Goal: Contribute content: Add original content to the website for others to see

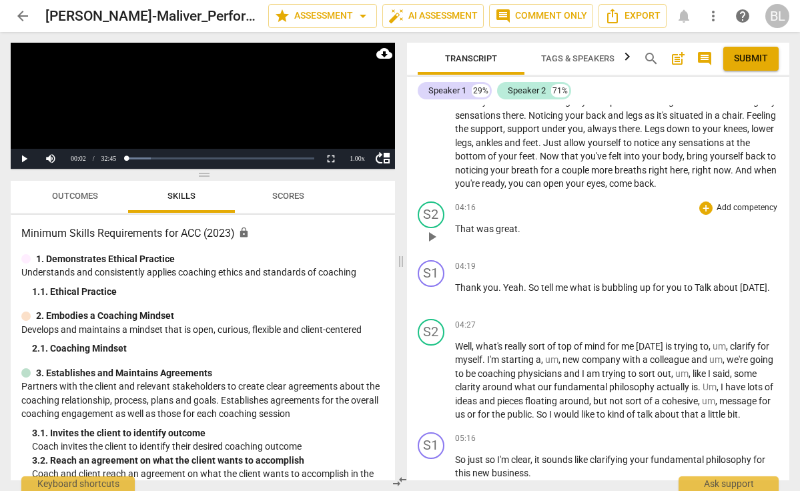
scroll to position [545, 0]
click at [702, 268] on div "+" at bounding box center [706, 266] width 13 height 13
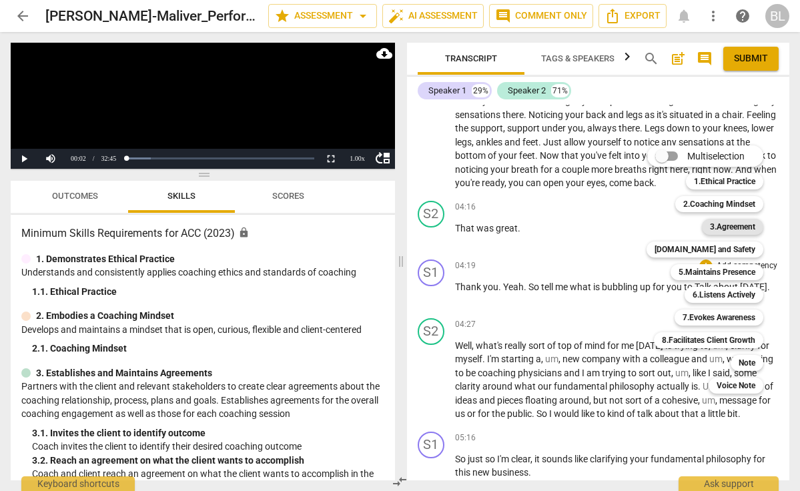
click at [723, 228] on b "3.Agreement" at bounding box center [732, 227] width 45 height 16
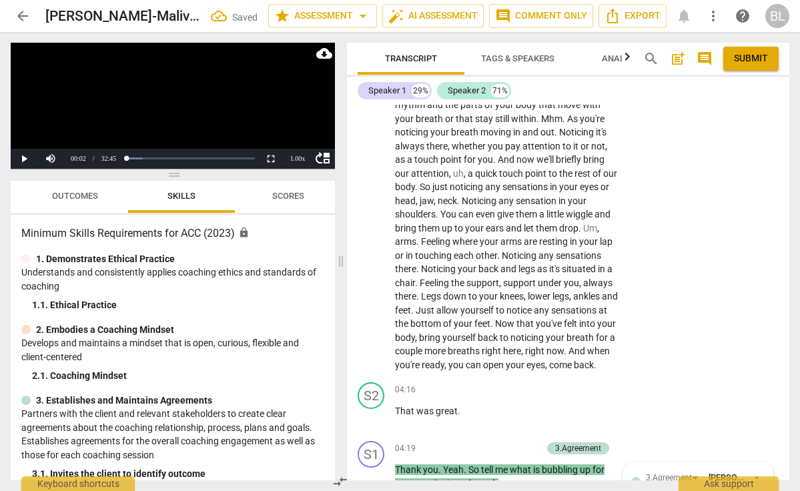
scroll to position [899, 0]
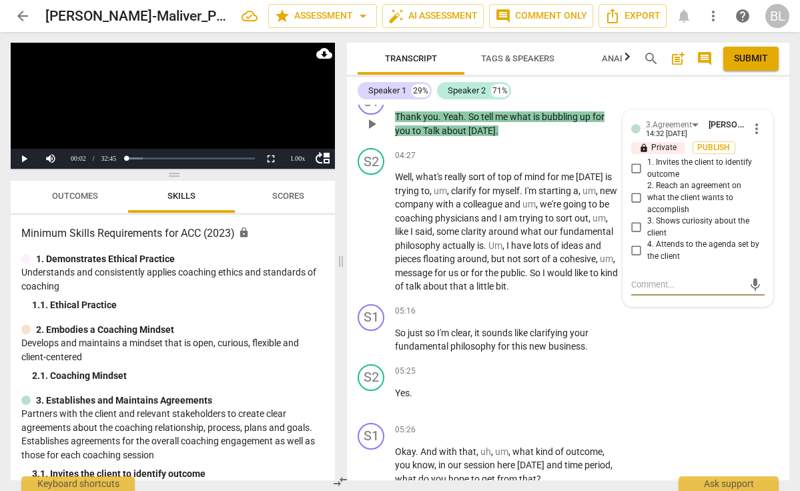
type textarea "A"
type textarea "As"
type textarea "Ask"
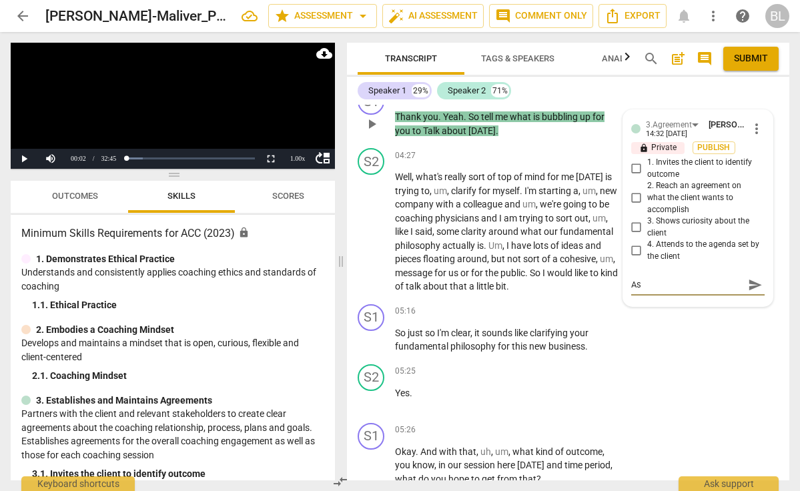
type textarea "Ask"
type textarea "Asks"
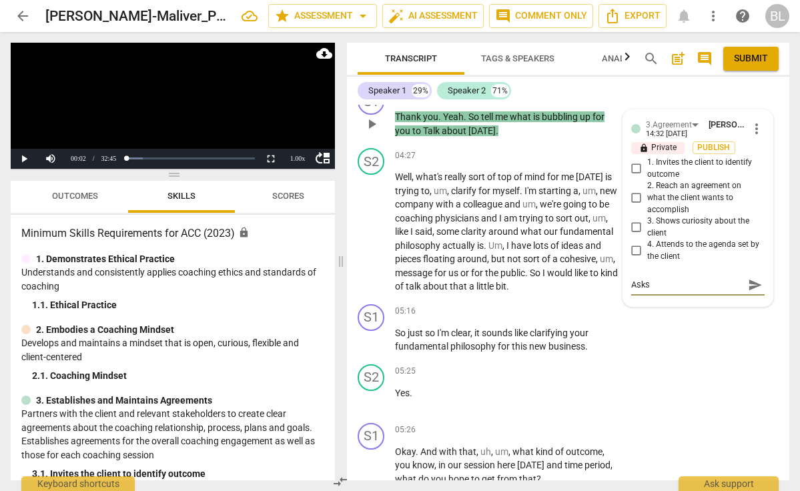
type textarea "Asks a"
type textarea "Asks ab"
type textarea "Asks abo"
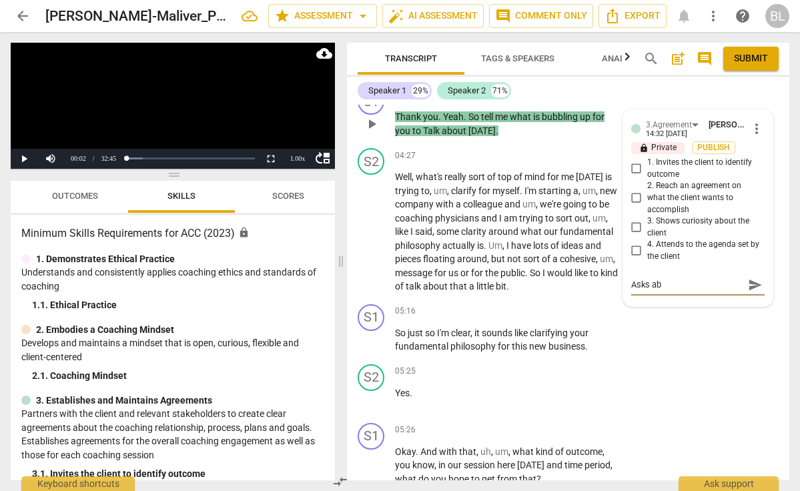
type textarea "Asks abo"
type textarea "Asks abou"
type textarea "Asks about"
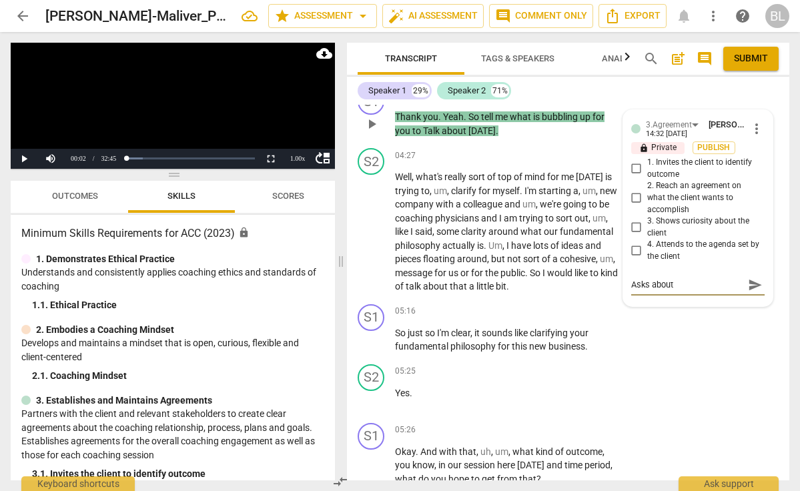
type textarea "Asks about"
type textarea "Asks about t"
type textarea "Asks about to"
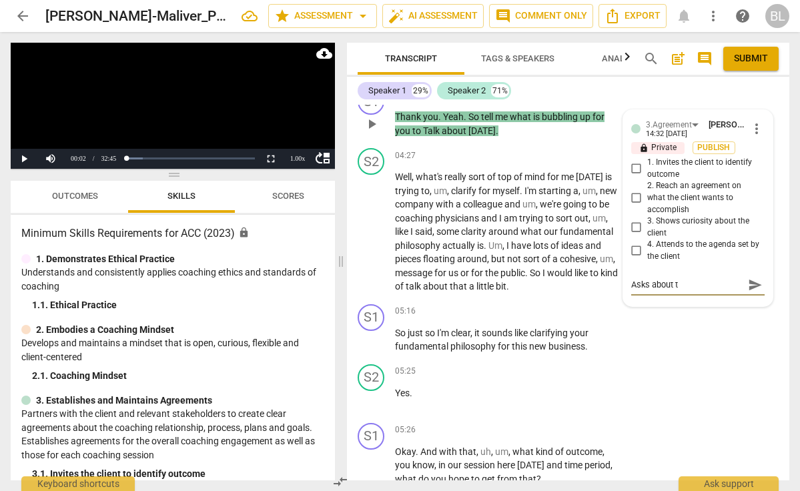
type textarea "Asks about to"
type textarea "Asks about top"
type textarea "Asks about topi"
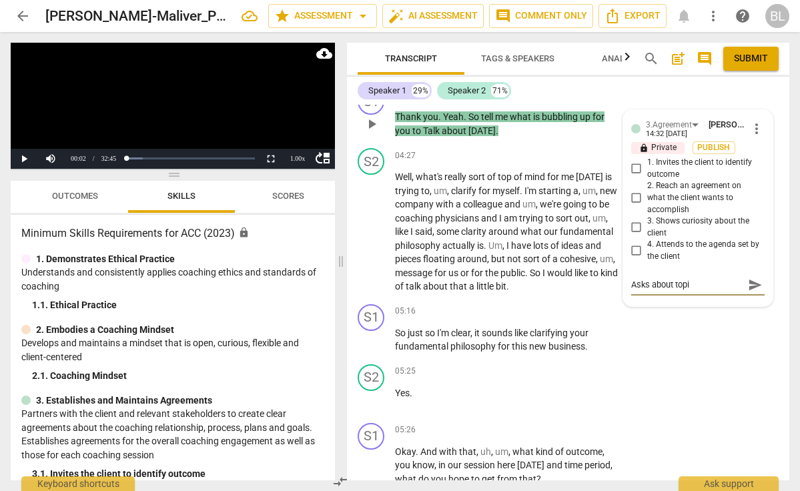
type textarea "Asks about topic"
click at [748, 292] on span "send" at bounding box center [755, 285] width 15 height 15
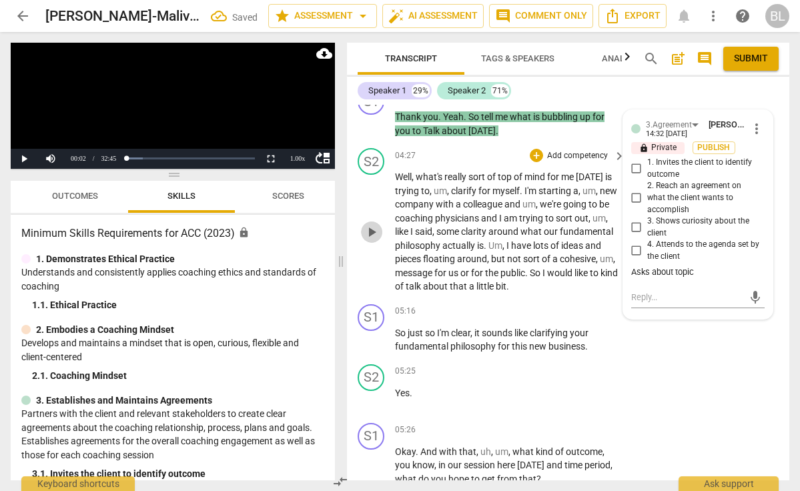
click at [371, 240] on span "play_arrow" at bounding box center [372, 232] width 16 height 16
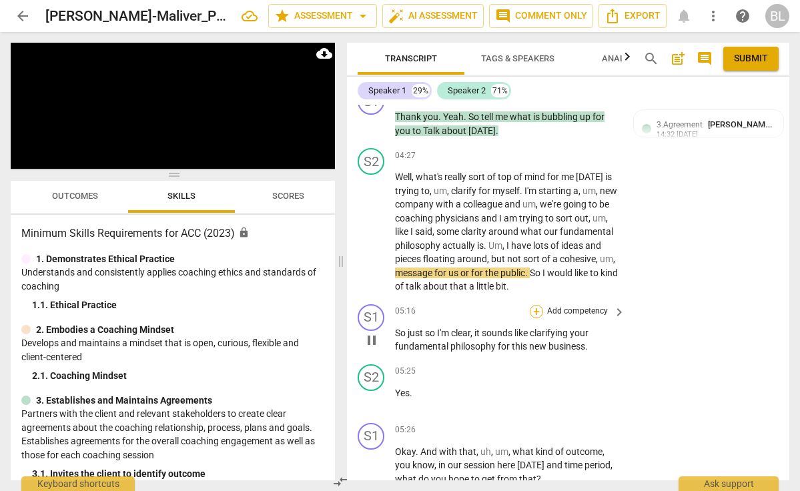
click at [533, 317] on div "+" at bounding box center [536, 311] width 13 height 13
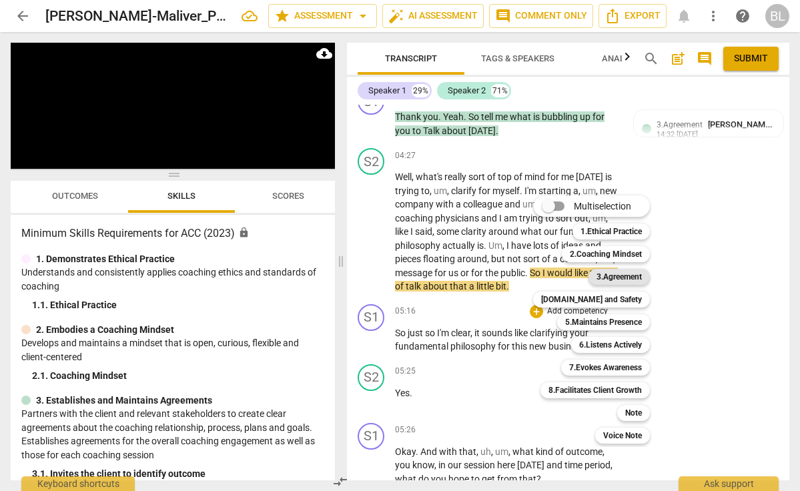
click at [610, 276] on b "3.Agreement" at bounding box center [619, 277] width 45 height 16
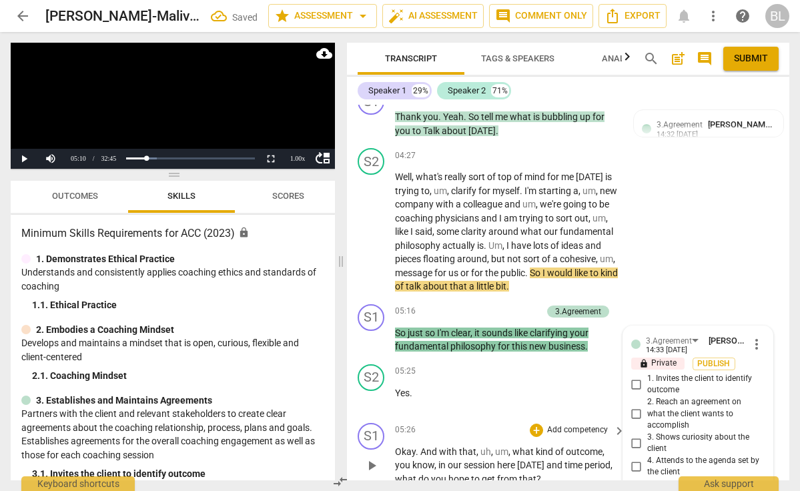
scroll to position [1111, 0]
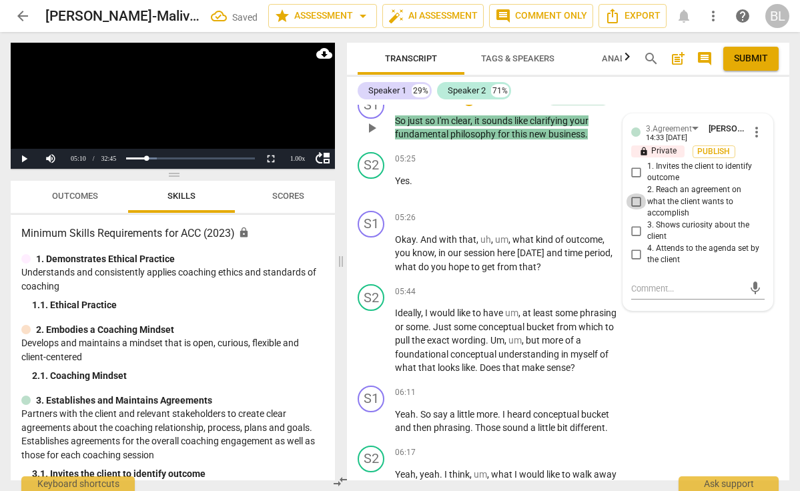
click at [634, 207] on input "2. Reach an agreement on what the client wants to accomplish" at bounding box center [636, 202] width 21 height 16
checkbox input "true"
click at [535, 225] on div "+" at bounding box center [536, 218] width 13 height 13
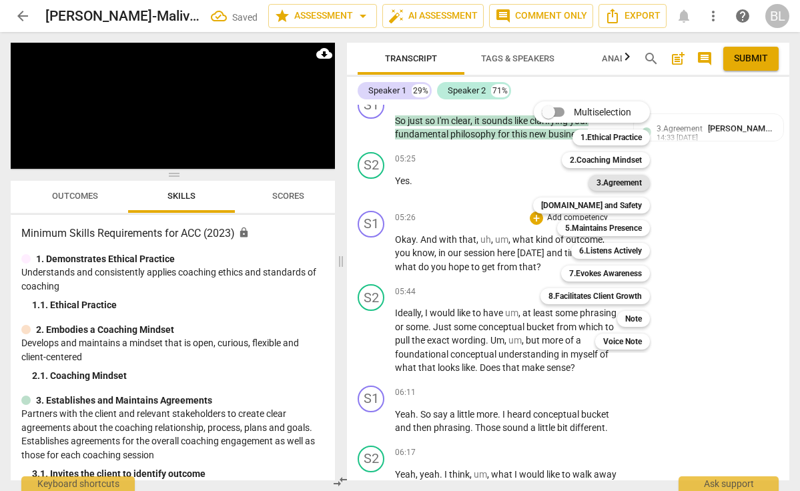
click at [616, 180] on b "3.Agreement" at bounding box center [619, 183] width 45 height 16
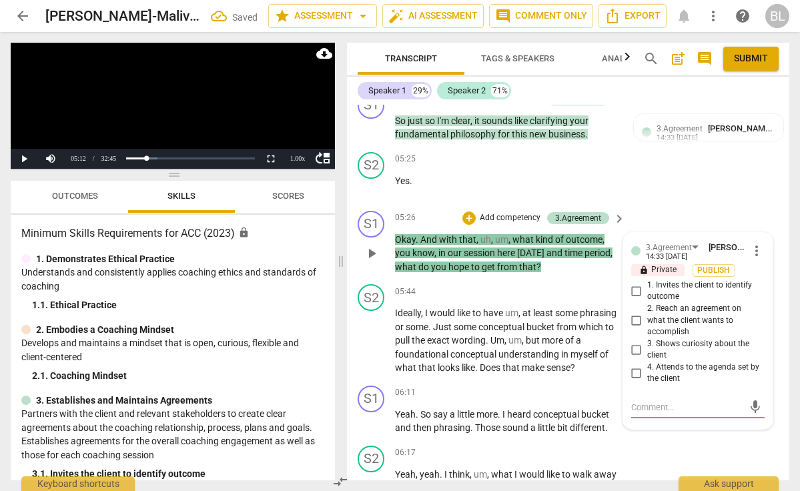
click at [634, 295] on input "1. Invites the client to identify outcome" at bounding box center [636, 291] width 21 height 16
checkbox input "true"
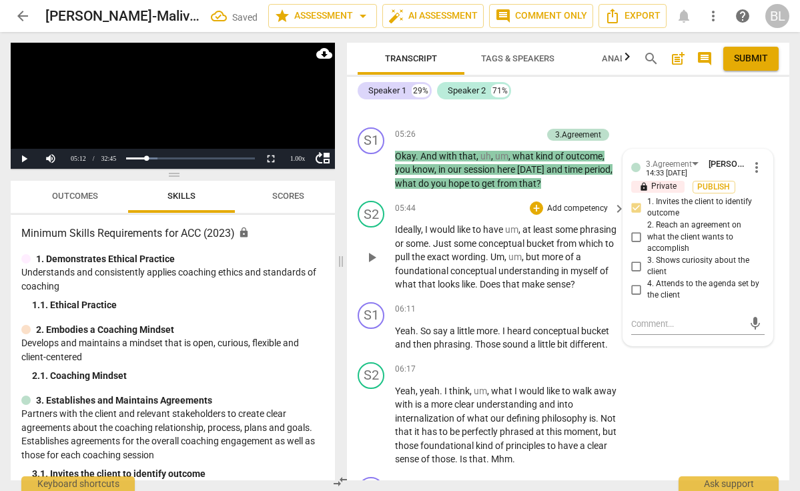
scroll to position [1196, 0]
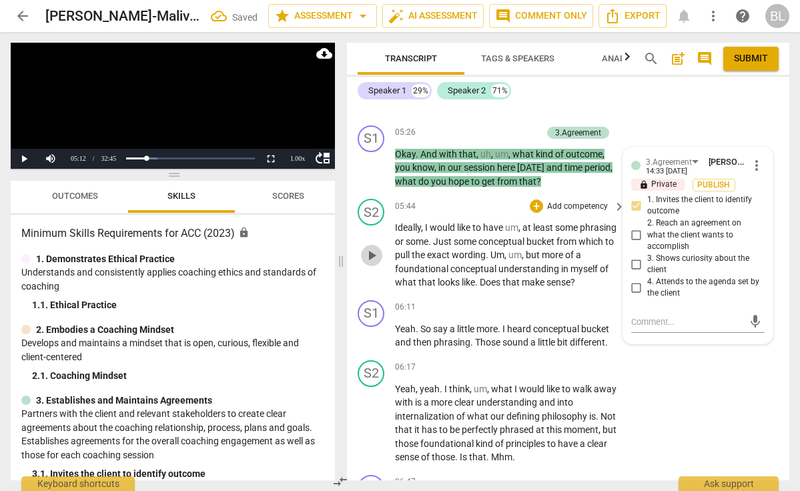
click at [371, 264] on span "play_arrow" at bounding box center [372, 256] width 16 height 16
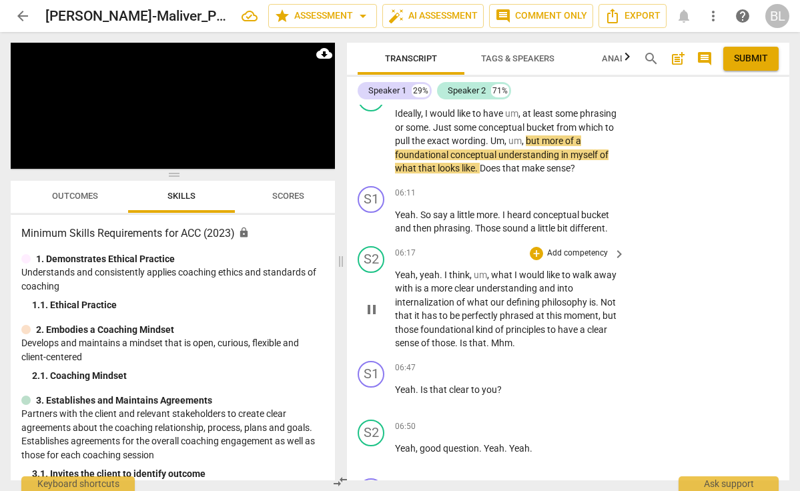
scroll to position [1337, 0]
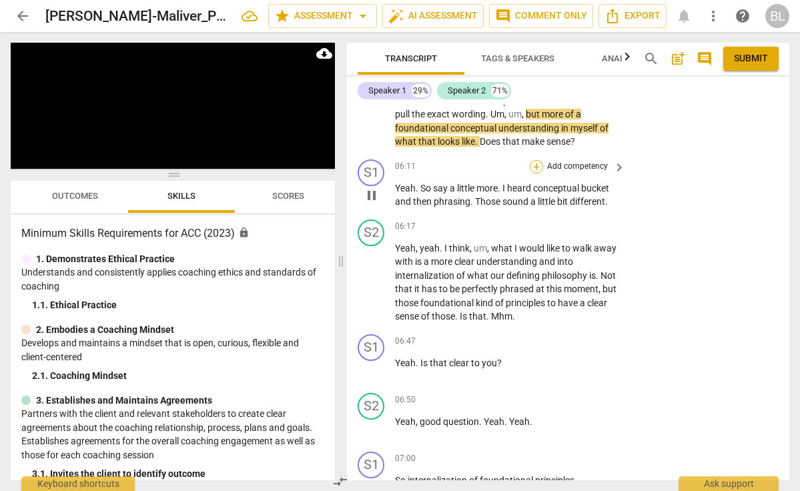
click at [535, 174] on div "+" at bounding box center [536, 166] width 13 height 13
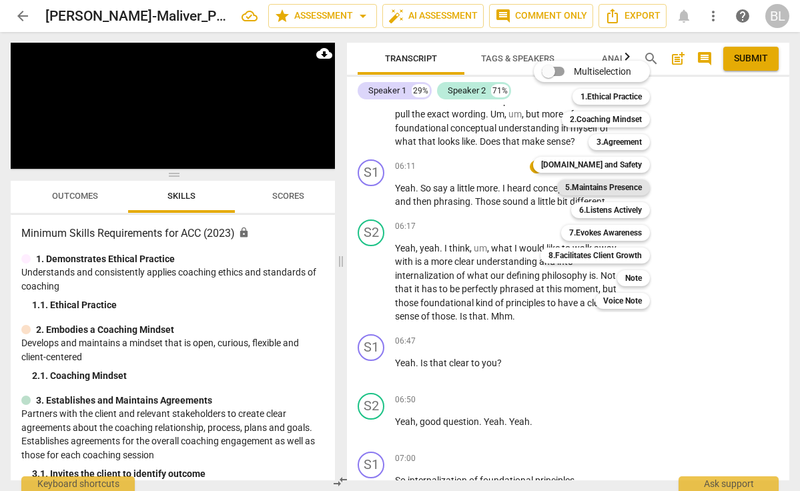
click at [591, 183] on b "5.Maintains Presence" at bounding box center [603, 188] width 77 height 16
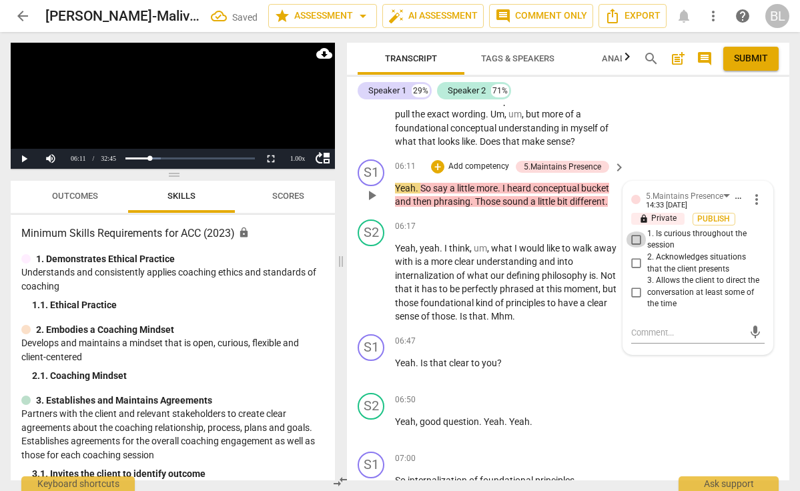
click at [636, 248] on input "1. Is curious throughout the session" at bounding box center [636, 240] width 21 height 16
checkbox input "true"
click at [439, 174] on div "+" at bounding box center [437, 166] width 13 height 13
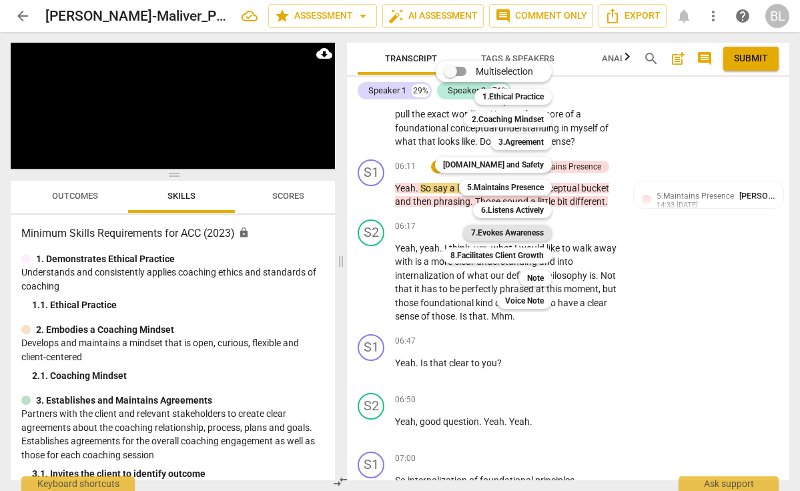
click at [512, 232] on b "7.Evokes Awareness" at bounding box center [507, 233] width 73 height 16
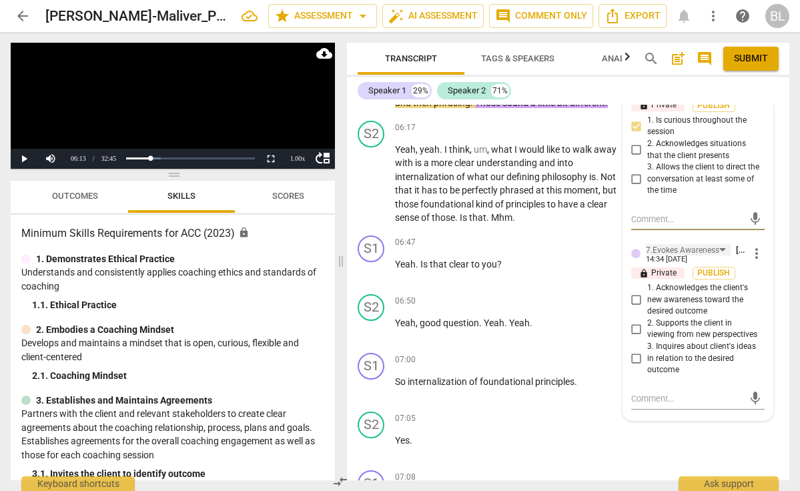
scroll to position [1447, 0]
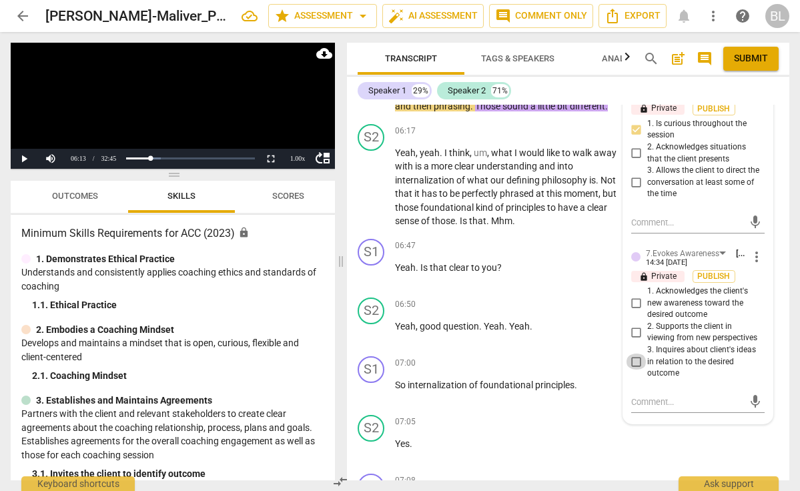
click at [634, 370] on input "3. Inquires about client's ideas in relation to the desired outcome" at bounding box center [636, 362] width 21 height 16
checkbox input "true"
click at [370, 196] on span "play_arrow" at bounding box center [372, 188] width 16 height 16
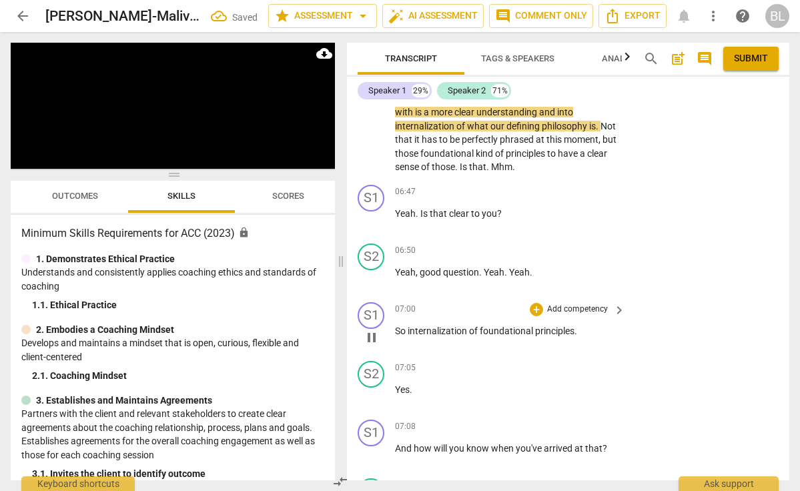
scroll to position [1503, 0]
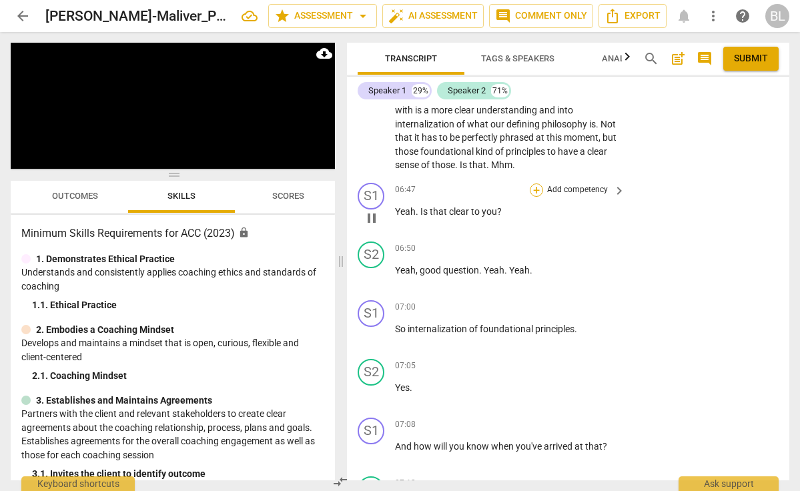
click at [536, 197] on div "+" at bounding box center [536, 190] width 13 height 13
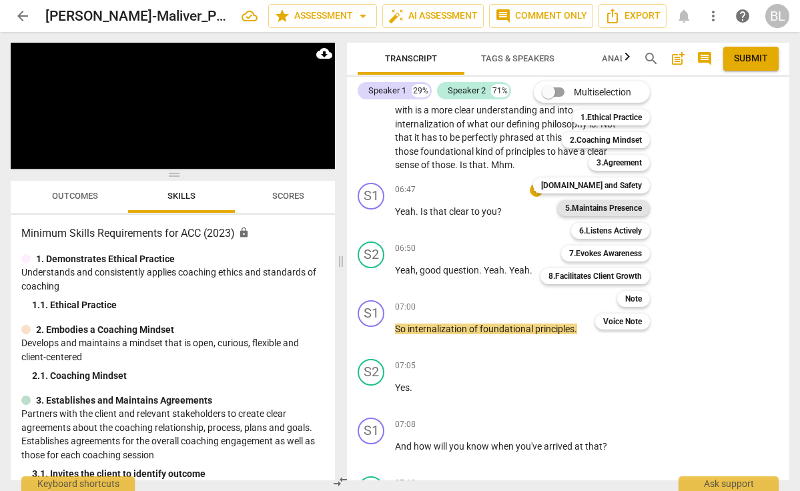
click at [585, 212] on b "5.Maintains Presence" at bounding box center [603, 208] width 77 height 16
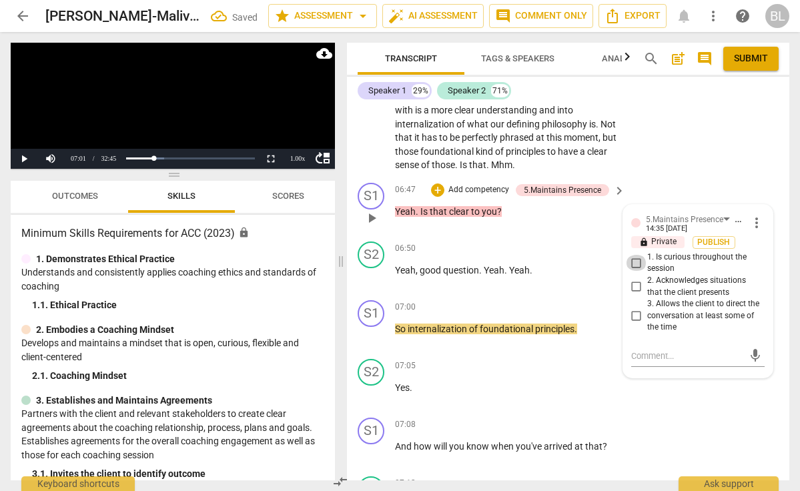
click at [635, 271] on input "1. Is curious throughout the session" at bounding box center [636, 263] width 21 height 16
checkbox input "true"
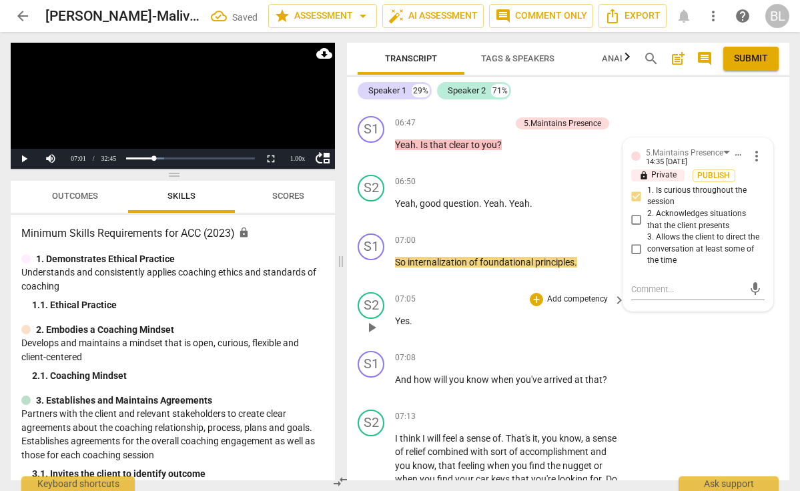
scroll to position [1576, 0]
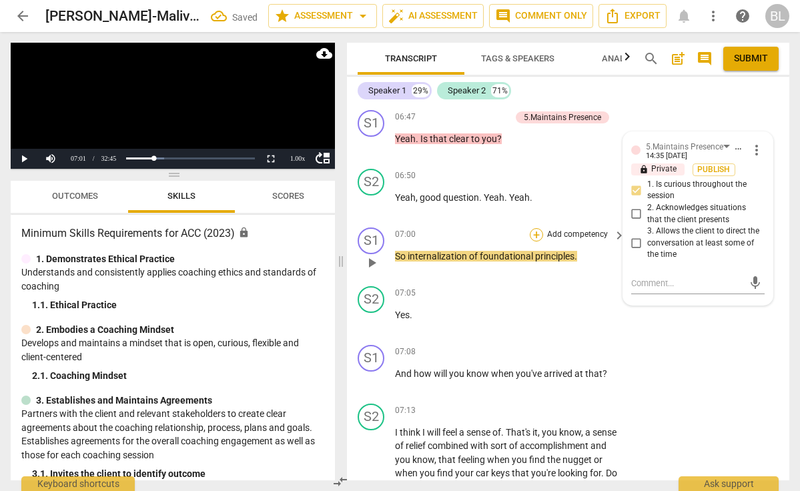
click at [536, 242] on div "+" at bounding box center [536, 234] width 13 height 13
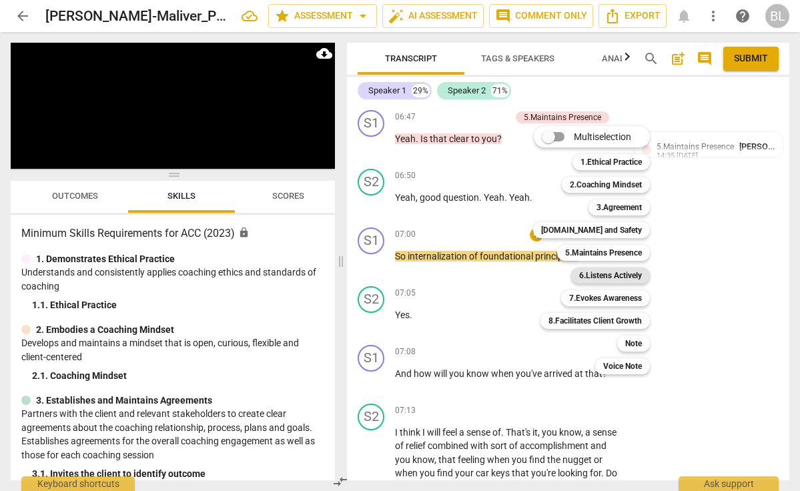
click at [600, 270] on b "6.Listens Actively" at bounding box center [610, 276] width 63 height 16
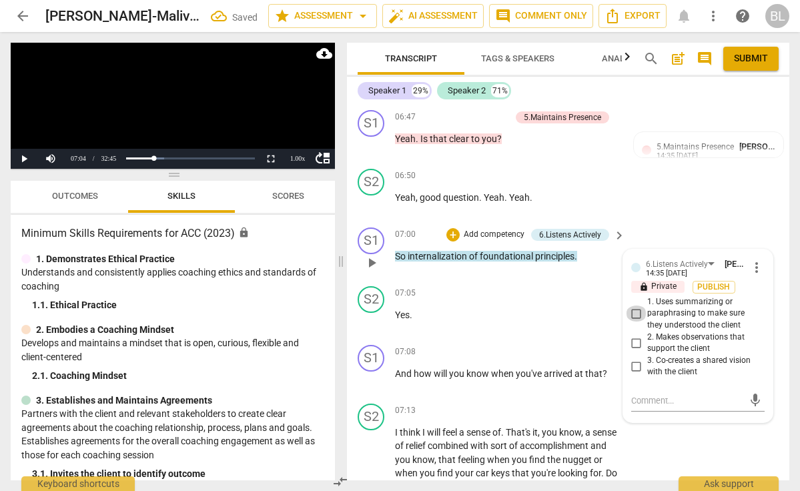
click at [634, 322] on input "1. Uses summarizing or paraphrasing to make sure they understood the client" at bounding box center [636, 314] width 21 height 16
checkbox input "true"
click at [537, 359] on div "+" at bounding box center [536, 352] width 13 height 13
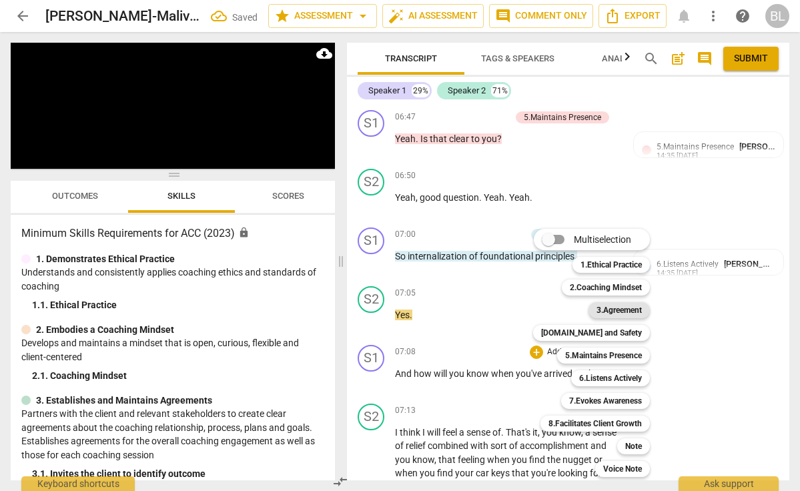
click at [616, 312] on b "3.Agreement" at bounding box center [619, 310] width 45 height 16
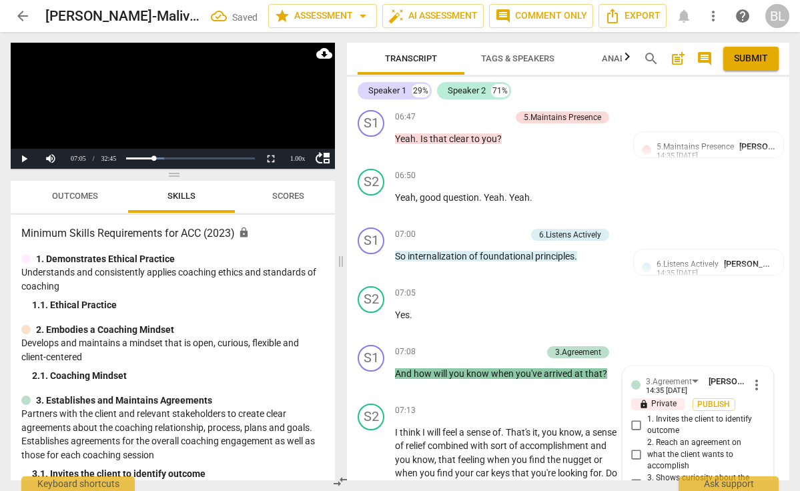
scroll to position [1837, 0]
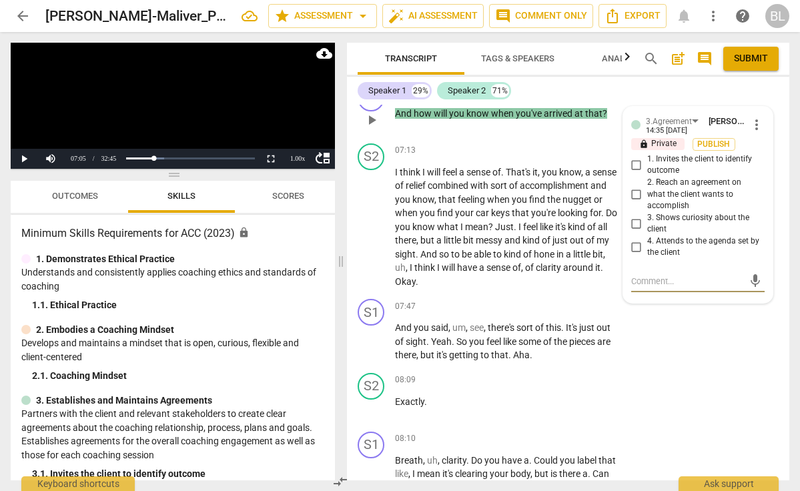
type textarea "A"
type textarea "As"
type textarea "Ask"
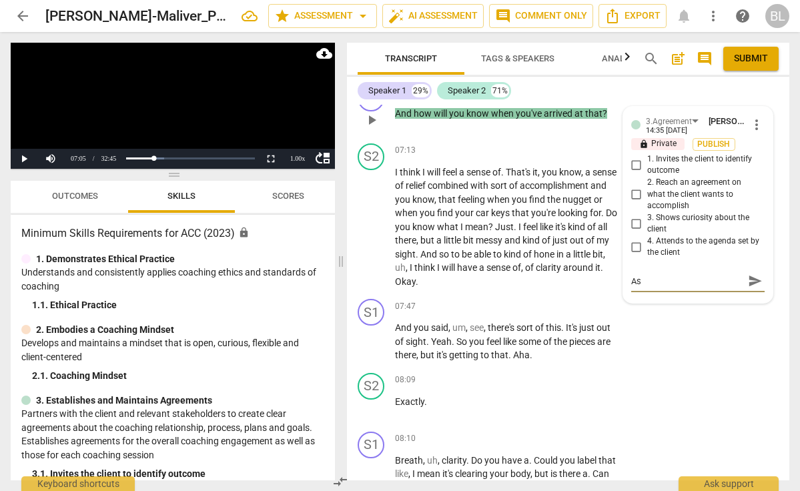
type textarea "Ask"
type textarea "Asks"
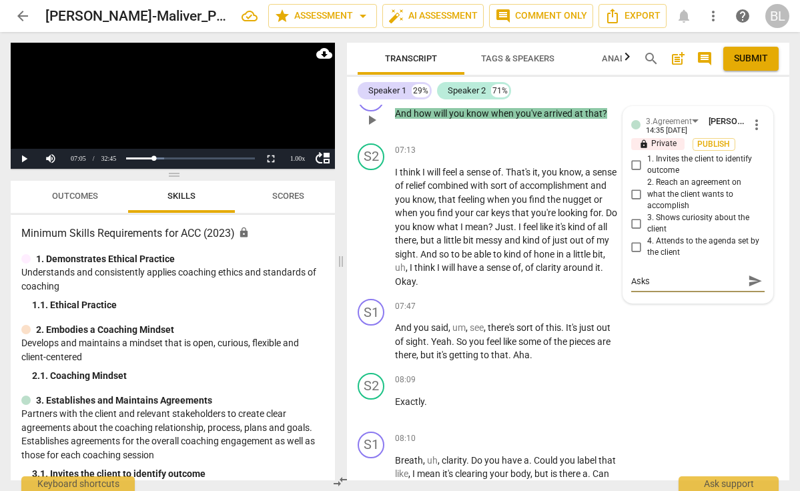
type textarea "Asks f"
type textarea "Asks fo"
type textarea "Asks for"
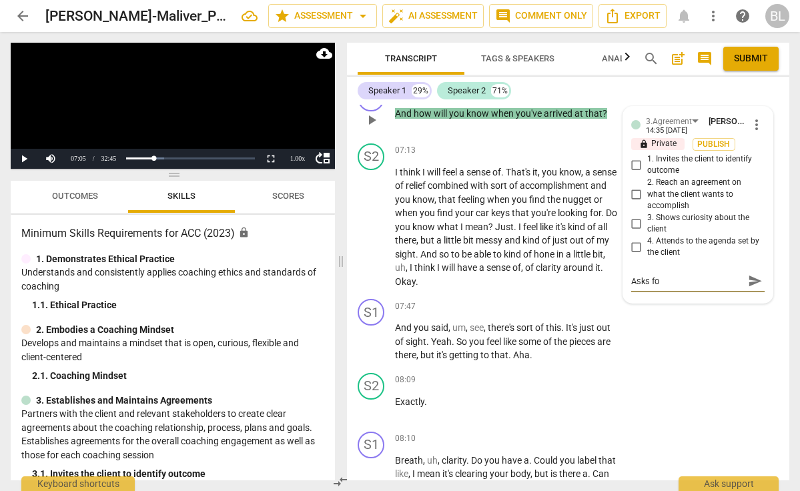
type textarea "Asks for"
type textarea "Asks for s"
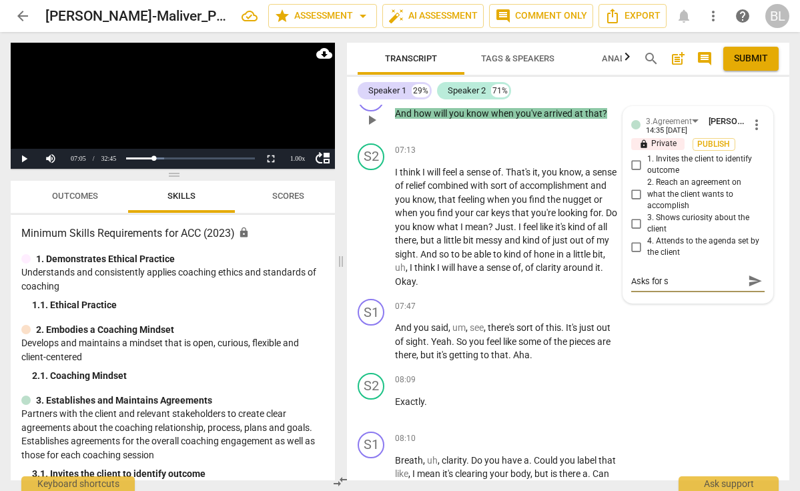
type textarea "Asks for sh"
type textarea "Asks for shi"
type textarea "Asks for shif"
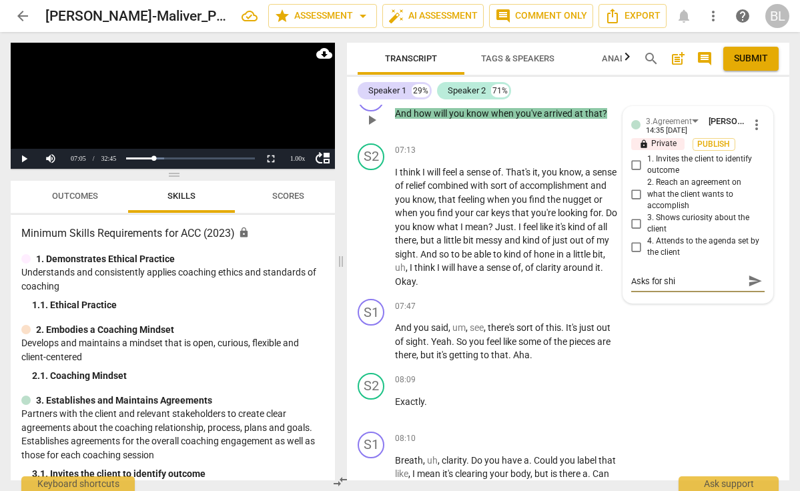
type textarea "Asks for shif"
type textarea "Asks for shift"
type textarea "Asks for shift/"
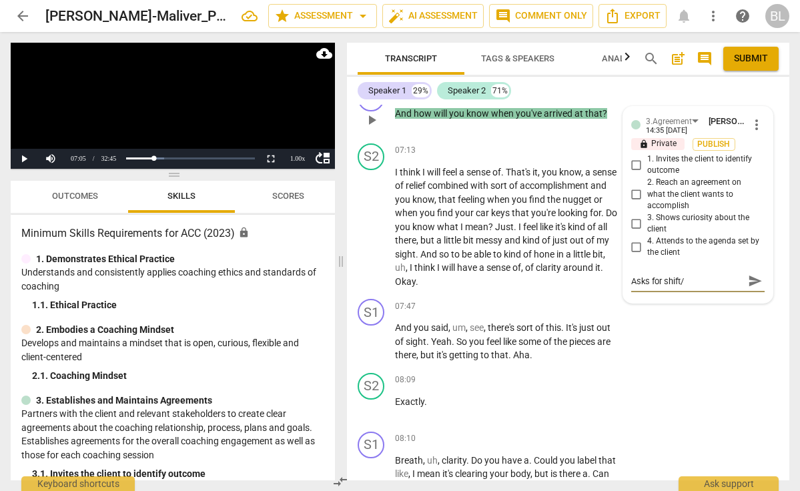
type textarea "Asks for shift/m"
type textarea "Asks for shift/me"
type textarea "Asks for shift/mea"
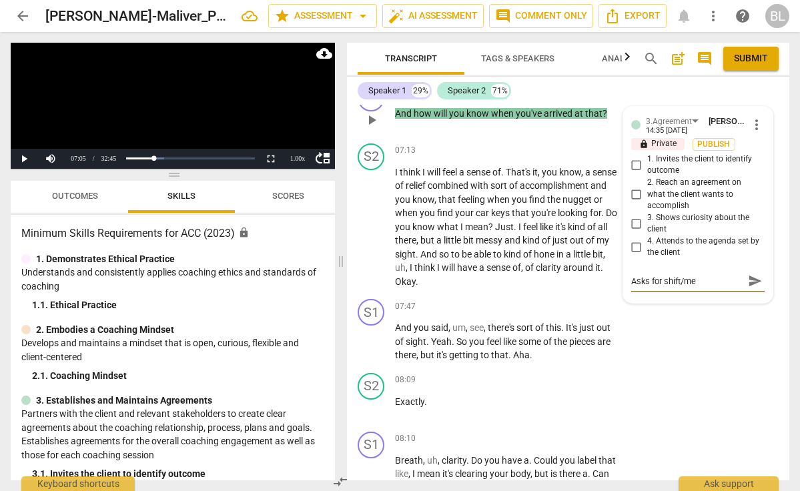
type textarea "Asks for shift/mea"
type textarea "Asks for shift/meas"
type textarea "Asks for shift/measu"
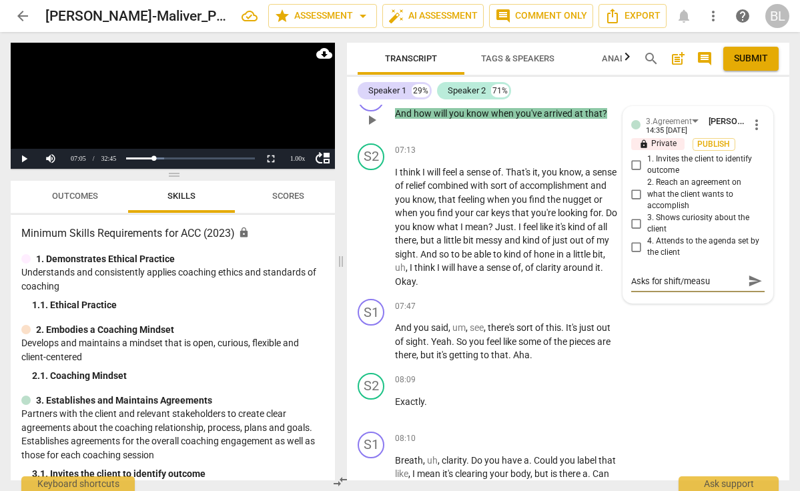
type textarea "Asks for shift/measur"
type textarea "Asks for shift/measure"
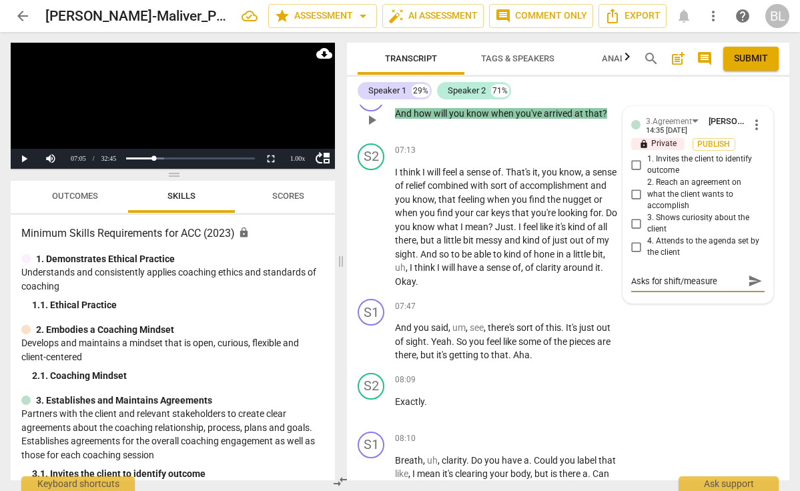
type textarea "Asks for shift/measure"
type textarea "Asks for shift/measure o"
type textarea "Asks for shift/measure of"
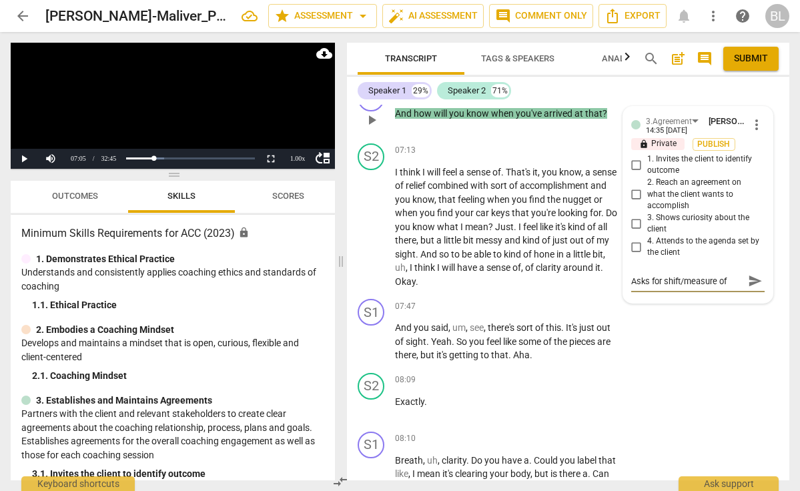
type textarea "Asks for shift/measure of"
type textarea "Asks for shift/measure of s"
type textarea "Asks for shift/measure of su"
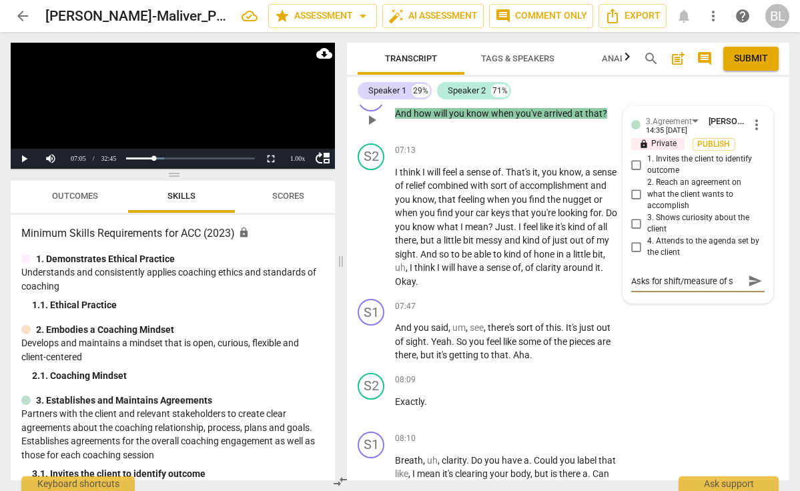
type textarea "Asks for shift/measure of su"
type textarea "Asks for shift/measure of suc"
type textarea "Asks for shift/measure of success"
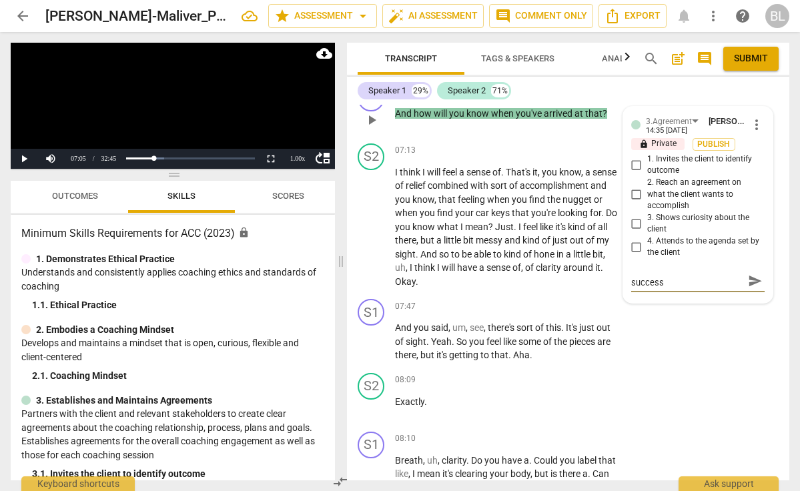
type textarea "Asks for shift/measure of success"
click at [750, 291] on button "send" at bounding box center [755, 281] width 19 height 19
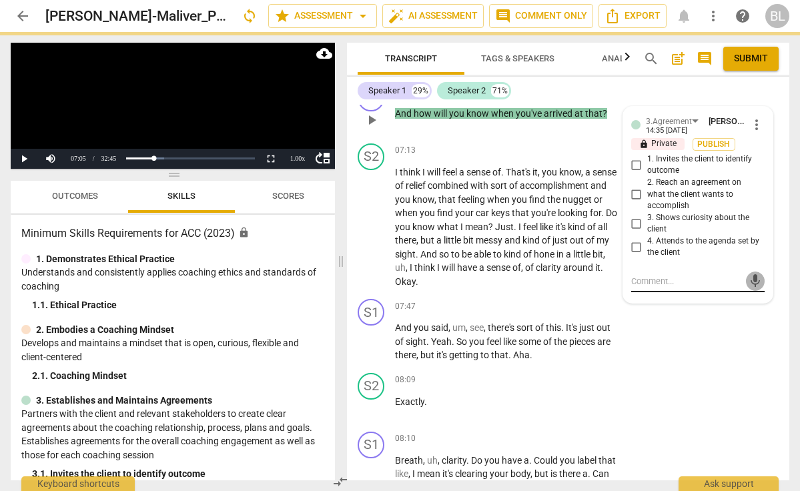
drag, startPoint x: 638, startPoint y: 292, endPoint x: 750, endPoint y: 291, distance: 112.2
click at [750, 289] on span "mic" at bounding box center [756, 281] width 16 height 16
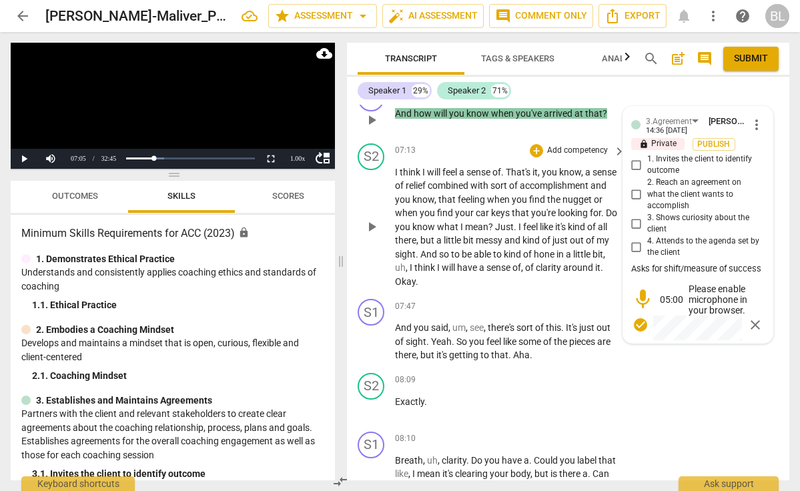
click at [379, 235] on span "play_arrow" at bounding box center [372, 227] width 16 height 16
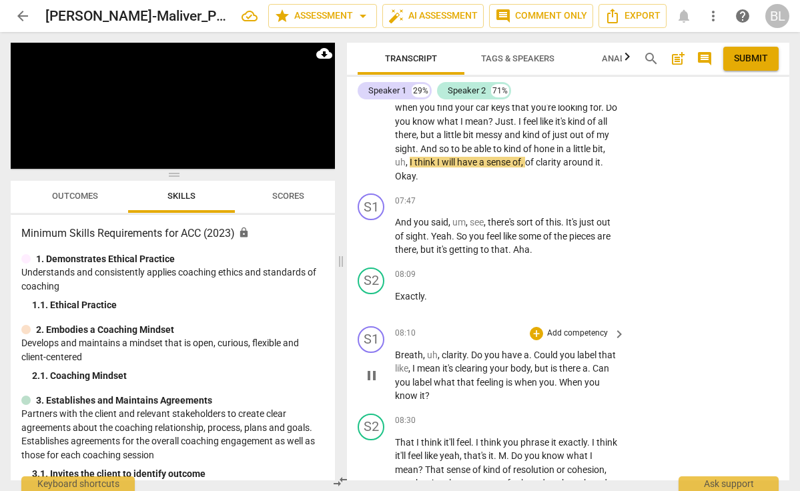
scroll to position [1943, 0]
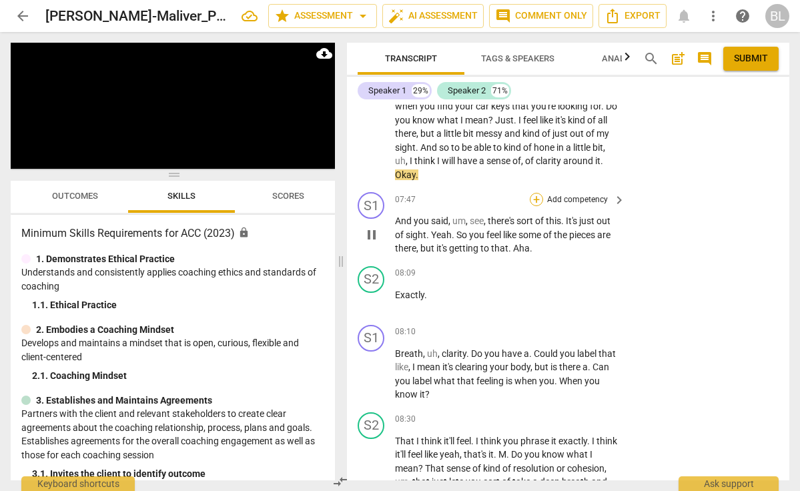
click at [535, 206] on div "+" at bounding box center [536, 199] width 13 height 13
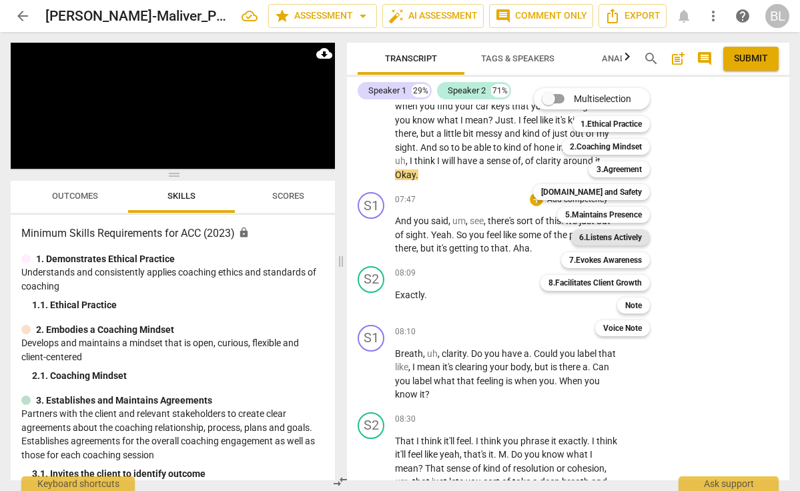
click at [610, 234] on b "6.Listens Actively" at bounding box center [610, 238] width 63 height 16
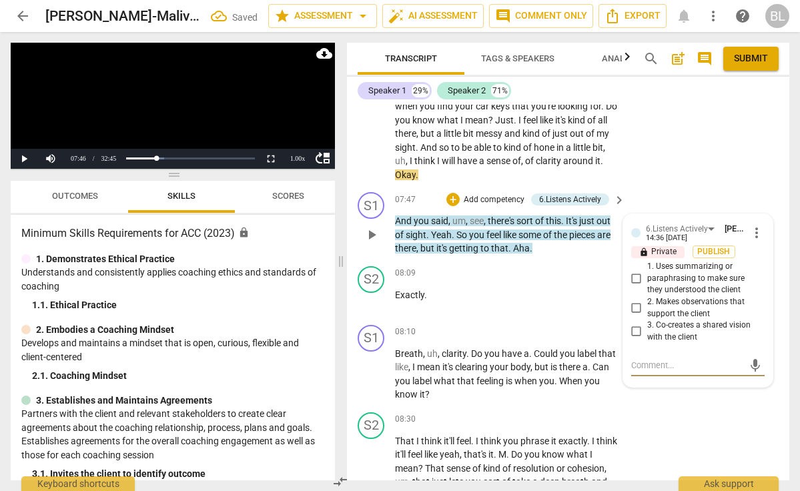
click at [637, 287] on input "1. Uses summarizing or paraphrasing to make sure they understood the client" at bounding box center [636, 279] width 21 height 16
checkbox input "true"
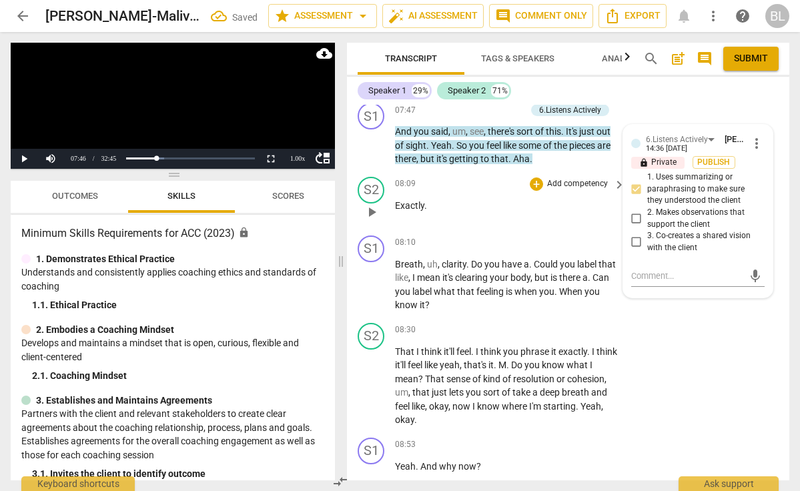
scroll to position [2062, 0]
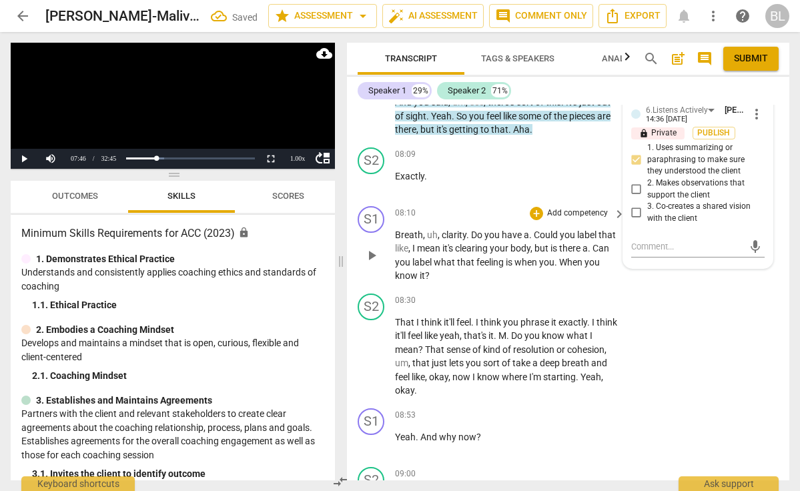
click at [369, 264] on span "play_arrow" at bounding box center [372, 256] width 16 height 16
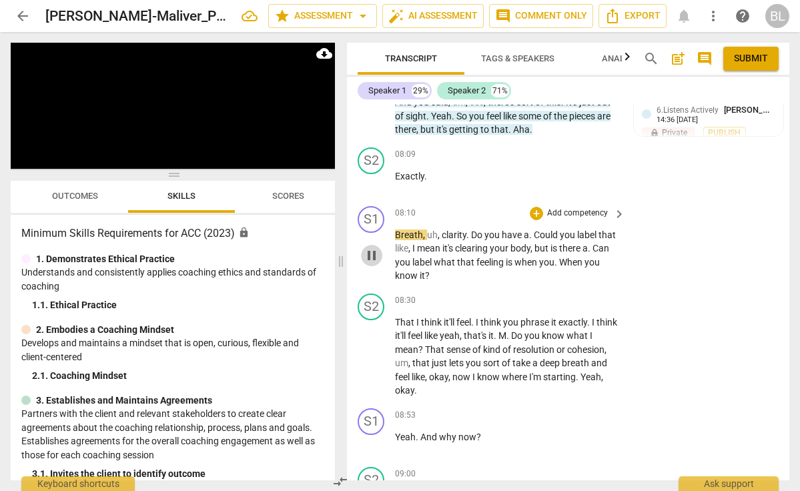
click at [375, 264] on span "pause" at bounding box center [372, 256] width 16 height 16
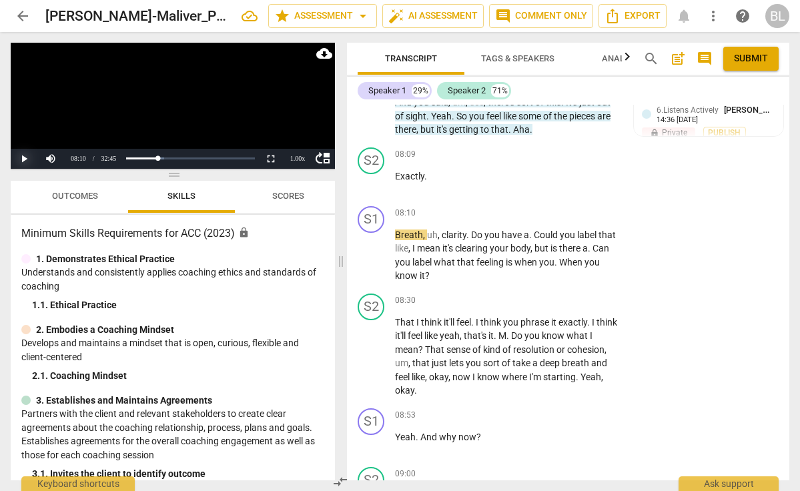
click at [21, 158] on button "Play" at bounding box center [24, 159] width 27 height 20
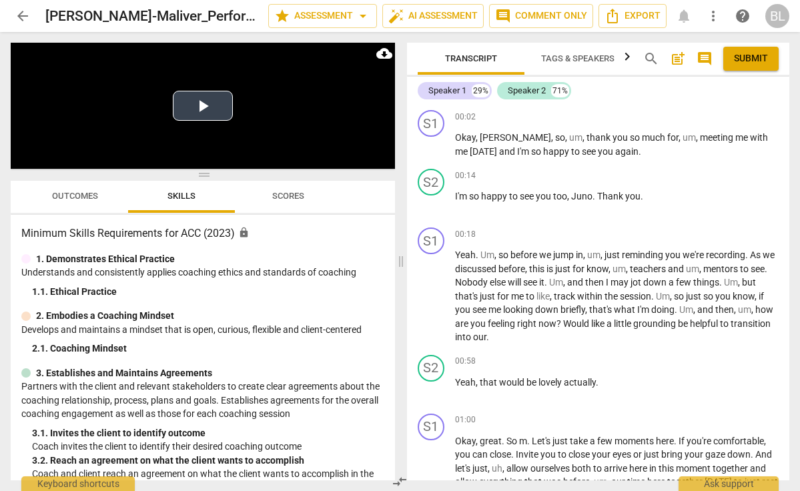
click at [201, 106] on button "Play Video" at bounding box center [203, 106] width 60 height 30
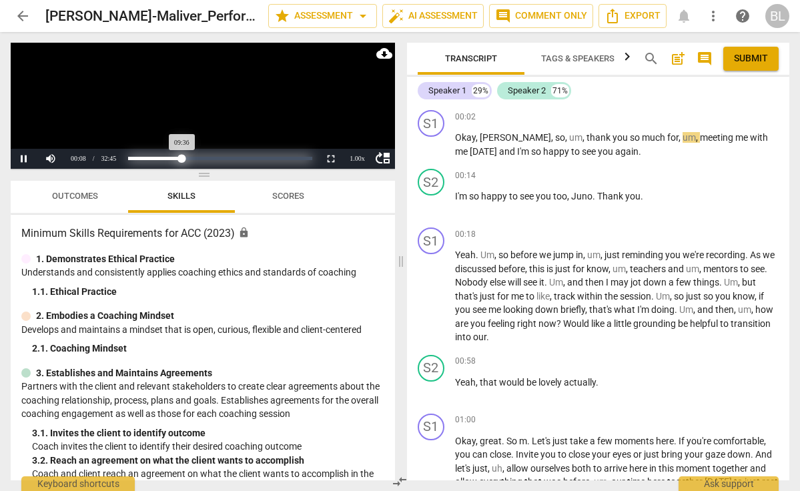
drag, startPoint x: 127, startPoint y: 156, endPoint x: 182, endPoint y: 155, distance: 54.7
click at [182, 157] on div "Progress : 29.35%" at bounding box center [155, 158] width 54 height 3
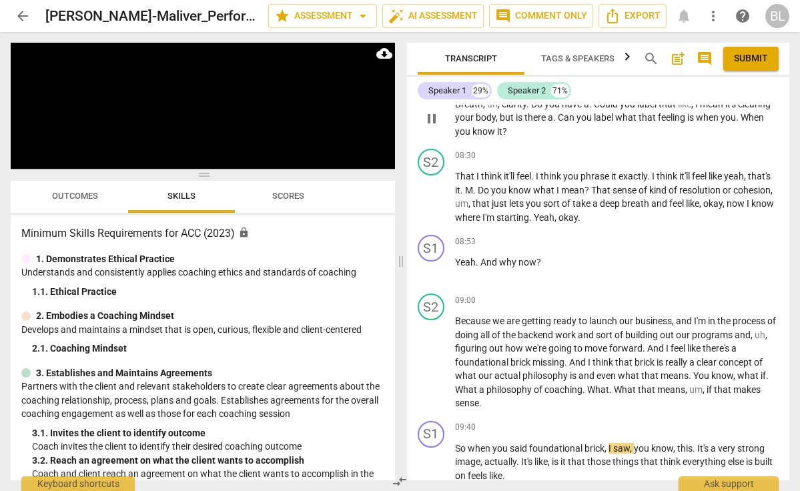
scroll to position [1832, 0]
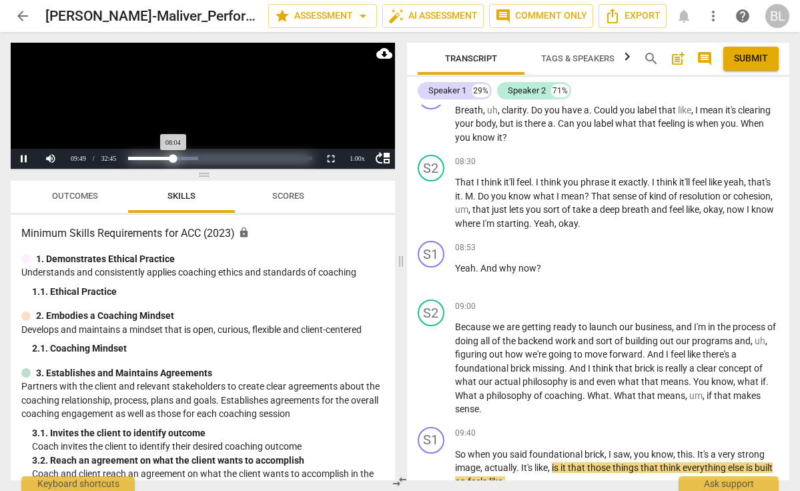
drag, startPoint x: 186, startPoint y: 157, endPoint x: 174, endPoint y: 157, distance: 12.0
click at [174, 157] on div "Progress : 24.64%" at bounding box center [150, 158] width 45 height 3
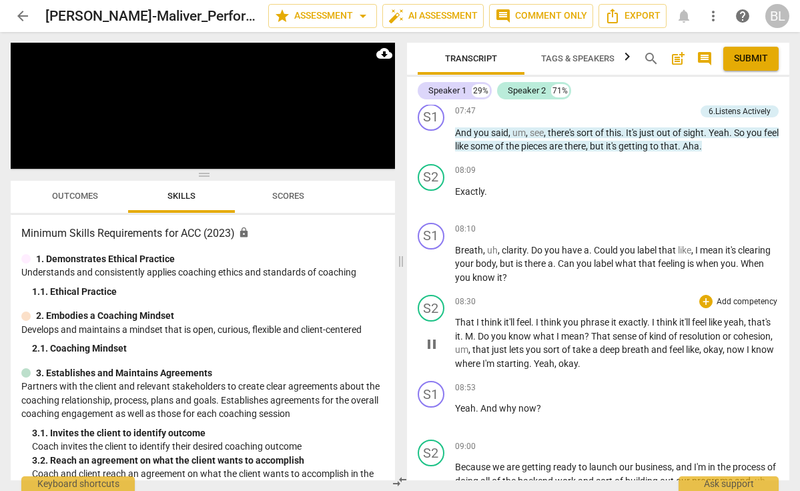
scroll to position [1680, 0]
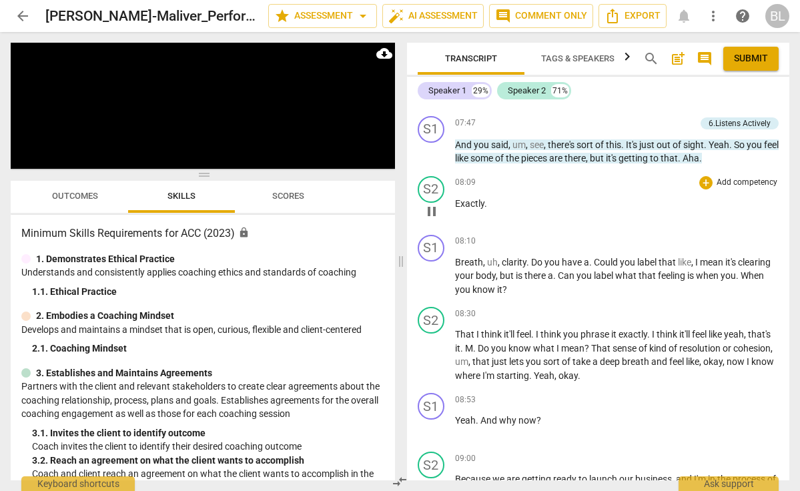
click at [537, 224] on div "08:09 + Add competency keyboard_arrow_right Exactly ." at bounding box center [617, 200] width 324 height 48
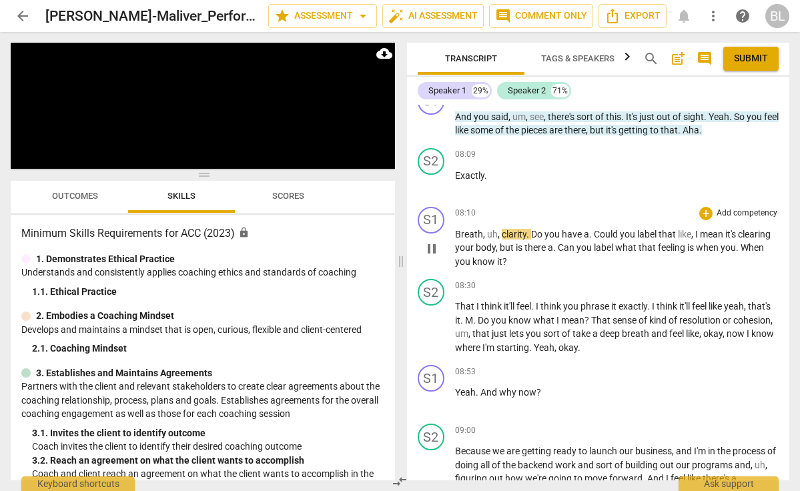
scroll to position [1708, 0]
click at [702, 220] on div "+" at bounding box center [706, 212] width 13 height 13
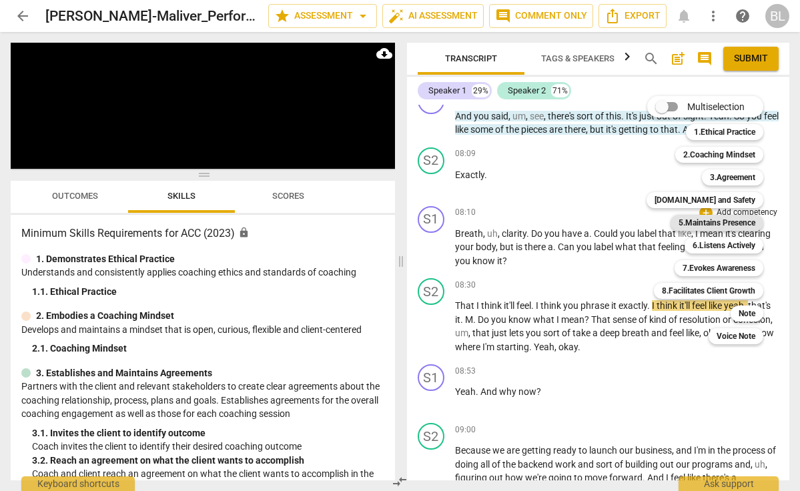
click at [707, 222] on b "5.Maintains Presence" at bounding box center [717, 223] width 77 height 16
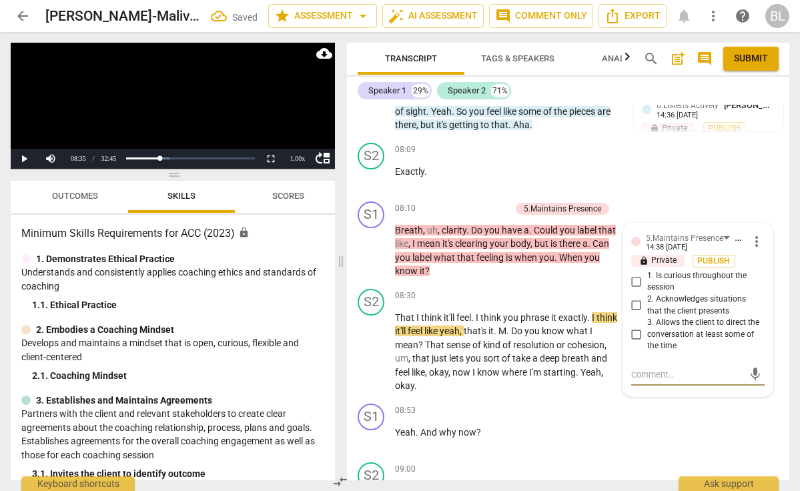
scroll to position [2025, 0]
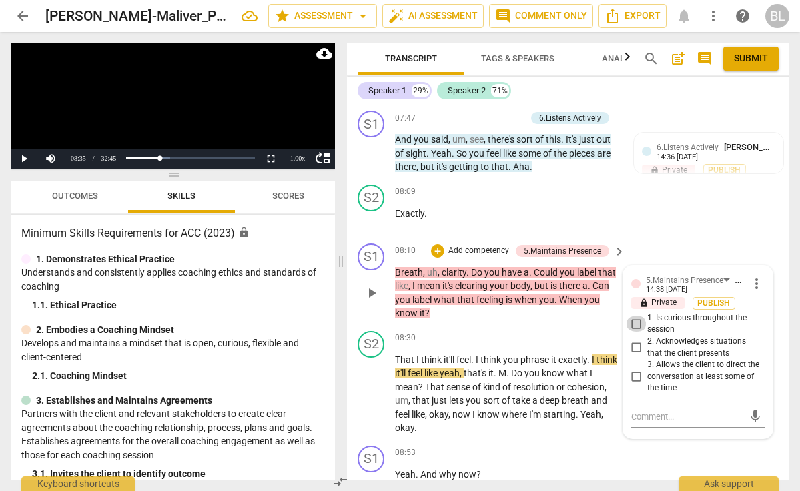
click at [637, 332] on input "1. Is curious throughout the session" at bounding box center [636, 324] width 21 height 16
checkbox input "true"
click at [438, 258] on div "+" at bounding box center [437, 250] width 13 height 13
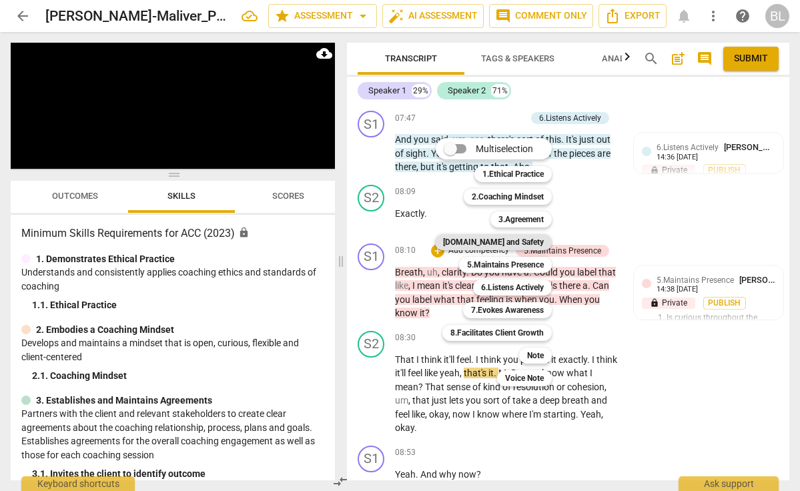
click at [515, 243] on b "[DOMAIN_NAME] and Safety" at bounding box center [493, 242] width 101 height 16
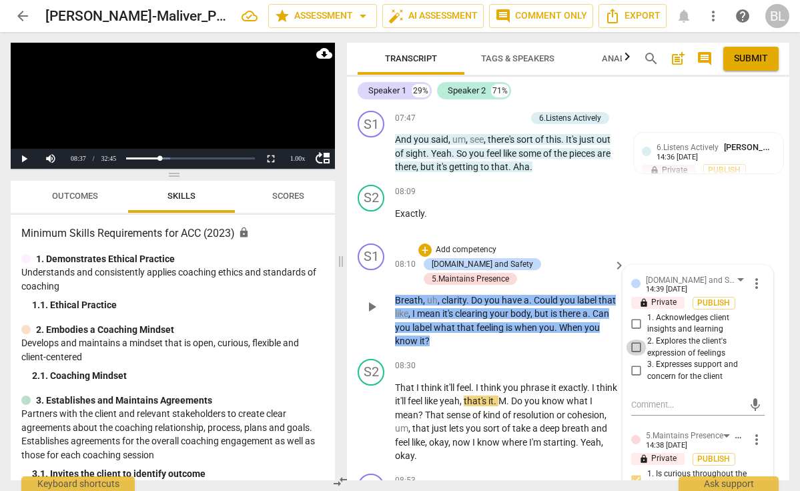
click at [633, 356] on input "2. Explores the client's expression of feelings" at bounding box center [636, 348] width 21 height 16
checkbox input "true"
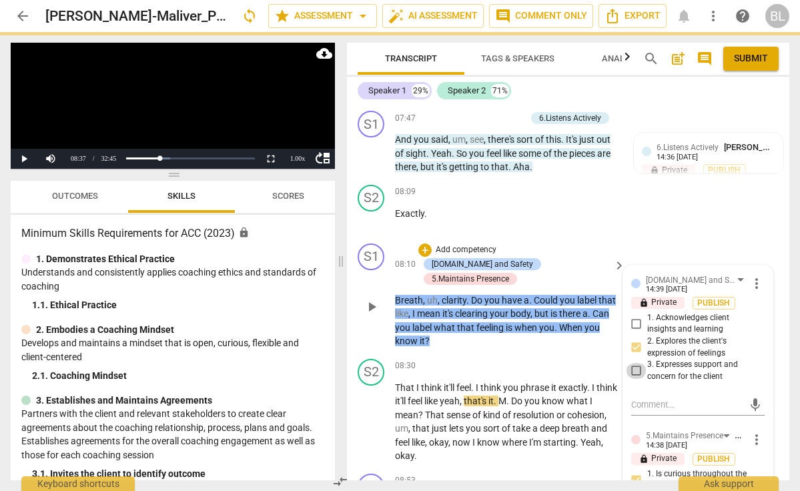
click at [633, 379] on input "3. Expresses support and concern for the client" at bounding box center [636, 371] width 21 height 16
checkbox input "true"
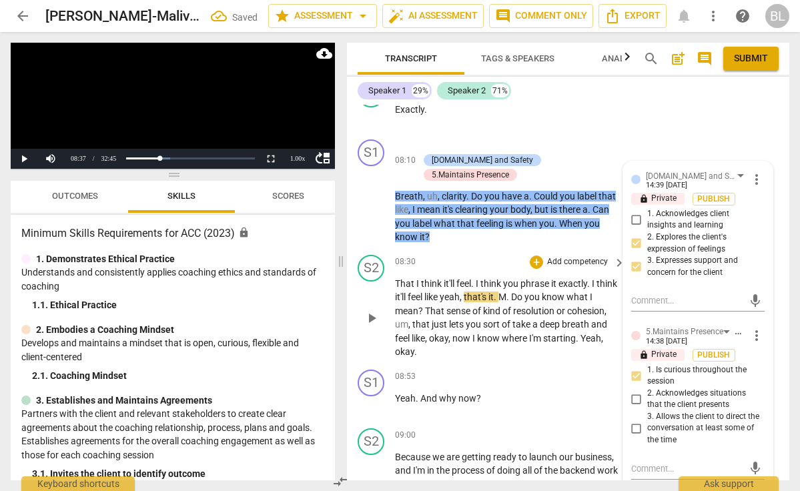
scroll to position [2142, 0]
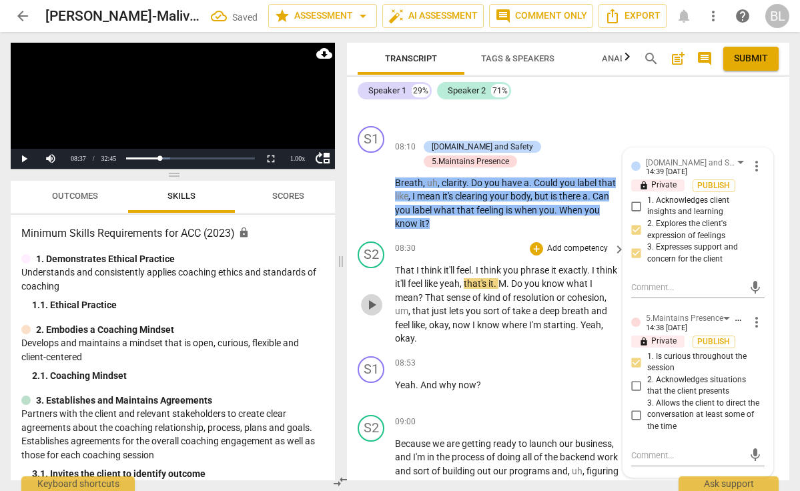
click at [375, 300] on span "play_arrow" at bounding box center [372, 305] width 16 height 16
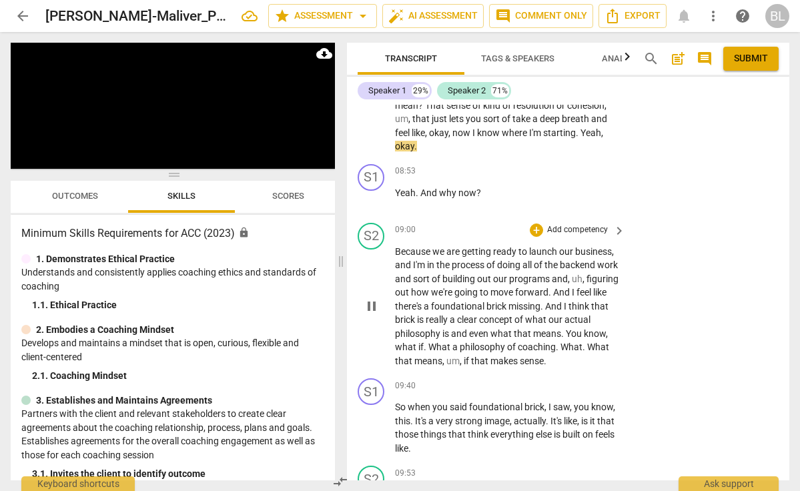
scroll to position [2336, 0]
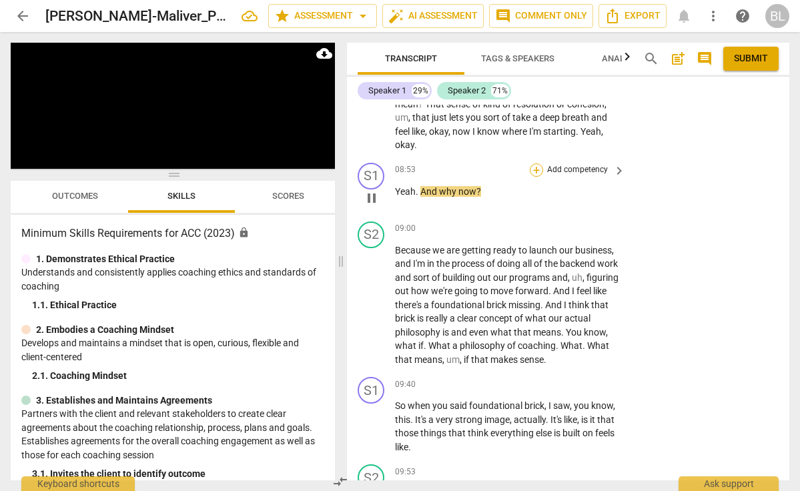
click at [538, 164] on div "+" at bounding box center [536, 170] width 13 height 13
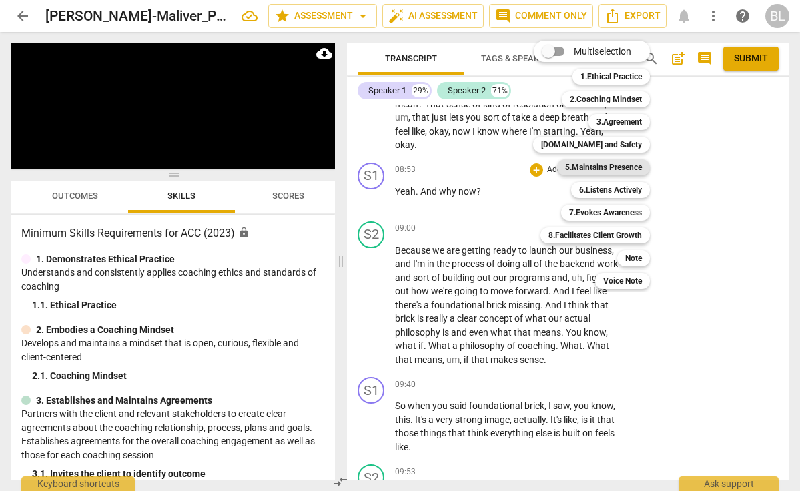
click at [608, 165] on b "5.Maintains Presence" at bounding box center [603, 168] width 77 height 16
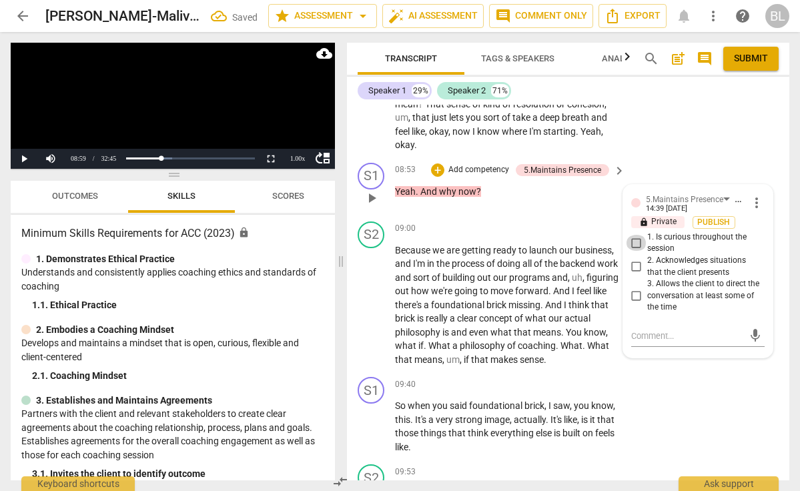
click at [636, 237] on input "1. Is curious throughout the session" at bounding box center [636, 243] width 21 height 16
checkbox input "true"
click at [638, 330] on textarea at bounding box center [688, 336] width 112 height 13
click at [437, 164] on div "+" at bounding box center [437, 170] width 13 height 13
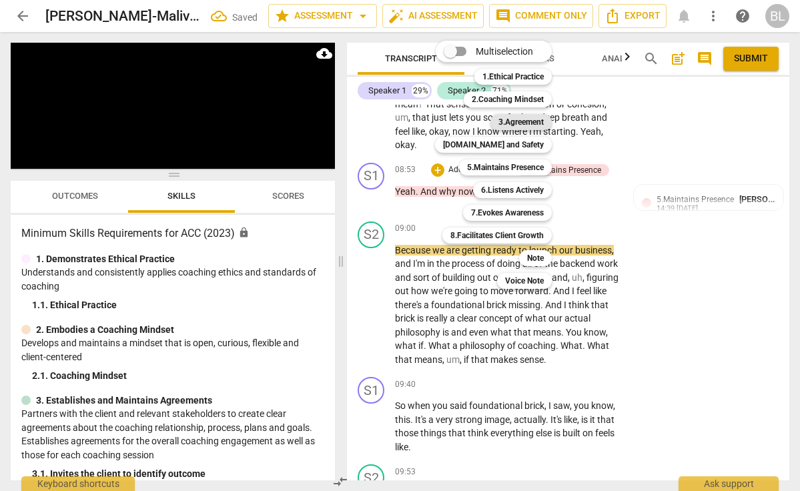
click at [520, 125] on b "3.Agreement" at bounding box center [521, 122] width 45 height 16
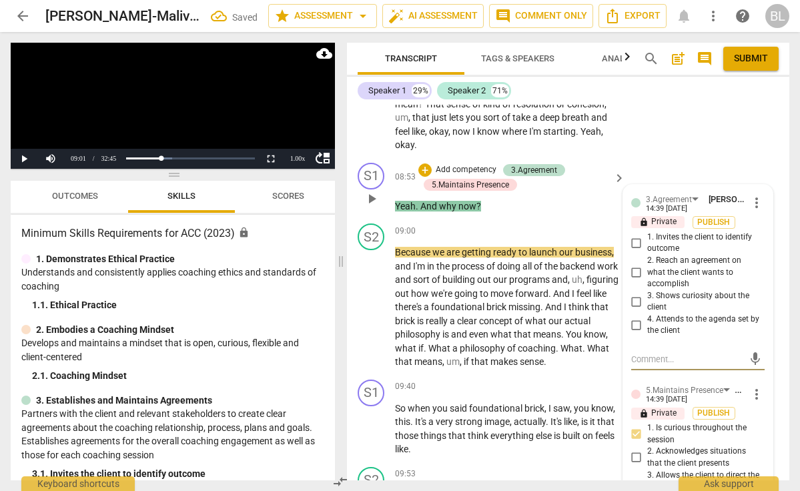
type textarea "a"
type textarea "as"
type textarea "ask"
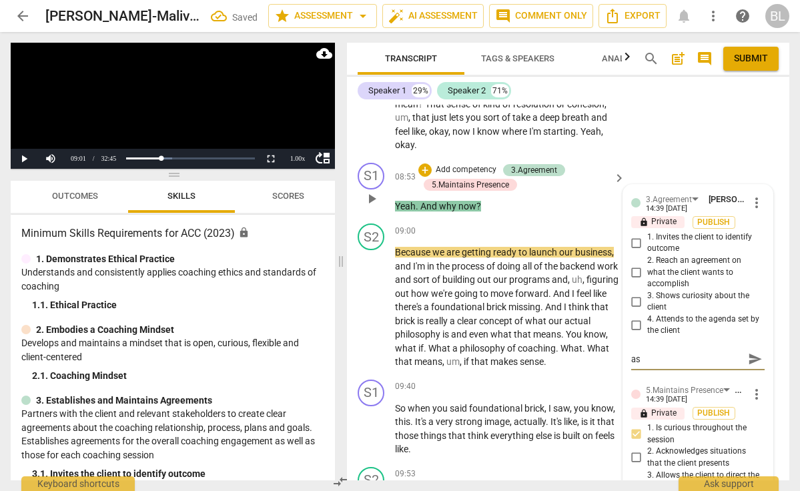
type textarea "ask"
type textarea "asks"
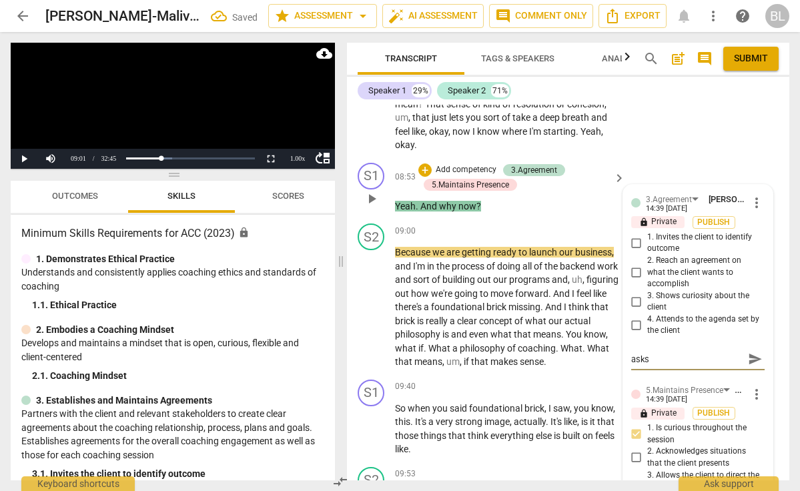
type textarea "asks f"
type textarea "asks fo"
type textarea "asks for"
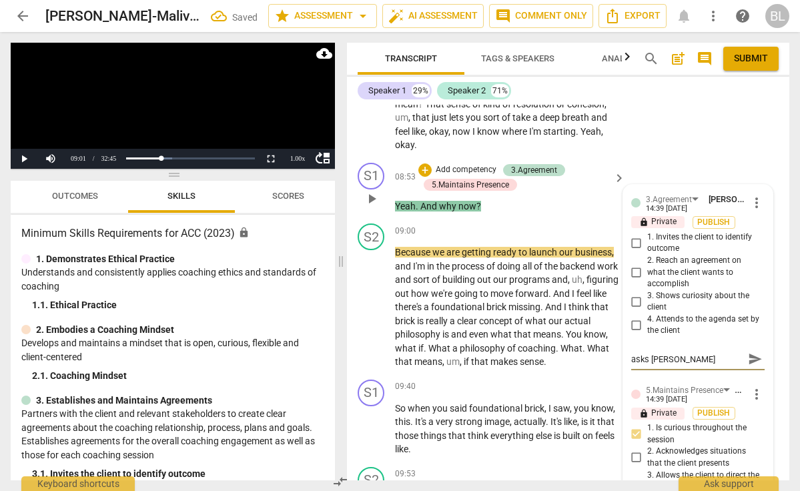
type textarea "asks for"
type textarea "asks for i"
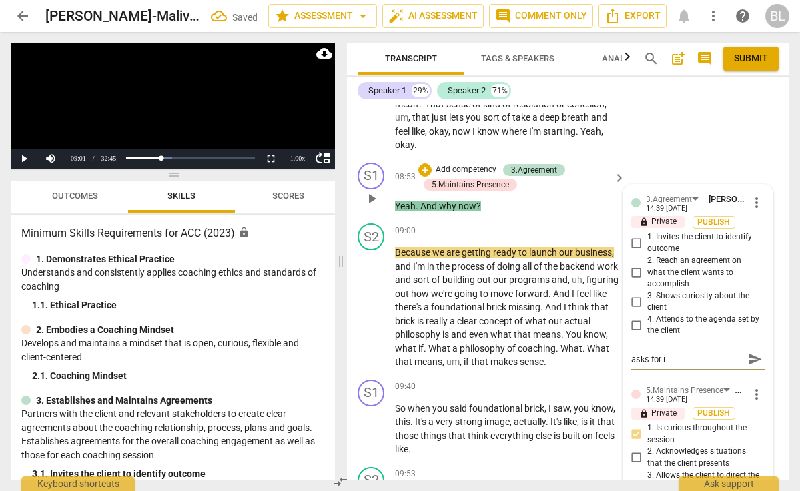
type textarea "asks for im"
type textarea "asks for imp"
type textarea "asks for impo"
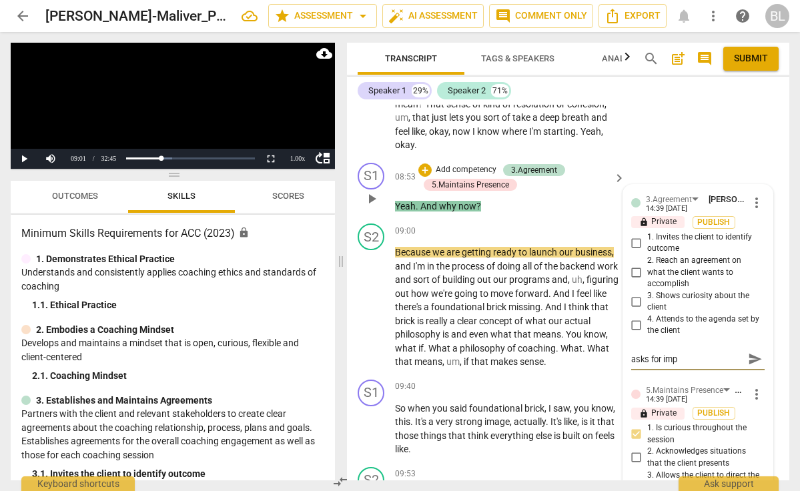
type textarea "asks for impo"
type textarea "asks for impor"
type textarea "asks for importance"
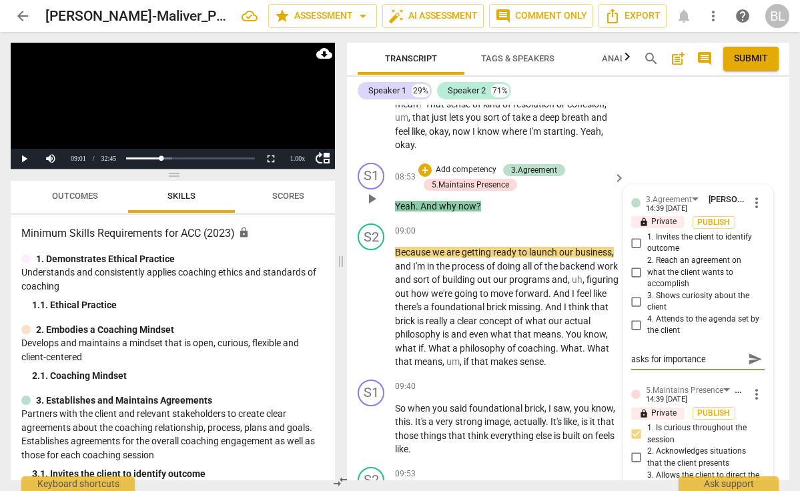
click at [750, 350] on button "send" at bounding box center [755, 359] width 19 height 19
drag, startPoint x: 586, startPoint y: 188, endPoint x: 749, endPoint y: 351, distance: 229.9
click at [749, 351] on div "asks for importance asks for importance send" at bounding box center [699, 358] width 134 height 29
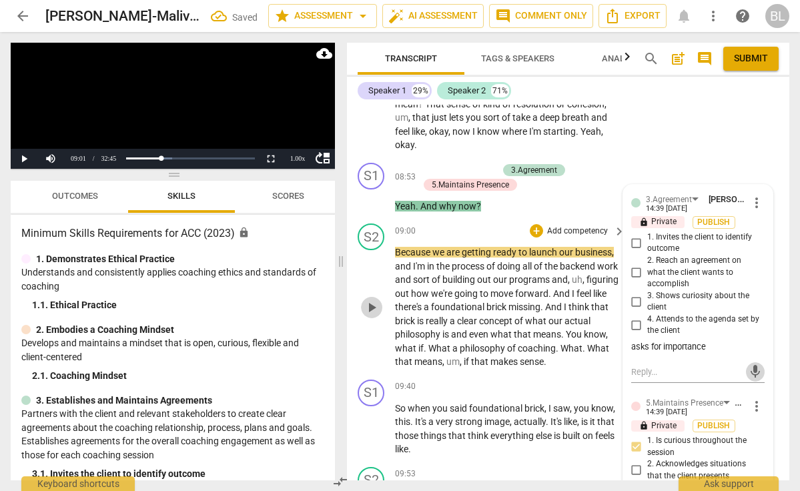
click at [370, 300] on span "play_arrow" at bounding box center [372, 308] width 16 height 16
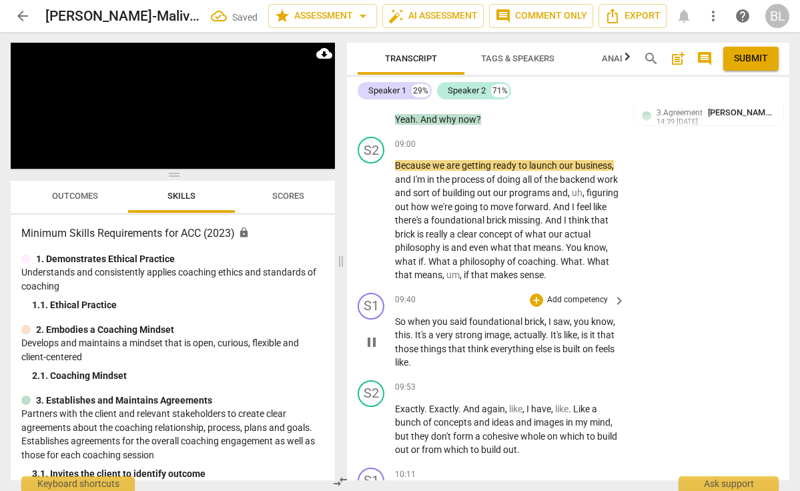
scroll to position [2430, 0]
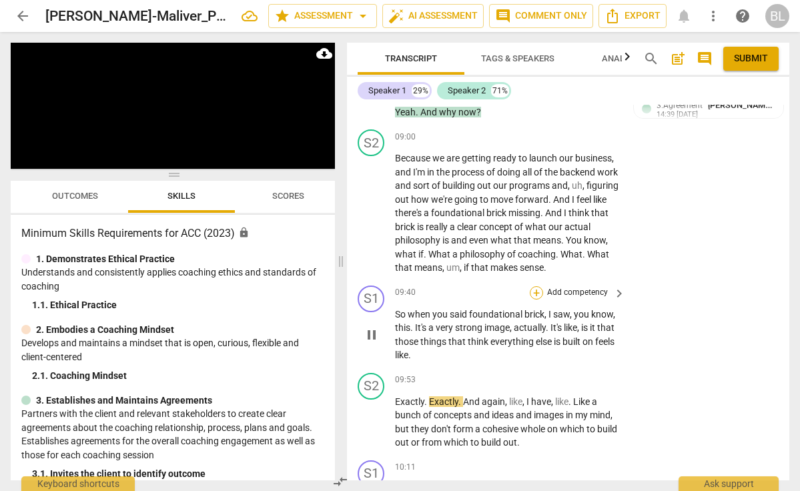
click at [535, 286] on div "+" at bounding box center [536, 292] width 13 height 13
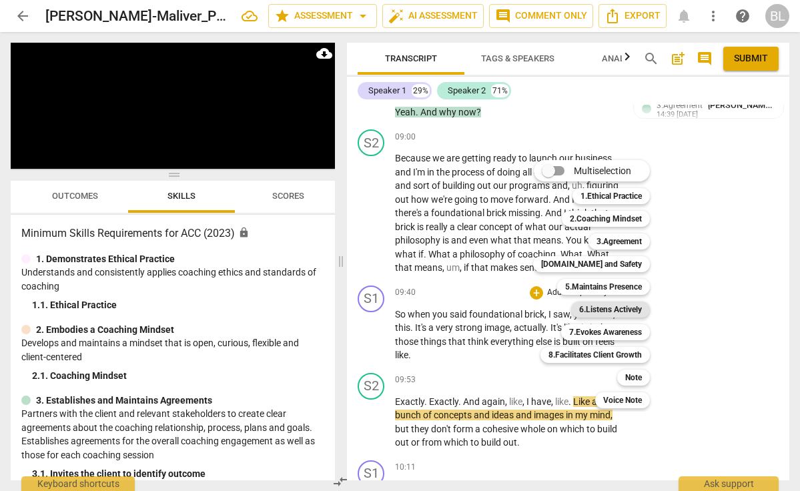
click at [604, 311] on b "6.Listens Actively" at bounding box center [610, 310] width 63 height 16
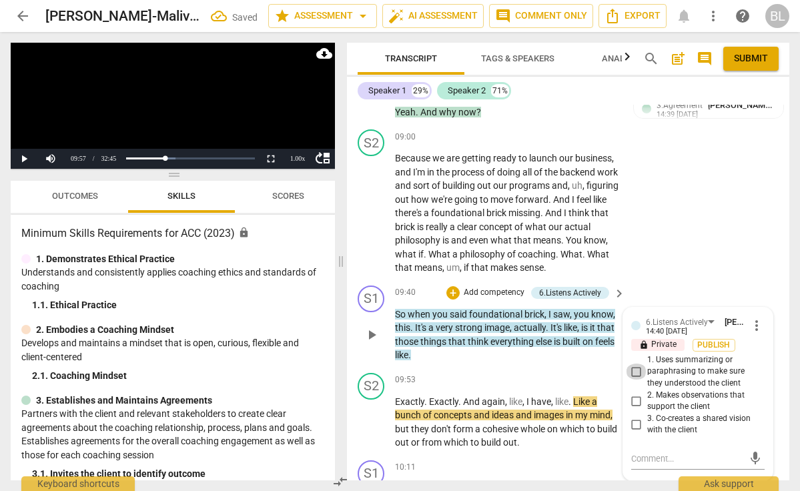
click at [634, 364] on input "1. Uses summarizing or paraphrasing to make sure they understood the client" at bounding box center [636, 372] width 21 height 16
checkbox input "true"
click at [636, 393] on input "2. Makes observations that support the client" at bounding box center [636, 401] width 21 height 16
checkbox input "true"
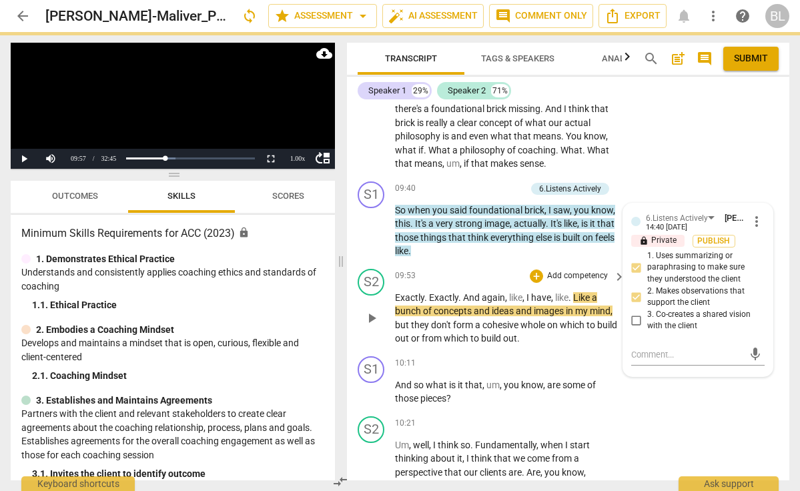
scroll to position [2545, 0]
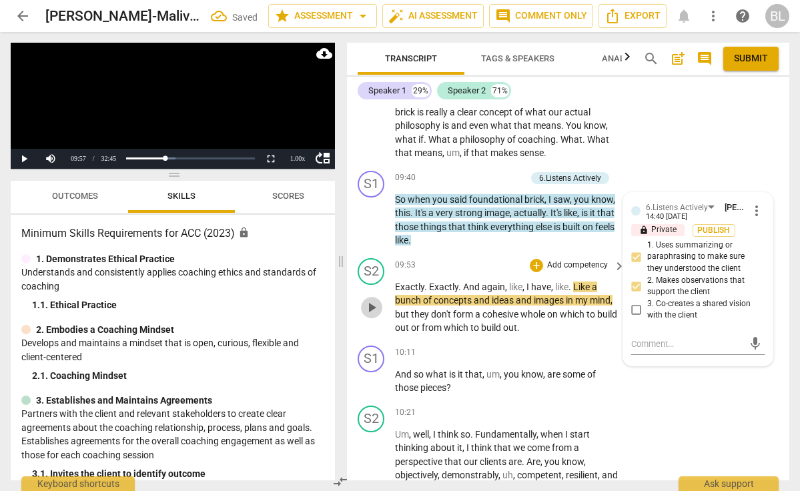
click at [369, 300] on span "play_arrow" at bounding box center [372, 308] width 16 height 16
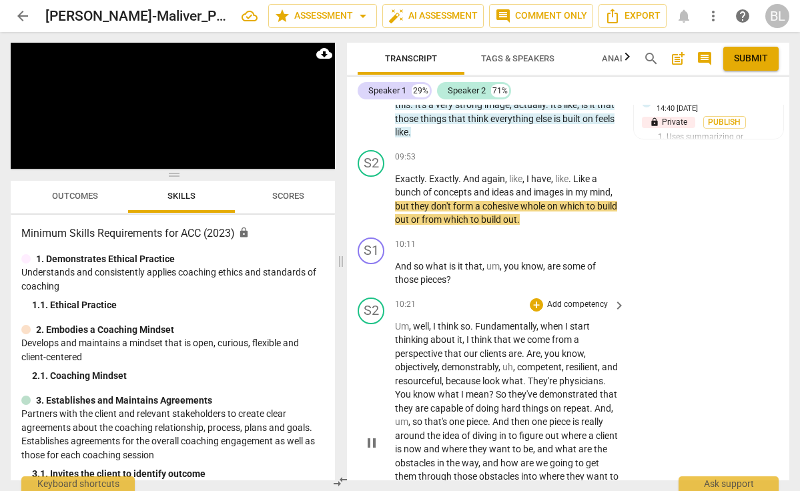
scroll to position [2654, 0]
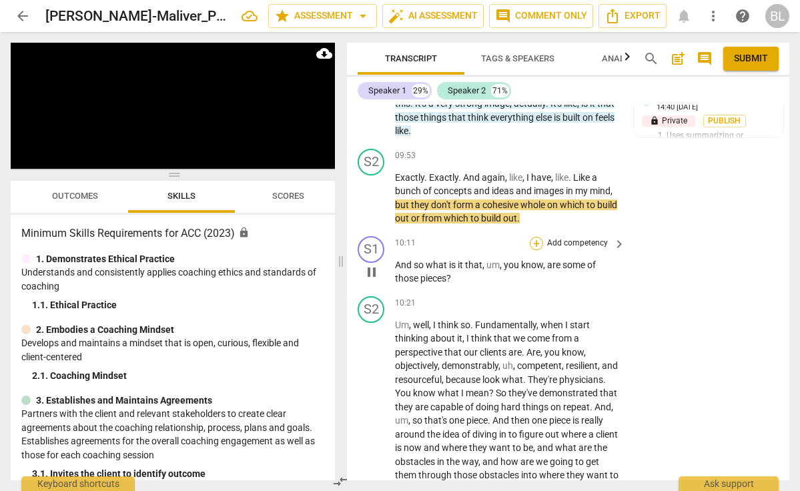
click at [535, 237] on div "+" at bounding box center [536, 243] width 13 height 13
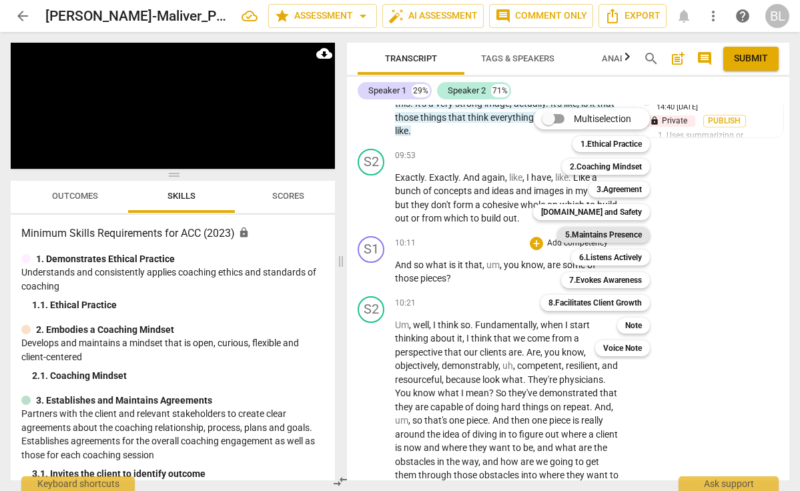
click at [596, 236] on b "5.Maintains Presence" at bounding box center [603, 235] width 77 height 16
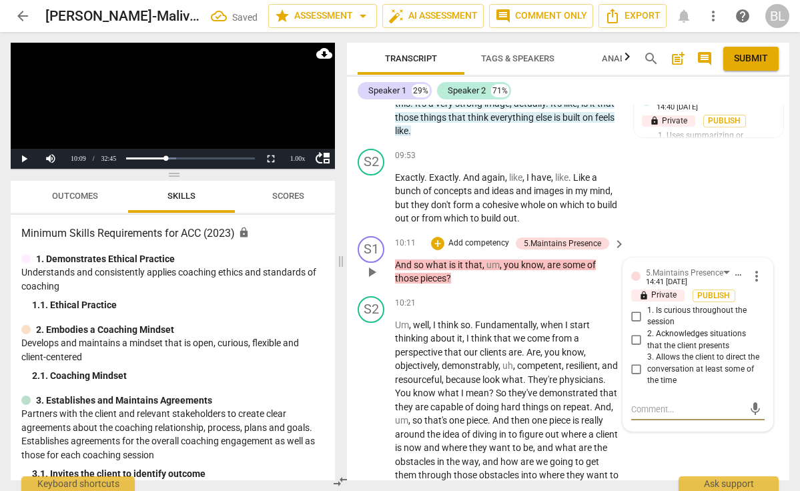
click at [636, 308] on input "1. Is curious throughout the session" at bounding box center [636, 316] width 21 height 16
checkbox input "true"
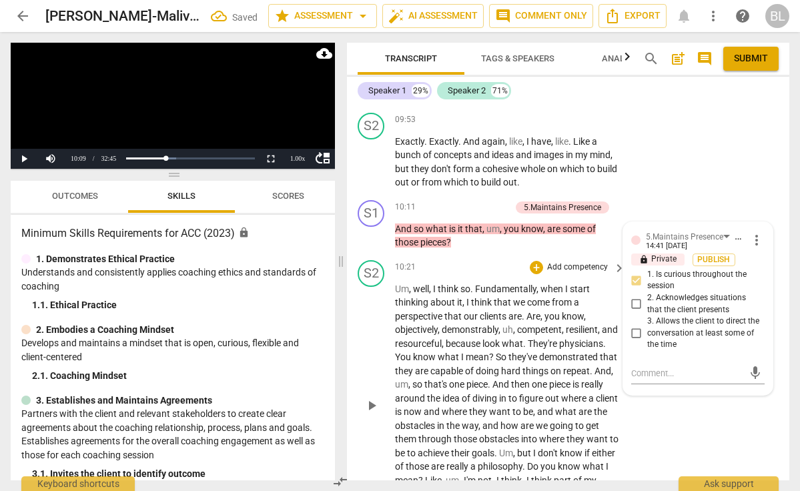
scroll to position [2705, 0]
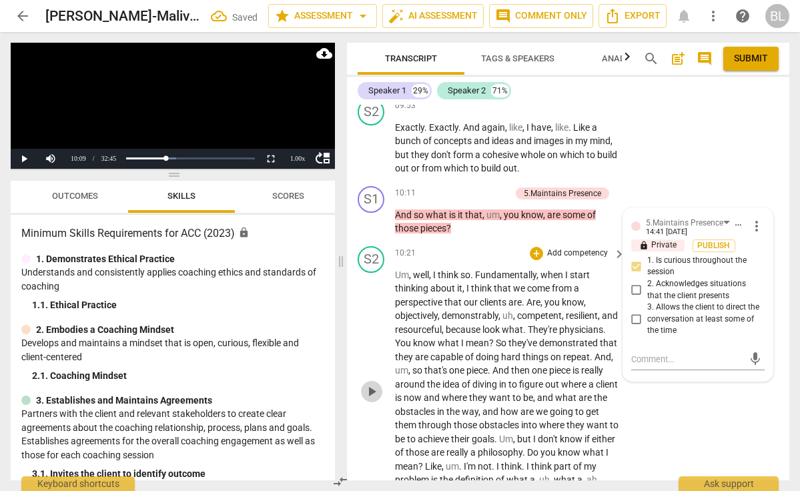
click at [370, 384] on span "play_arrow" at bounding box center [372, 392] width 16 height 16
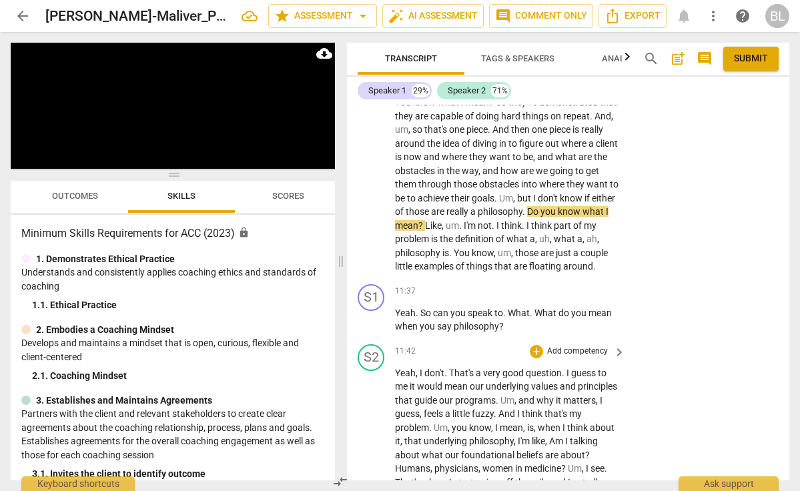
scroll to position [2956, 0]
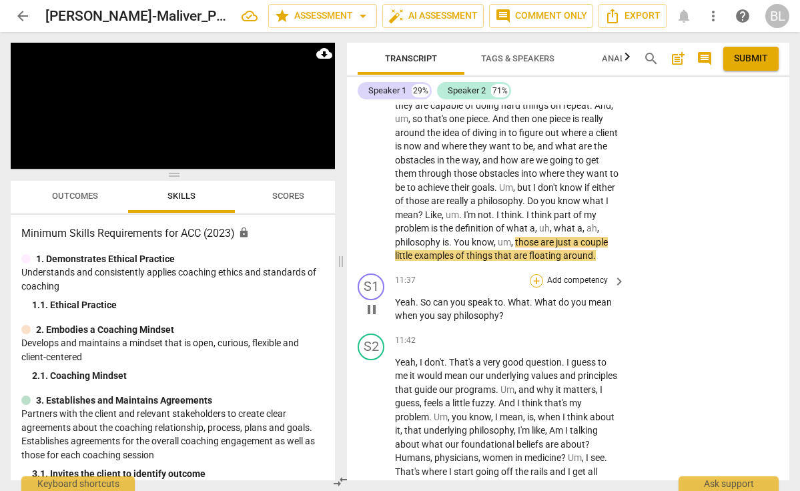
click at [533, 276] on div "+" at bounding box center [536, 280] width 13 height 13
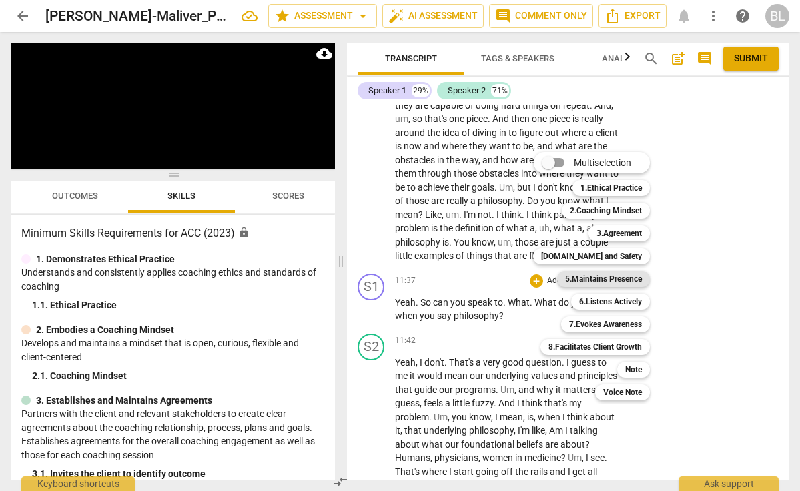
click at [594, 278] on b "5.Maintains Presence" at bounding box center [603, 279] width 77 height 16
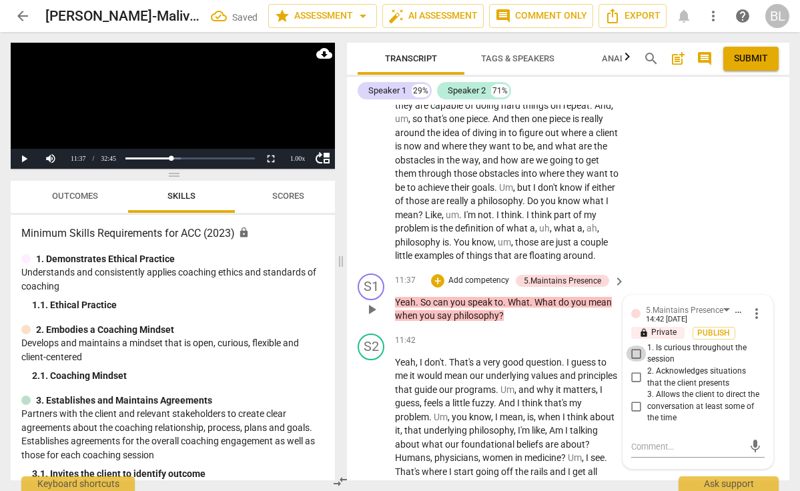
click at [635, 349] on input "1. Is curious throughout the session" at bounding box center [636, 354] width 21 height 16
checkbox input "true"
click at [439, 274] on div "+" at bounding box center [437, 280] width 13 height 13
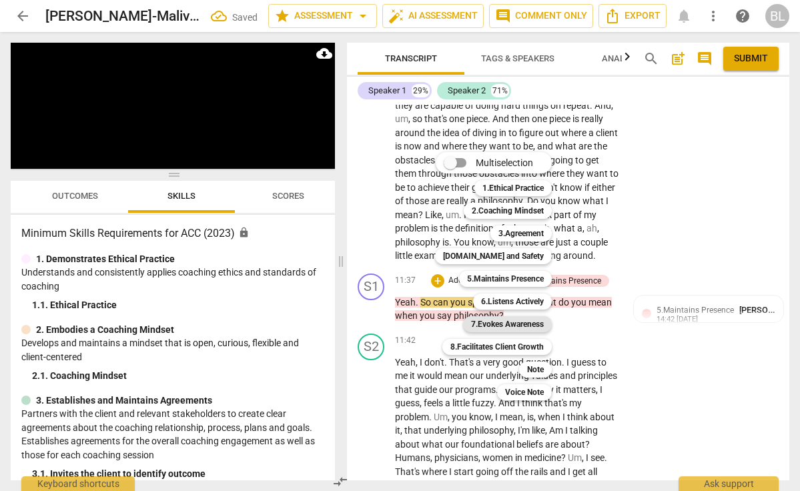
click at [503, 326] on b "7.Evokes Awareness" at bounding box center [507, 324] width 73 height 16
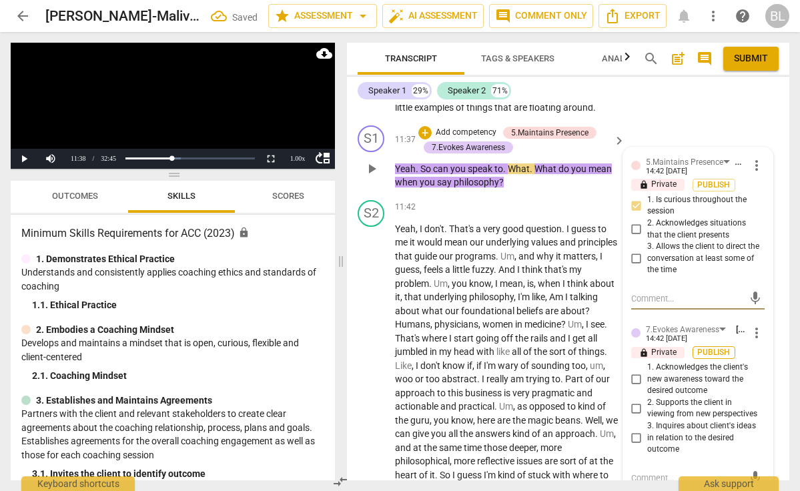
scroll to position [3106, 0]
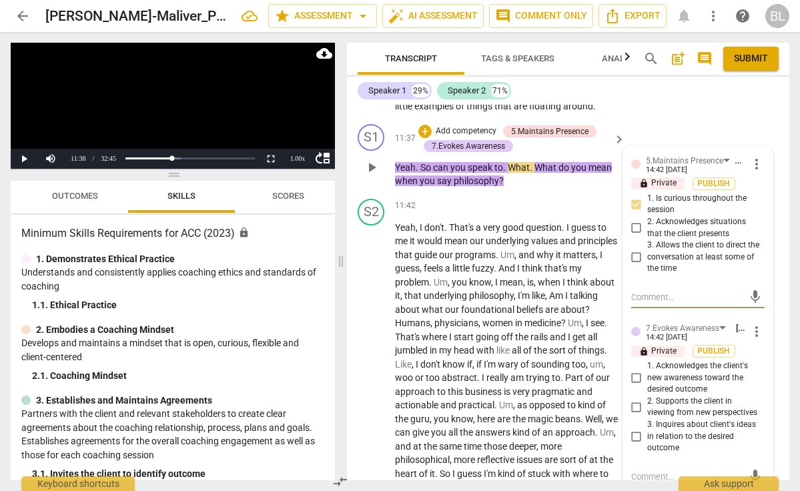
click at [632, 429] on input "3. Inquires about client's ideas in relation to the desired outcome" at bounding box center [636, 437] width 21 height 16
checkbox input "true"
click at [373, 405] on span "play_arrow" at bounding box center [372, 413] width 16 height 16
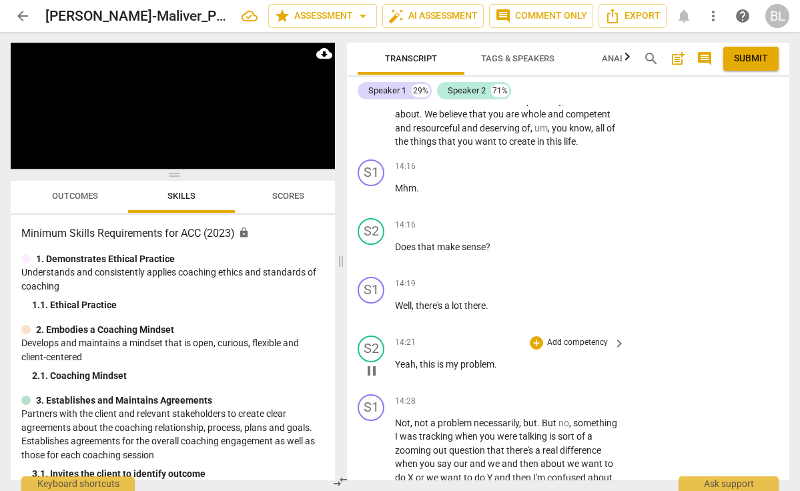
scroll to position [3563, 0]
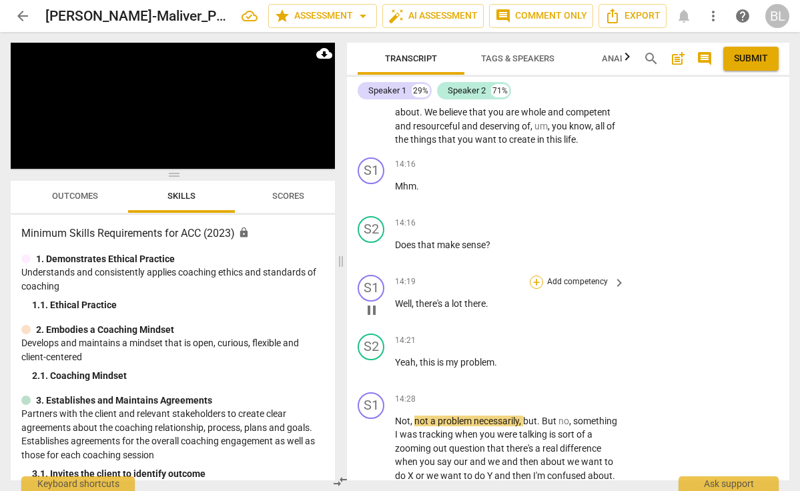
click at [534, 280] on div "+" at bounding box center [536, 282] width 13 height 13
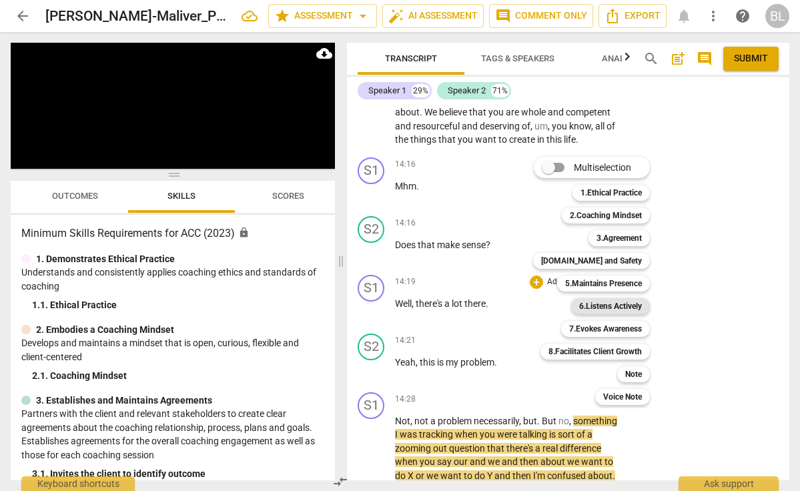
click at [622, 304] on b "6.Listens Actively" at bounding box center [610, 306] width 63 height 16
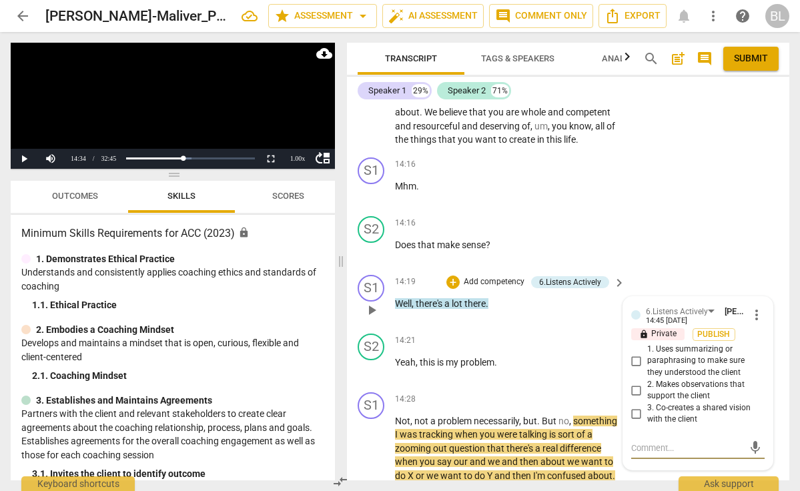
click at [634, 386] on input "2. Makes observations that support the client" at bounding box center [636, 391] width 21 height 16
checkbox input "true"
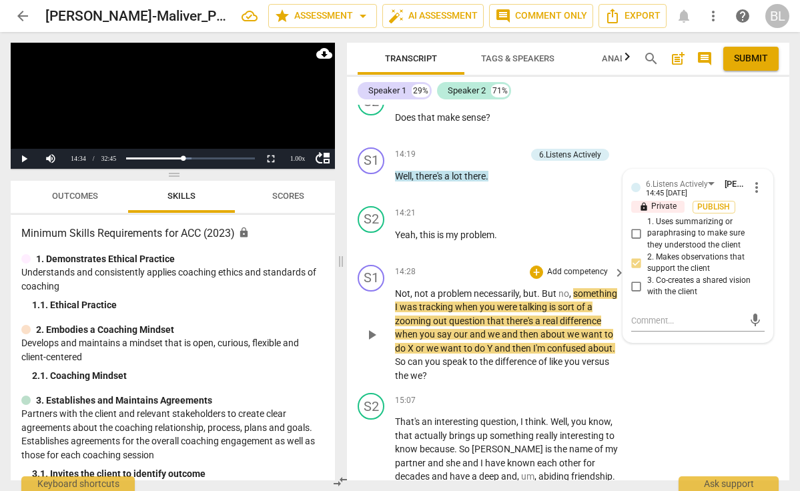
scroll to position [3698, 0]
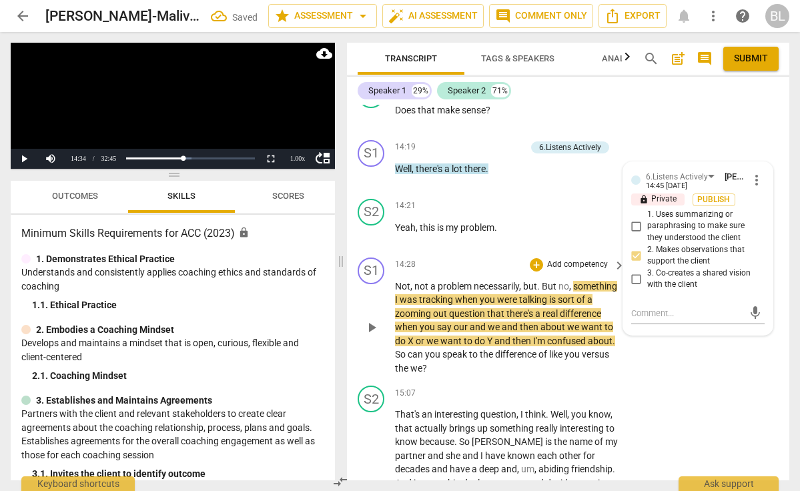
click at [372, 326] on span "play_arrow" at bounding box center [372, 328] width 16 height 16
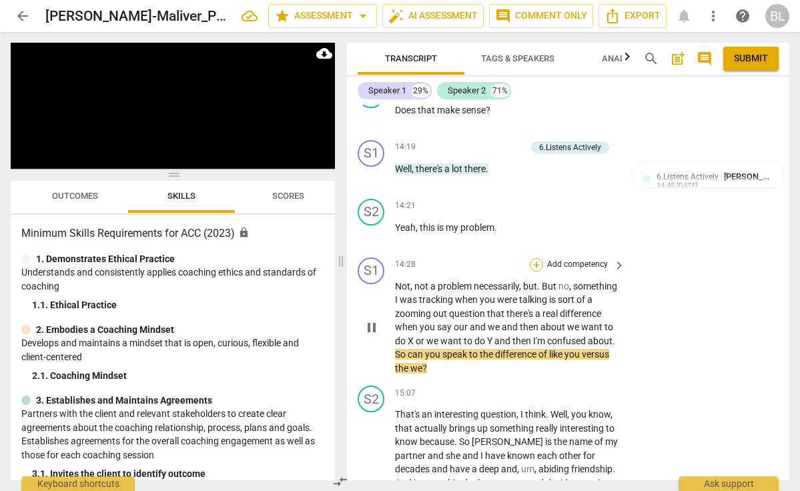
click at [536, 261] on div "+" at bounding box center [536, 264] width 13 height 13
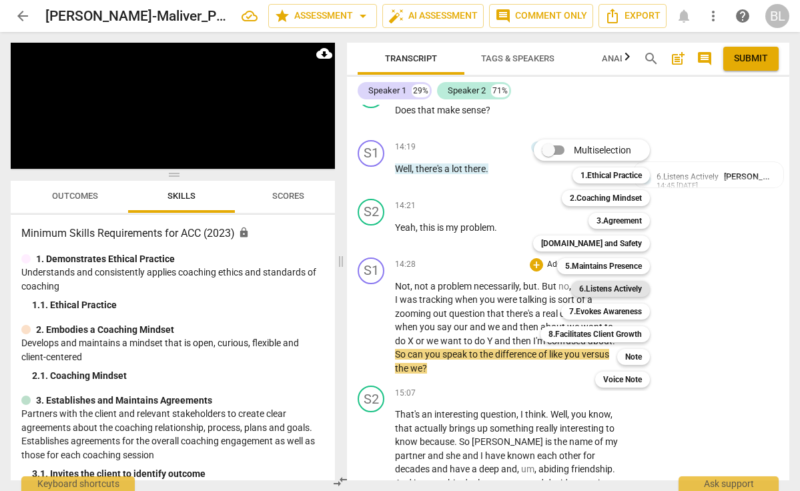
click at [594, 287] on b "6.Listens Actively" at bounding box center [610, 289] width 63 height 16
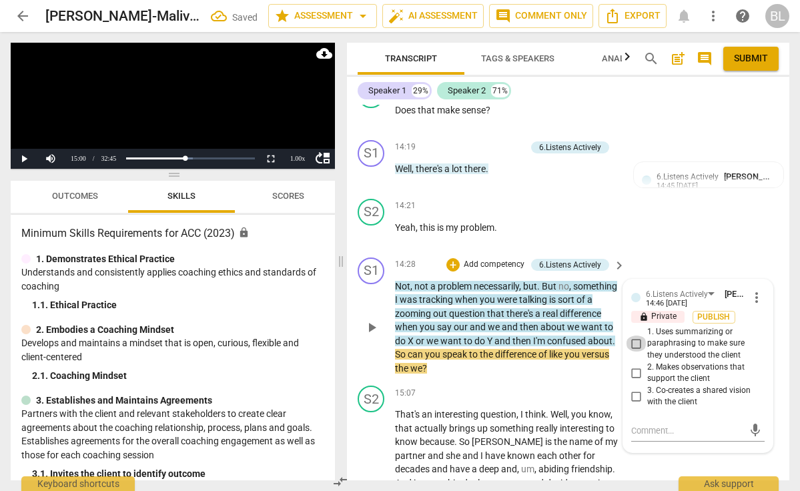
click at [636, 340] on input "1. Uses summarizing or paraphrasing to make sure they understood the client" at bounding box center [636, 344] width 21 height 16
checkbox input "true"
click at [636, 368] on input "2. Makes observations that support the client" at bounding box center [636, 373] width 21 height 16
checkbox input "true"
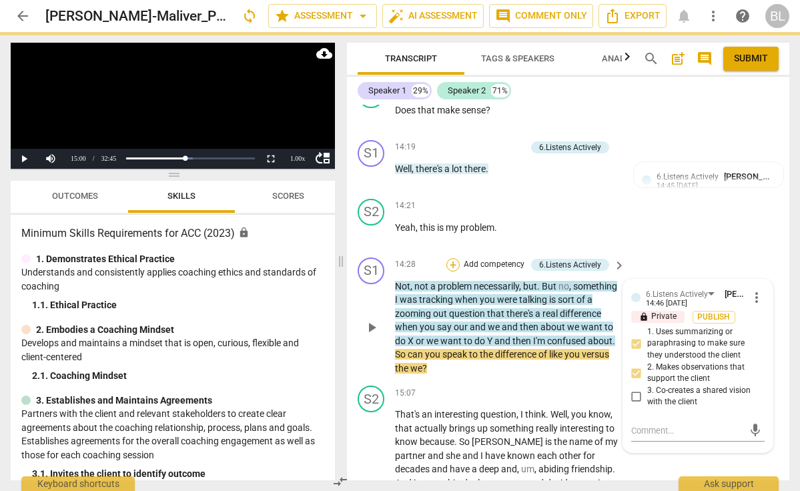
click at [453, 264] on div "+" at bounding box center [453, 264] width 13 height 13
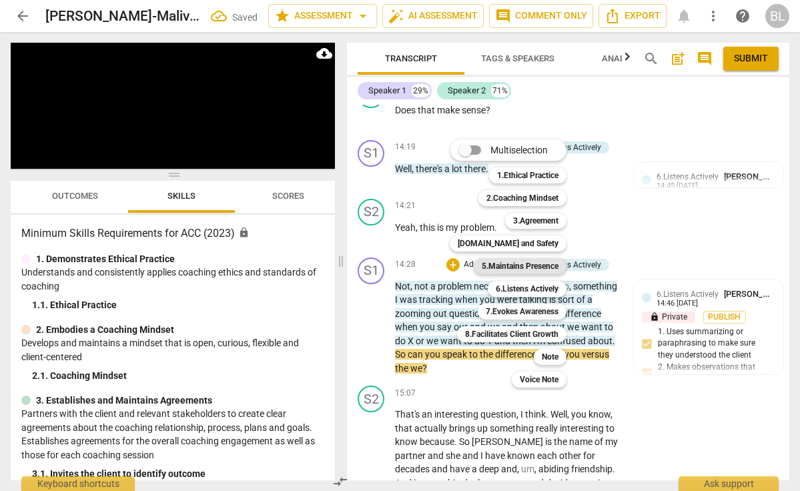
click at [525, 266] on b "5.Maintains Presence" at bounding box center [520, 266] width 77 height 16
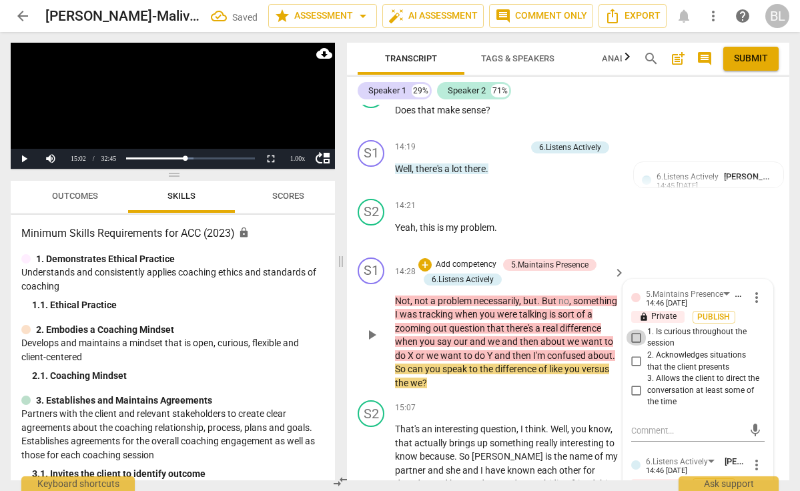
click at [635, 334] on input "1. Is curious throughout the session" at bounding box center [636, 338] width 21 height 16
checkbox input "true"
click at [638, 355] on input "2. Acknowledges situations that the client presents" at bounding box center [636, 362] width 21 height 16
checkbox input "true"
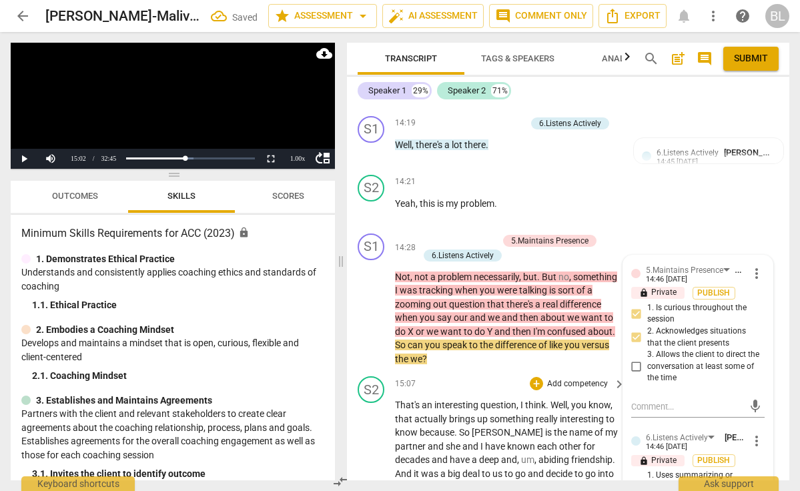
scroll to position [3719, 0]
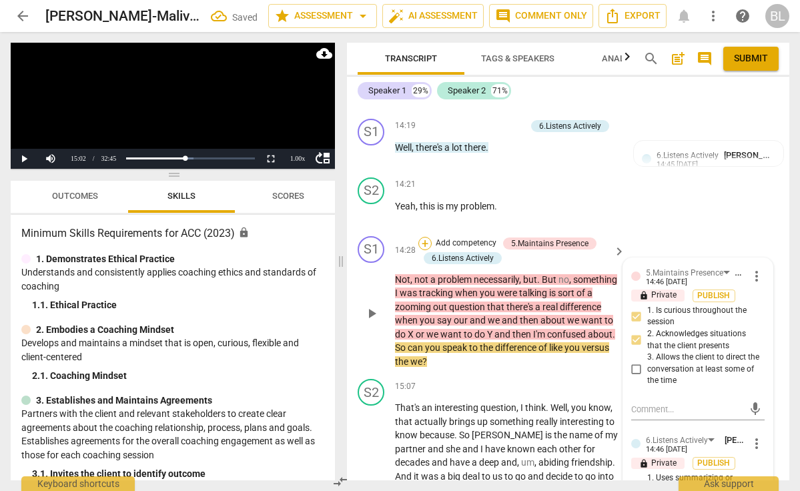
click at [427, 240] on div "+" at bounding box center [425, 243] width 13 height 13
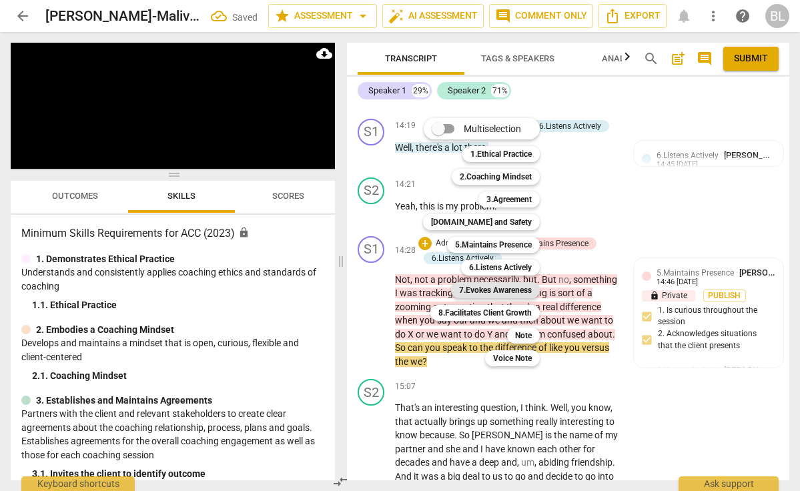
click at [487, 286] on b "7.Evokes Awareness" at bounding box center [495, 290] width 73 height 16
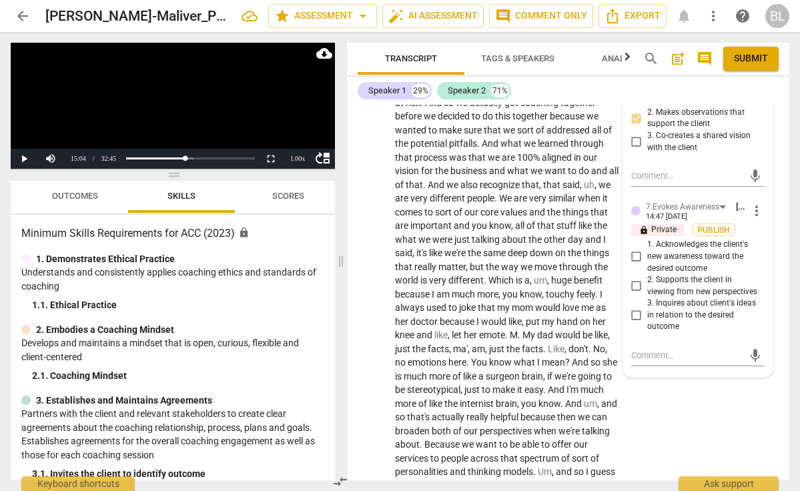
scroll to position [4123, 0]
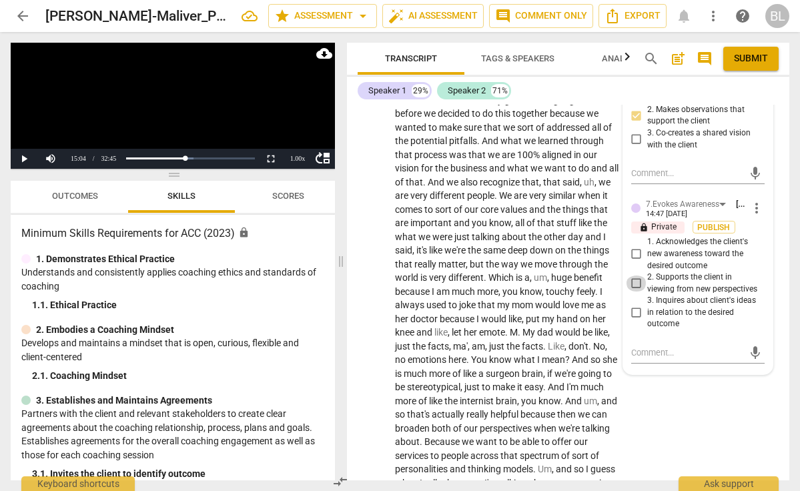
click at [634, 276] on input "2. Supports the client in viewing from new perspectives" at bounding box center [636, 284] width 21 height 16
checkbox input "true"
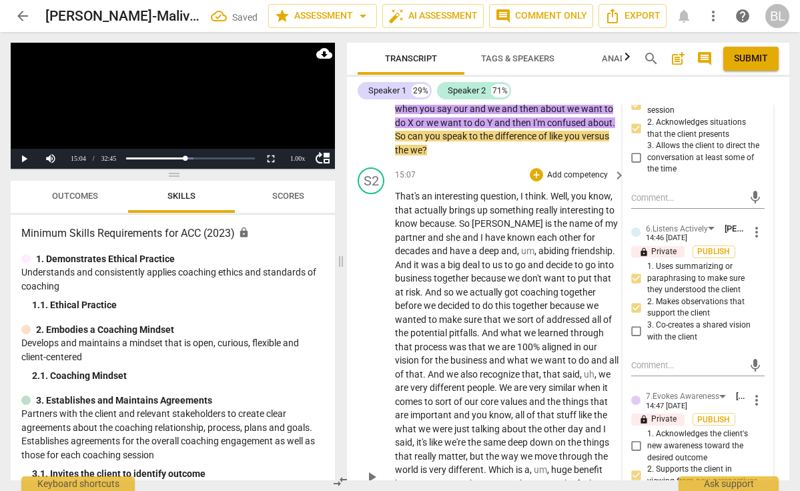
scroll to position [3934, 0]
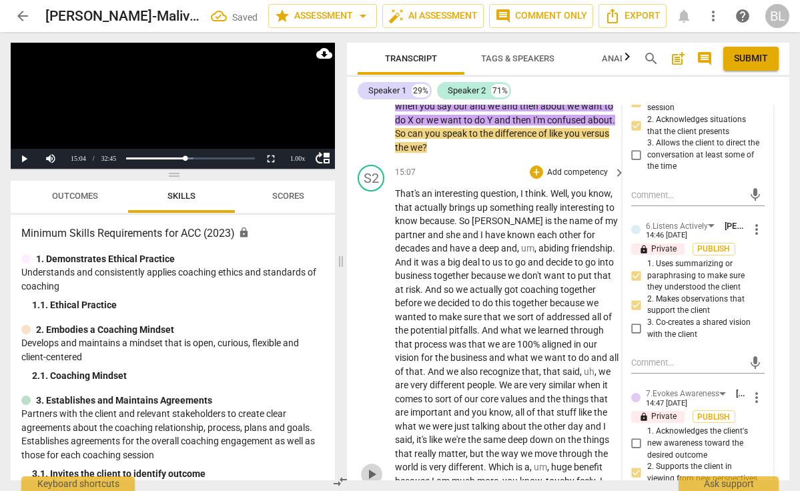
click at [373, 467] on span "play_arrow" at bounding box center [372, 475] width 16 height 16
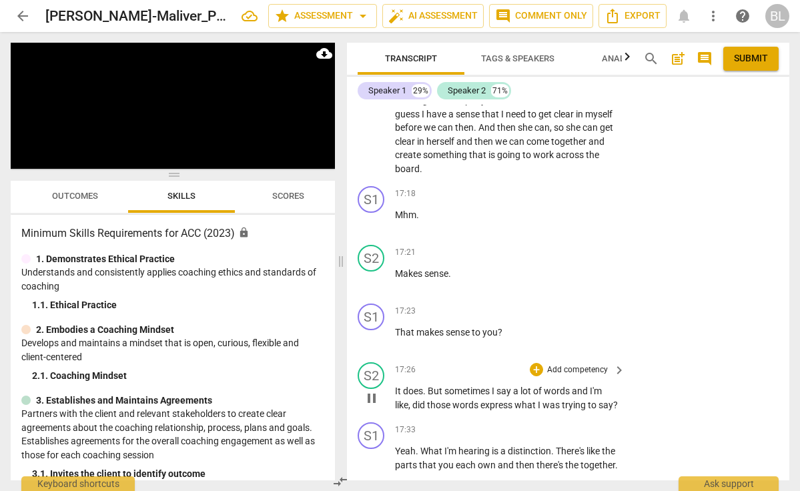
scroll to position [4527, 0]
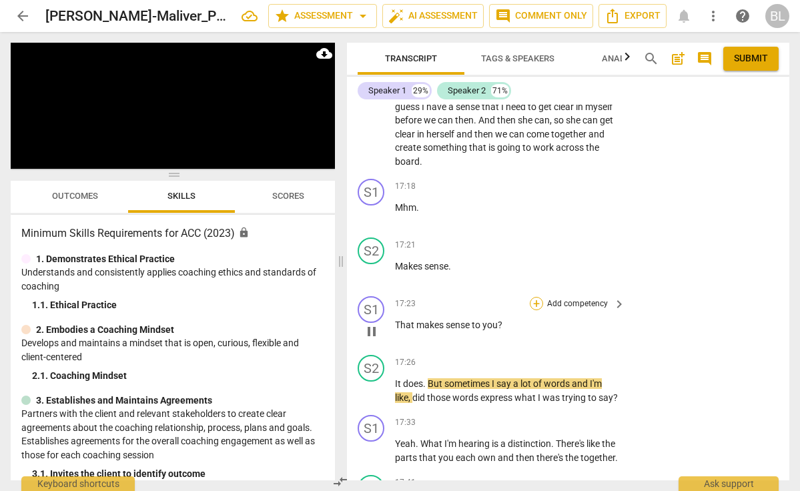
click at [535, 297] on div "+" at bounding box center [536, 303] width 13 height 13
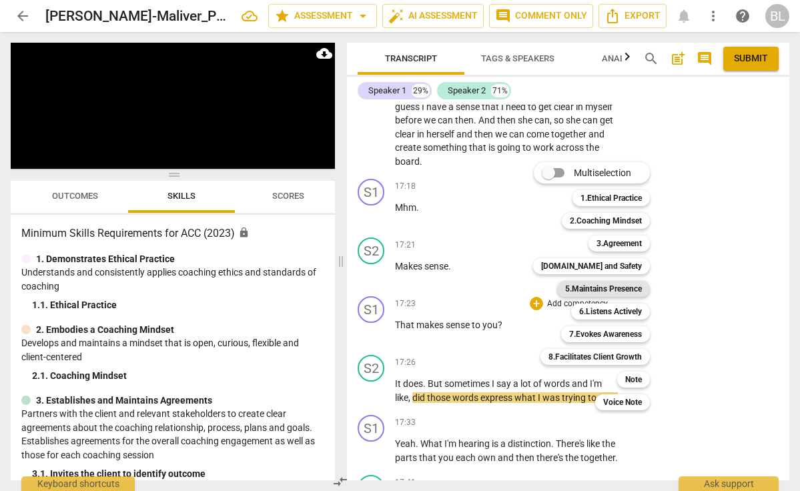
click at [586, 292] on b "5.Maintains Presence" at bounding box center [603, 289] width 77 height 16
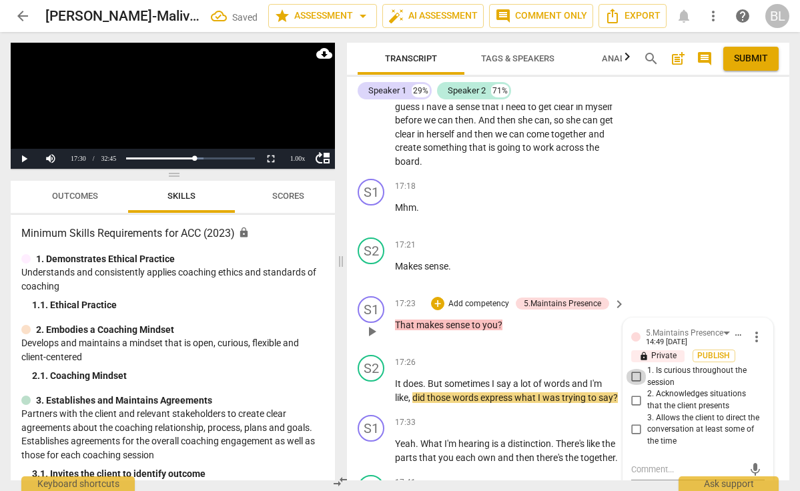
click at [636, 369] on input "1. Is curious throughout the session" at bounding box center [636, 377] width 21 height 16
checkbox input "true"
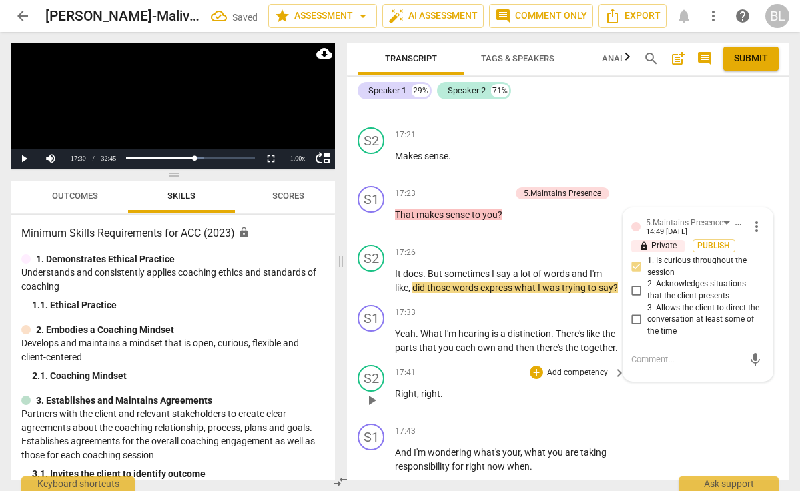
scroll to position [4643, 0]
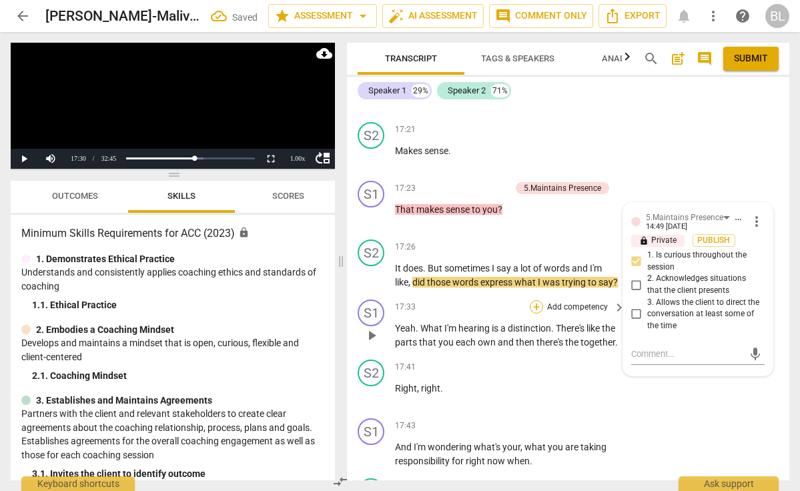
click at [535, 302] on div "+" at bounding box center [536, 306] width 13 height 13
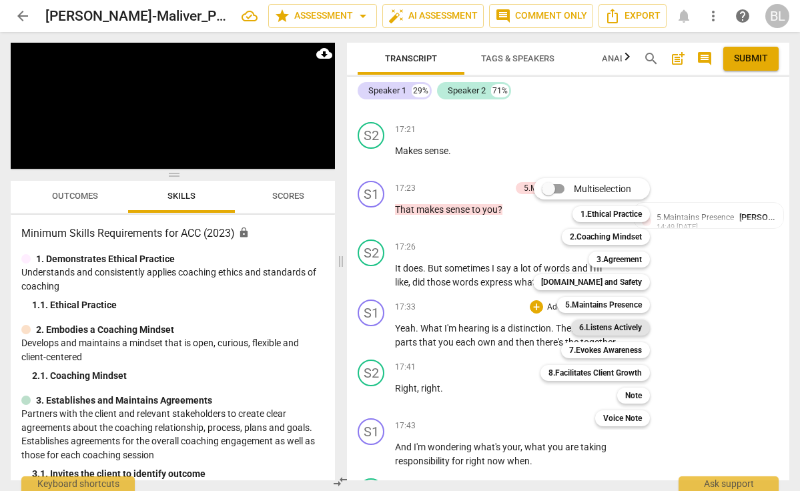
click at [590, 328] on b "6.Listens Actively" at bounding box center [610, 328] width 63 height 16
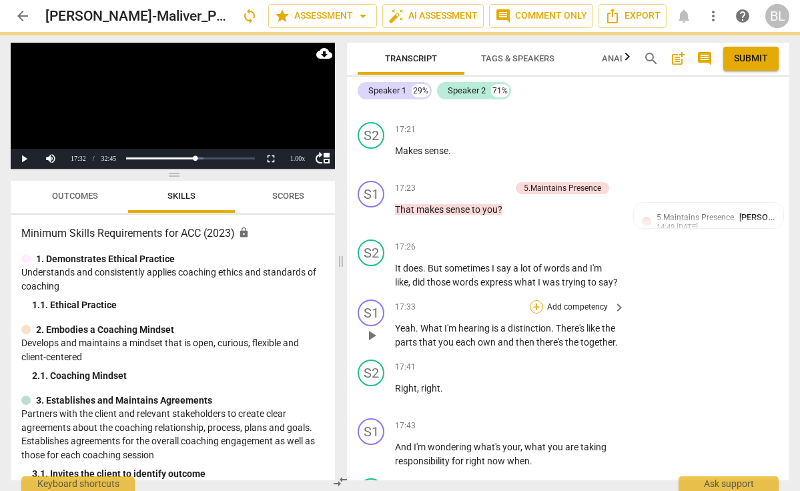
click at [538, 300] on div "+" at bounding box center [536, 306] width 13 height 13
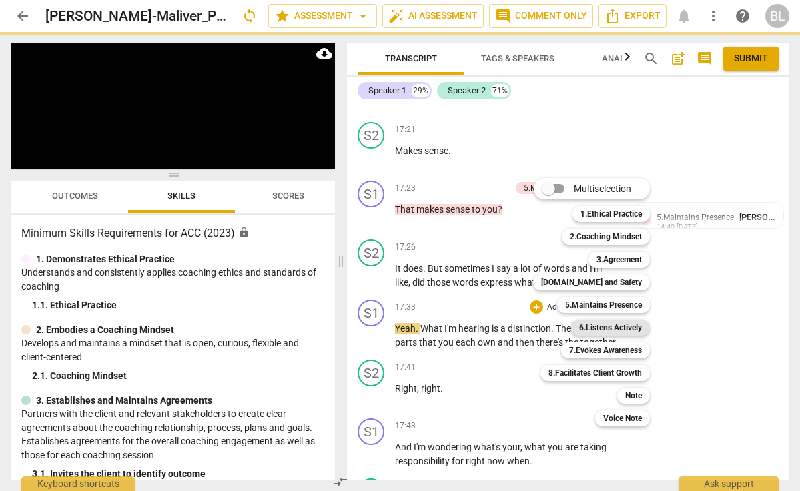
click at [604, 326] on b "6.Listens Actively" at bounding box center [610, 328] width 63 height 16
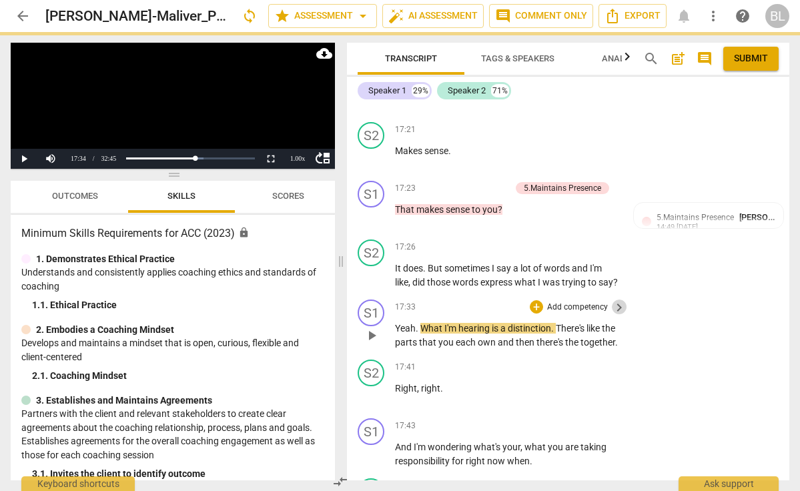
click at [616, 300] on span "keyboard_arrow_right" at bounding box center [620, 308] width 16 height 16
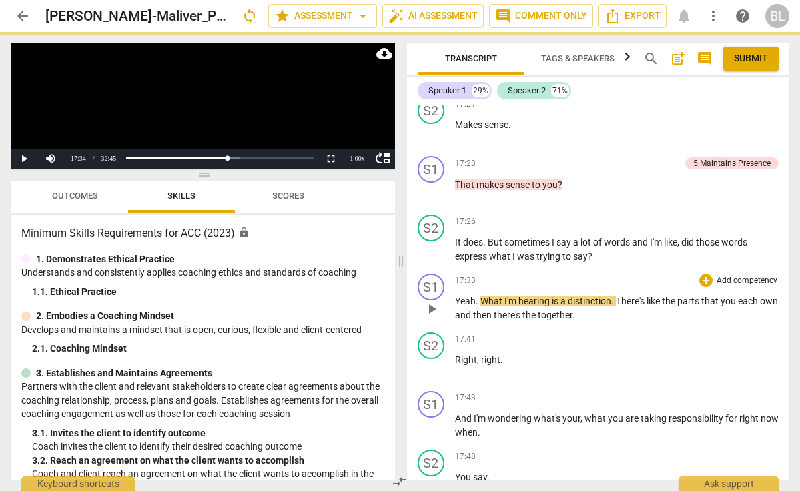
scroll to position [3771, 0]
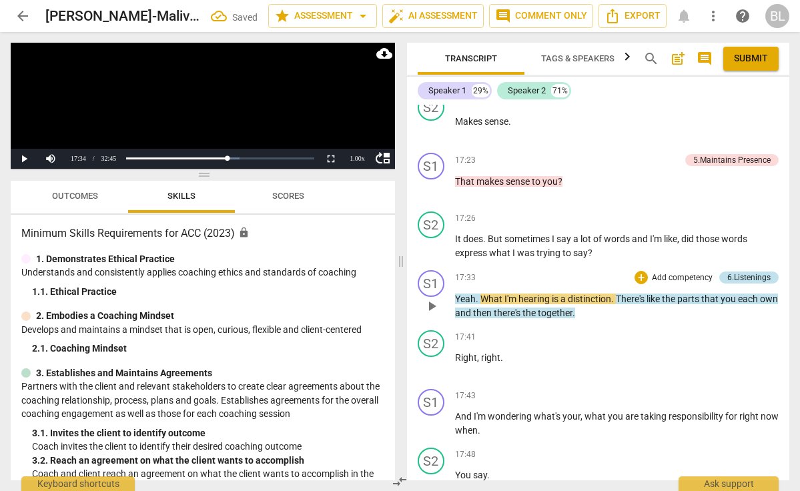
click at [739, 272] on div "6.Listenings" at bounding box center [749, 278] width 43 height 12
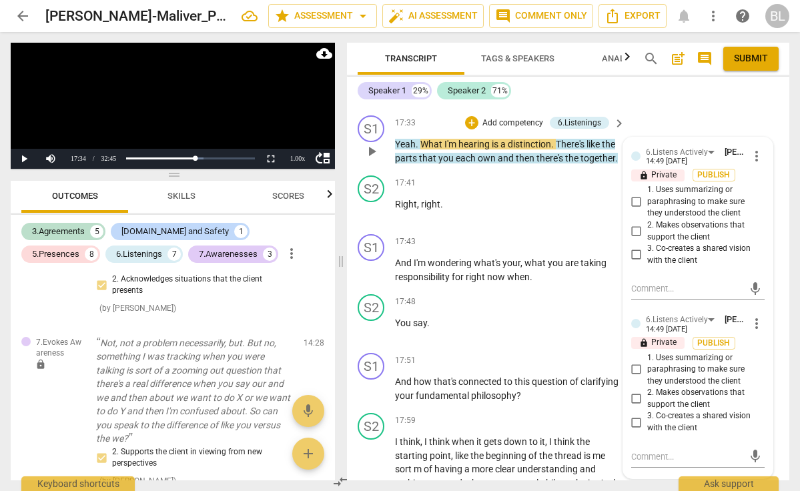
scroll to position [4828, 0]
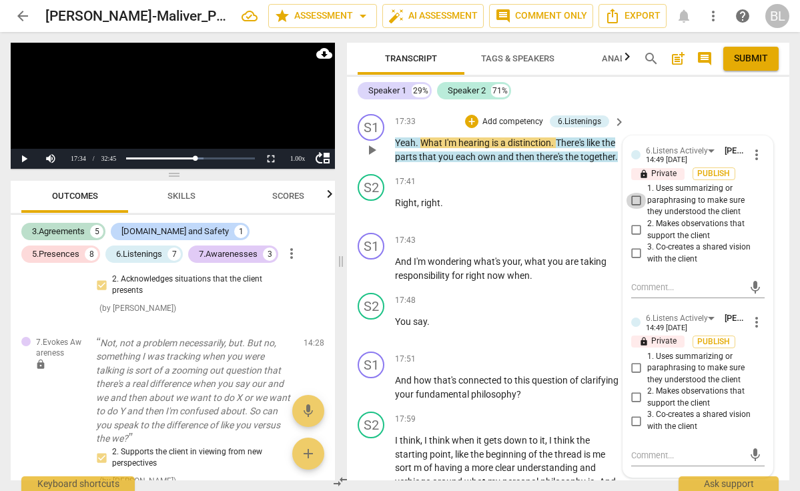
click at [635, 193] on input "1. Uses summarizing or paraphrasing to make sure they understood the client" at bounding box center [636, 201] width 21 height 16
checkbox input "true"
click at [636, 222] on input "2. Makes observations that support the client" at bounding box center [636, 230] width 21 height 16
checkbox input "true"
click at [752, 314] on span "more_vert" at bounding box center [757, 322] width 16 height 16
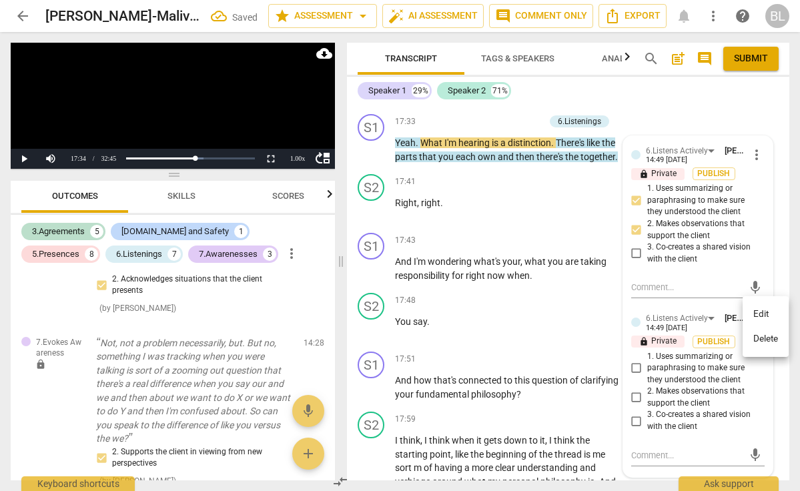
click at [758, 336] on li "Delete" at bounding box center [766, 338] width 46 height 25
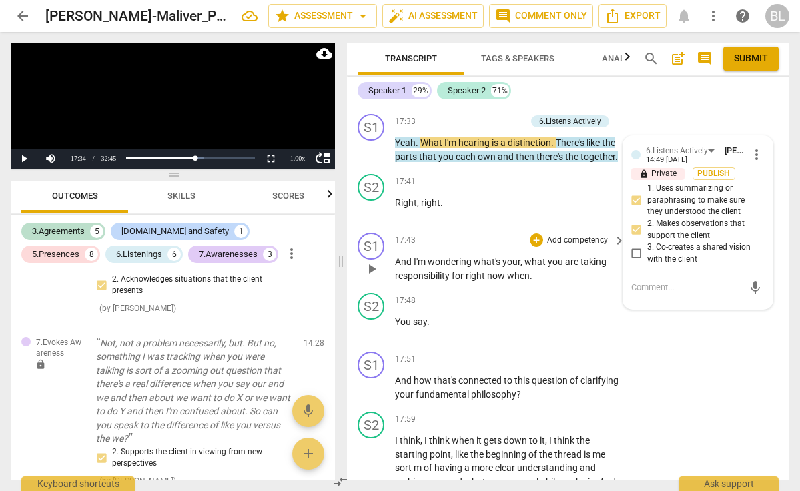
click at [371, 277] on span "play_arrow" at bounding box center [372, 269] width 16 height 16
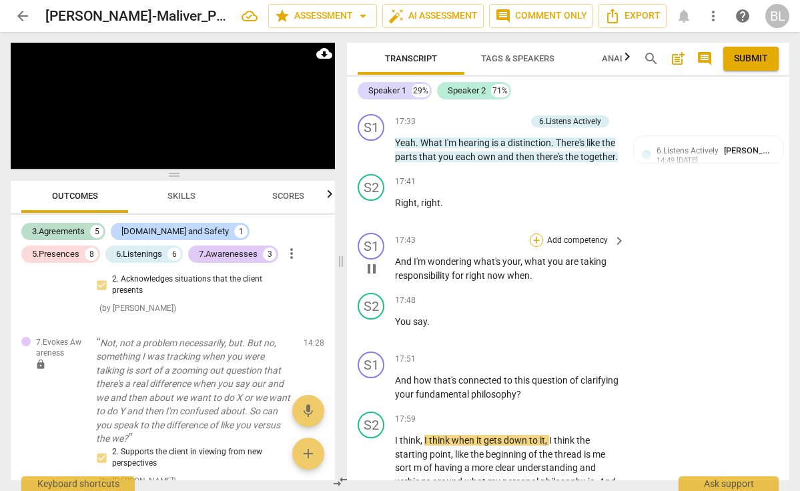
click at [535, 246] on div "+" at bounding box center [536, 240] width 13 height 13
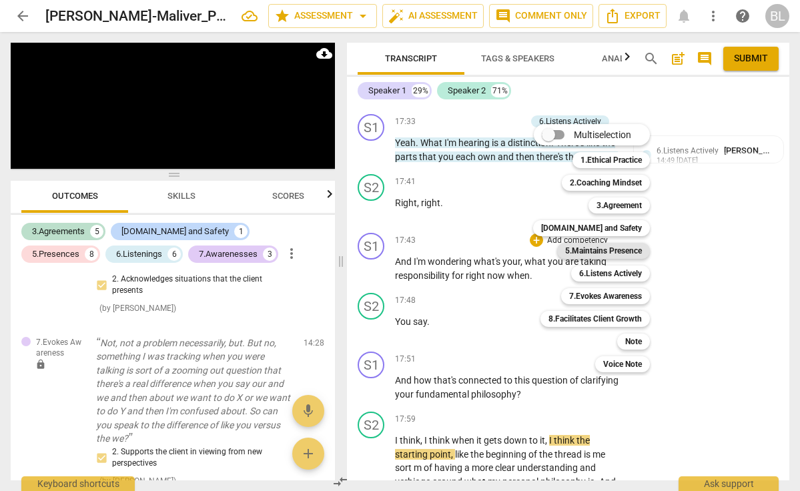
click at [586, 252] on b "5.Maintains Presence" at bounding box center [603, 251] width 77 height 16
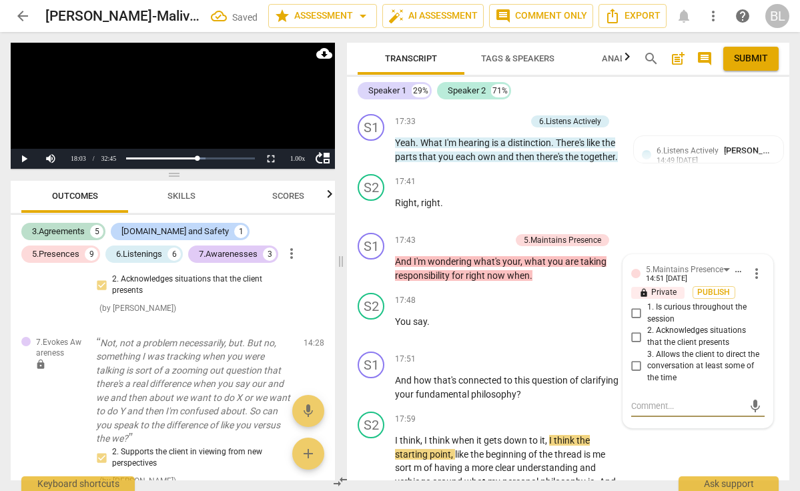
scroll to position [2255, 0]
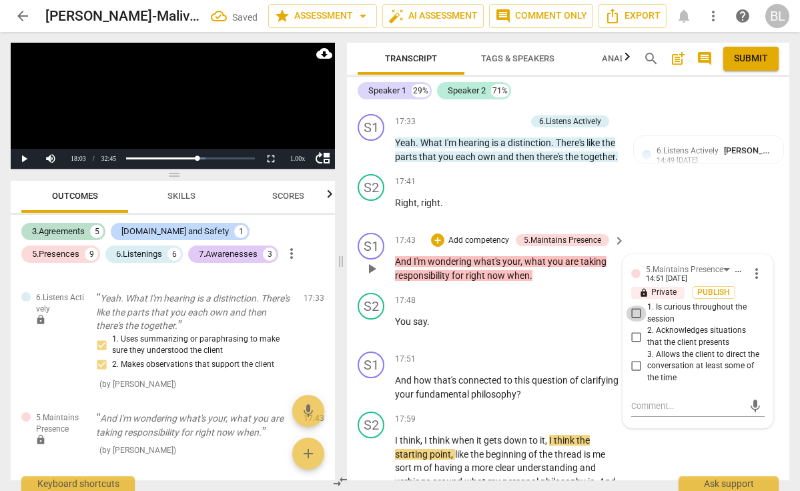
click at [634, 320] on input "1. Is curious throughout the session" at bounding box center [636, 314] width 21 height 16
checkbox input "true"
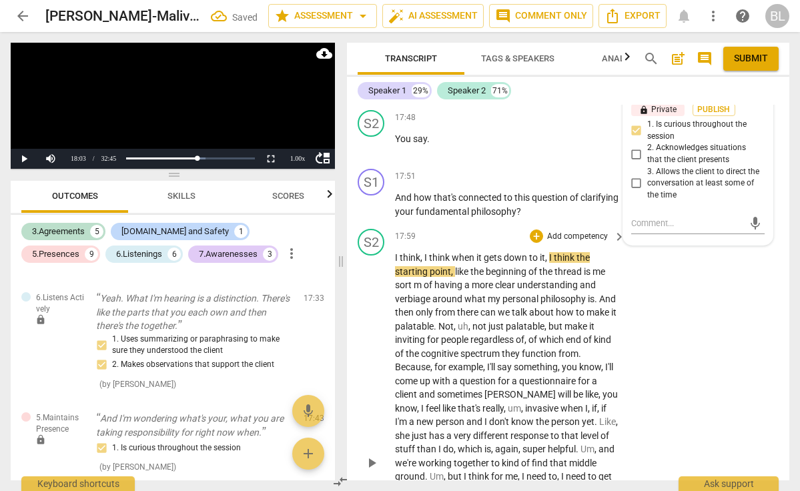
scroll to position [5019, 0]
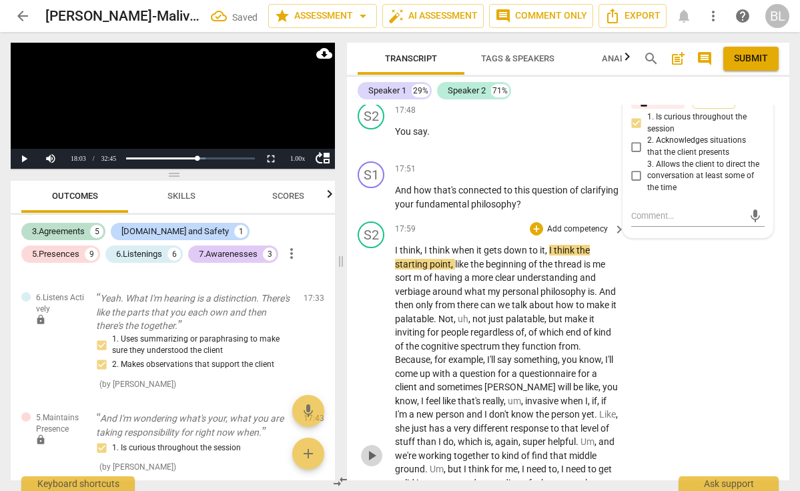
click at [370, 459] on span "play_arrow" at bounding box center [372, 456] width 16 height 16
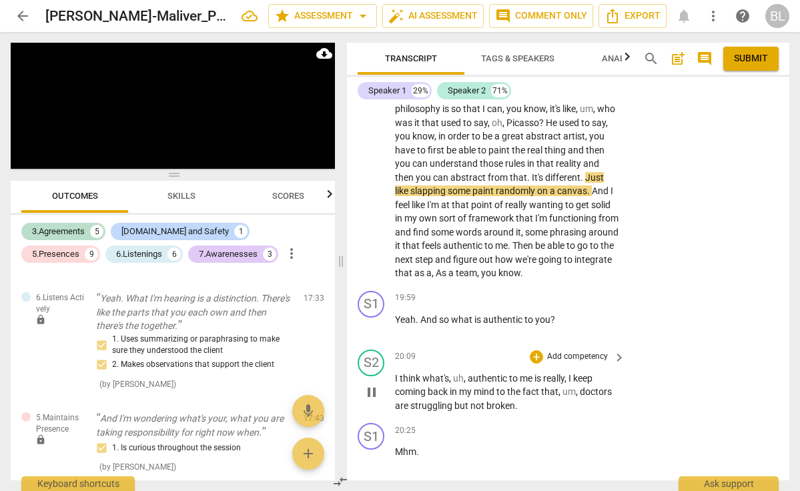
scroll to position [5415, 0]
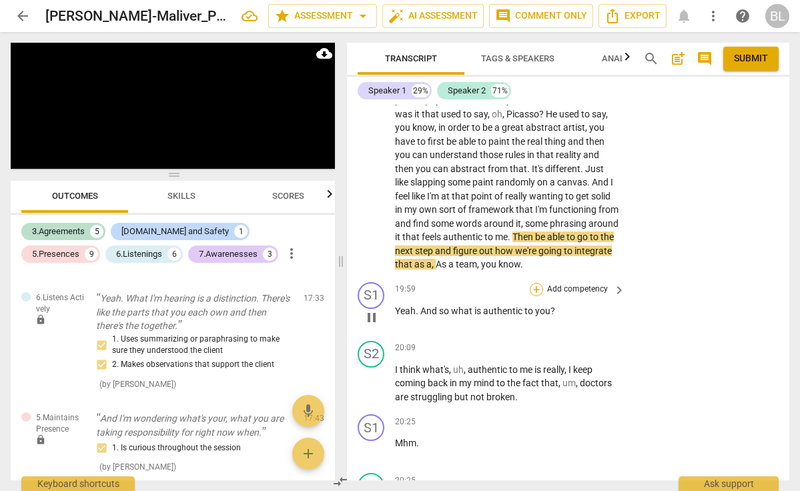
click at [535, 296] on div "+" at bounding box center [536, 289] width 13 height 13
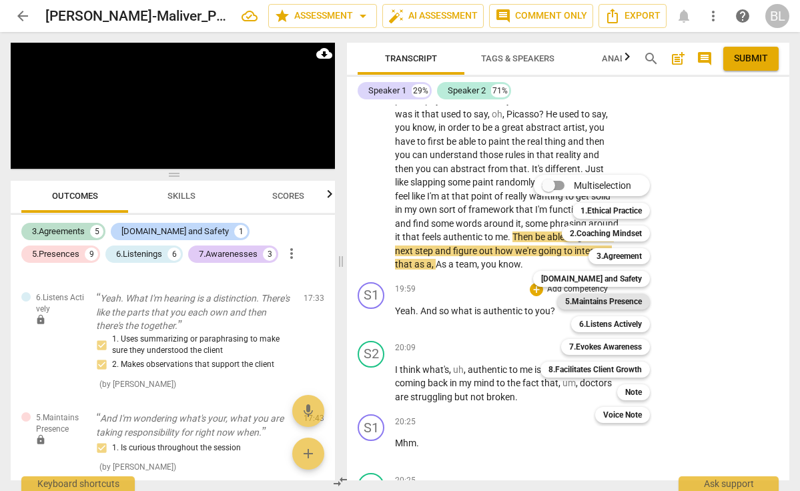
click at [601, 302] on b "5.Maintains Presence" at bounding box center [603, 302] width 77 height 16
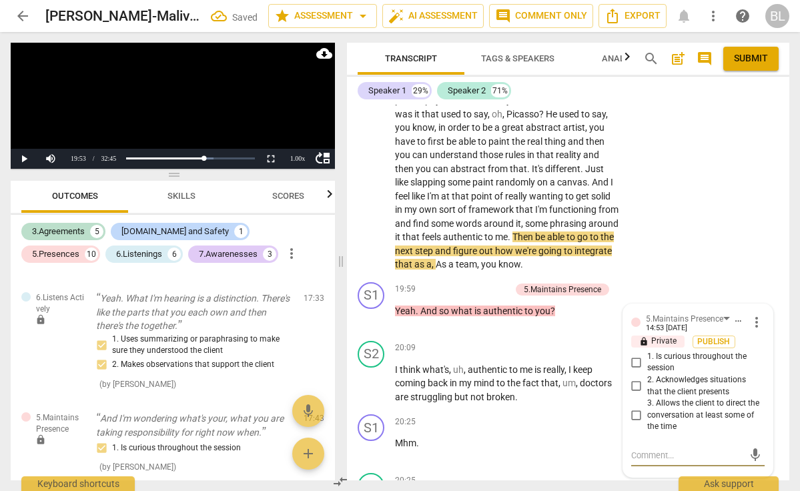
scroll to position [2329, 0]
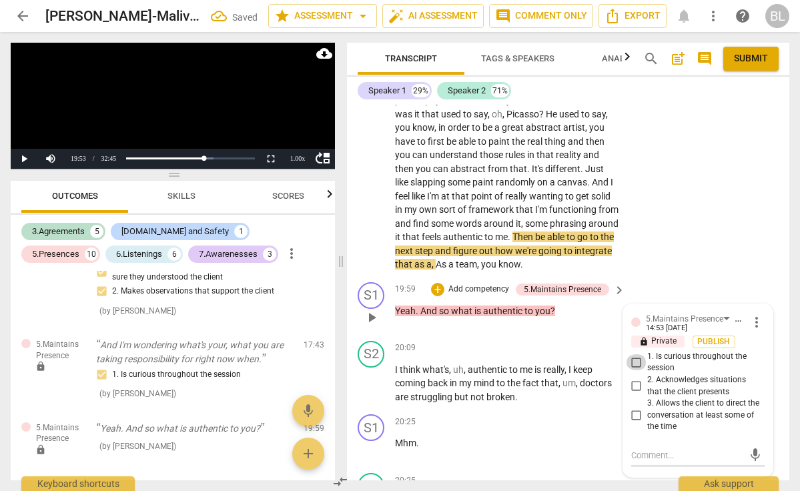
click at [635, 369] on input "1. Is curious throughout the session" at bounding box center [636, 363] width 21 height 16
checkbox input "true"
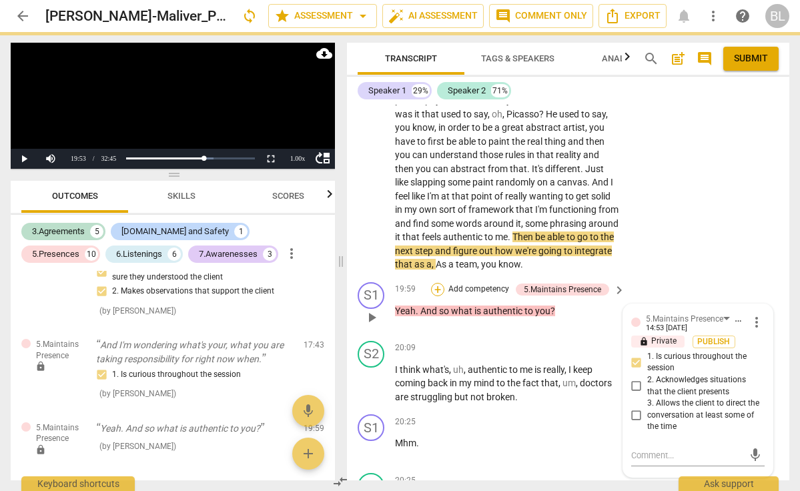
click at [438, 295] on div "+" at bounding box center [437, 289] width 13 height 13
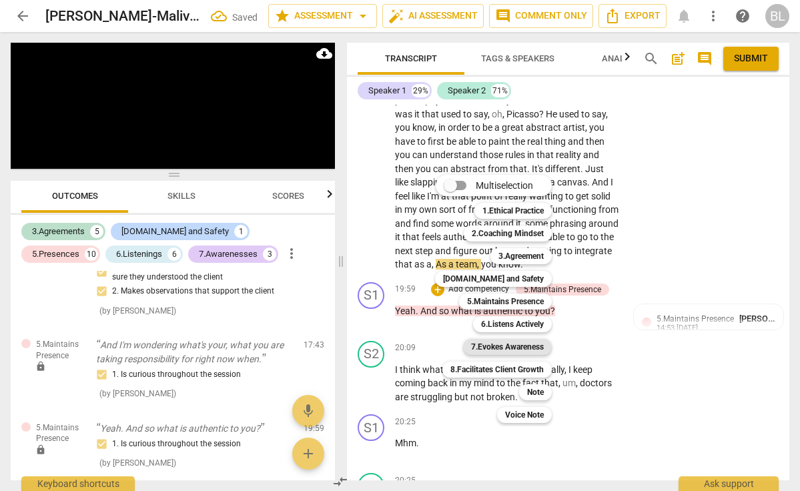
click at [509, 344] on b "7.Evokes Awareness" at bounding box center [507, 347] width 73 height 16
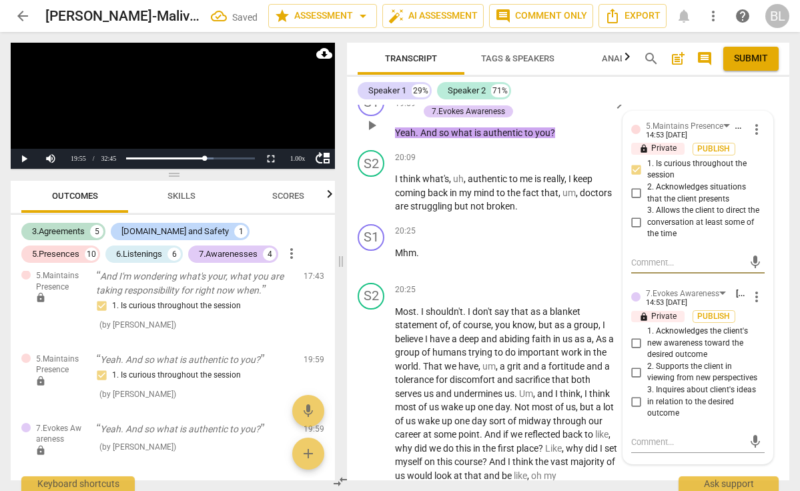
scroll to position [5610, 0]
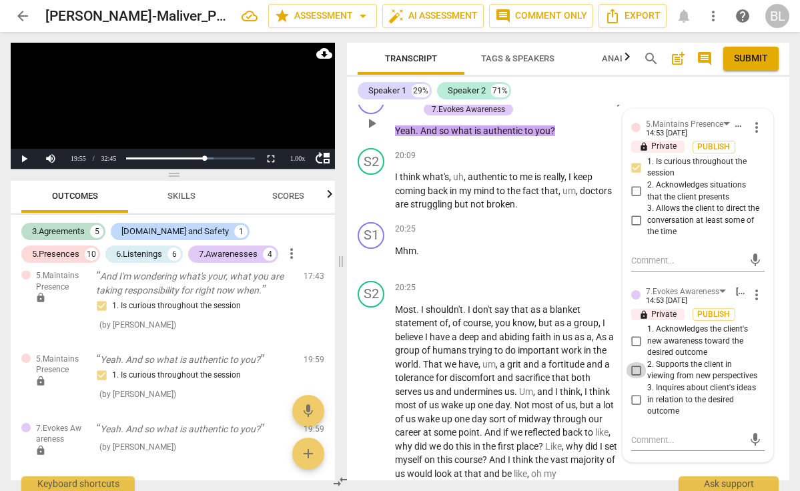
click at [637, 373] on input "2. Supports the client in viewing from new perspectives" at bounding box center [636, 371] width 21 height 16
checkbox input "false"
click at [634, 401] on input "3. Inquires about client's ideas in relation to the desired outcome" at bounding box center [636, 400] width 21 height 16
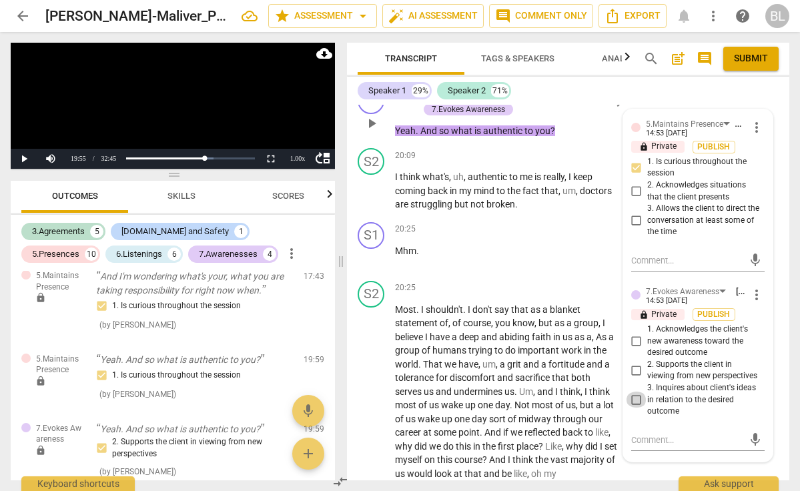
checkbox input "true"
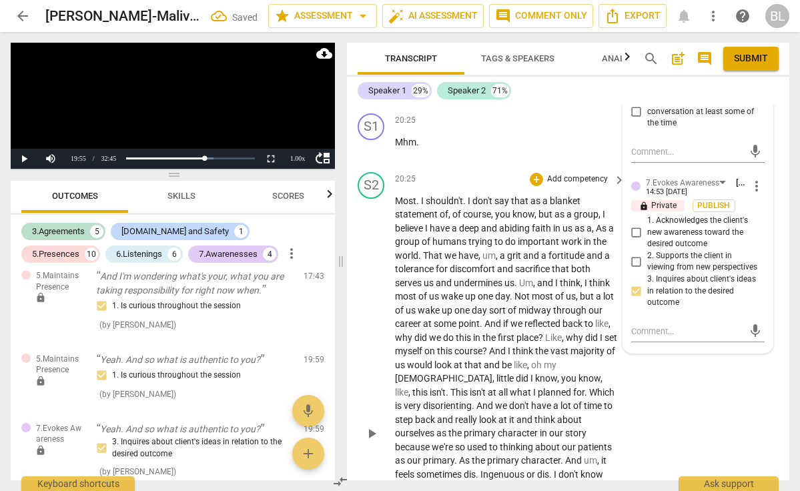
scroll to position [5731, 0]
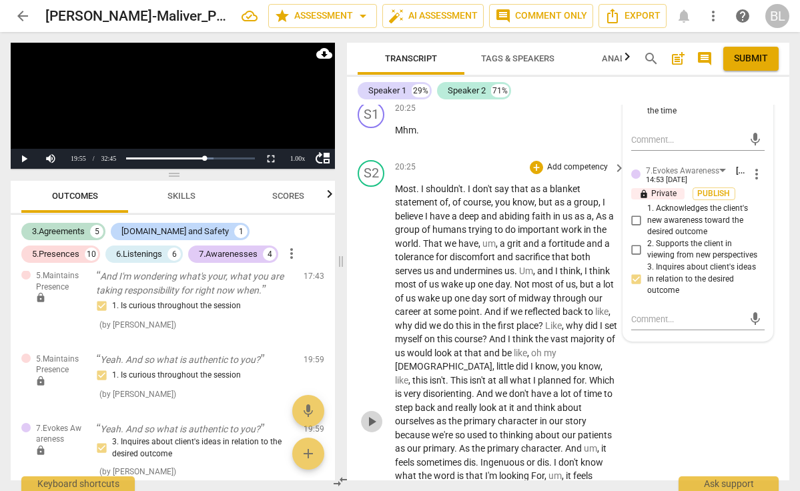
click at [372, 419] on span "play_arrow" at bounding box center [372, 422] width 16 height 16
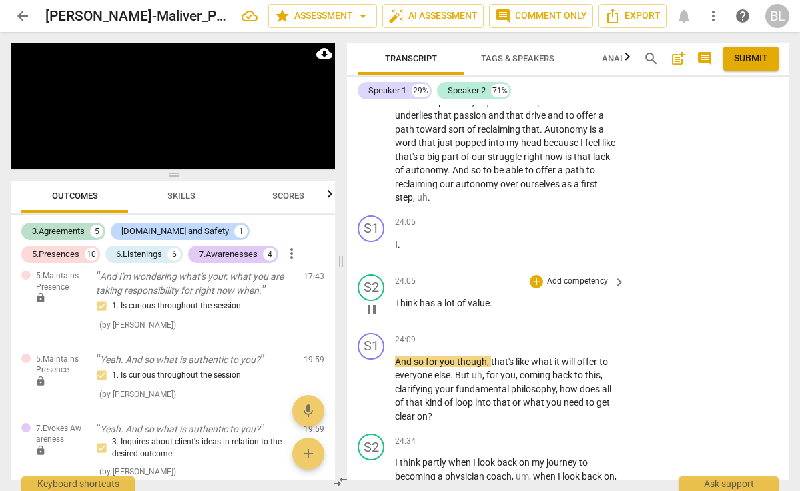
scroll to position [6405, 0]
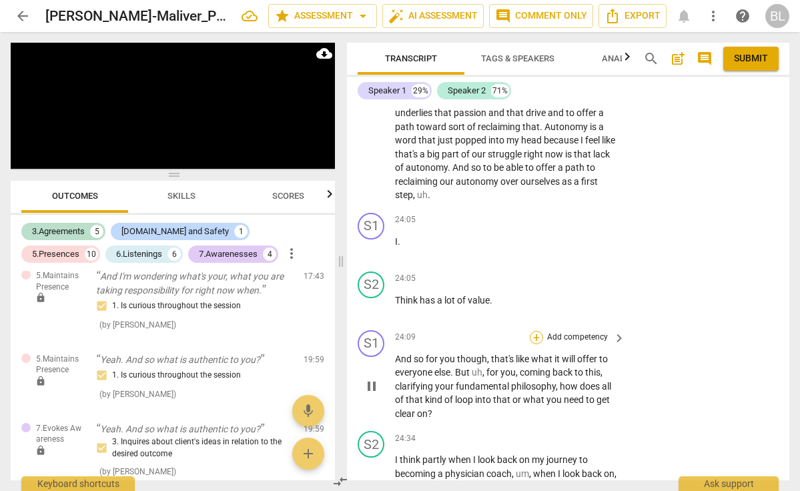
click at [536, 331] on div "+" at bounding box center [536, 337] width 13 height 13
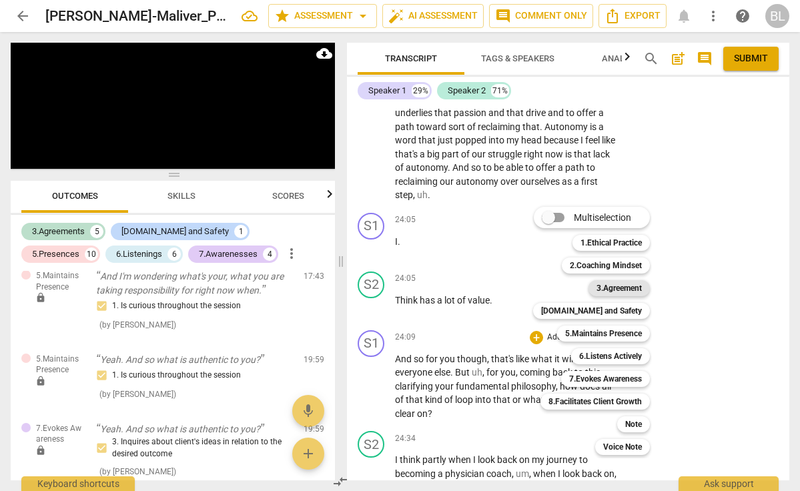
click at [620, 285] on b "3.Agreement" at bounding box center [619, 288] width 45 height 16
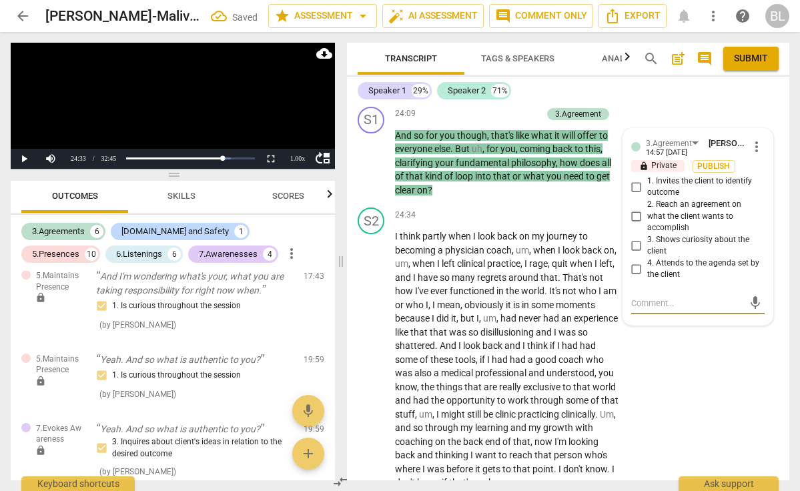
scroll to position [2507, 0]
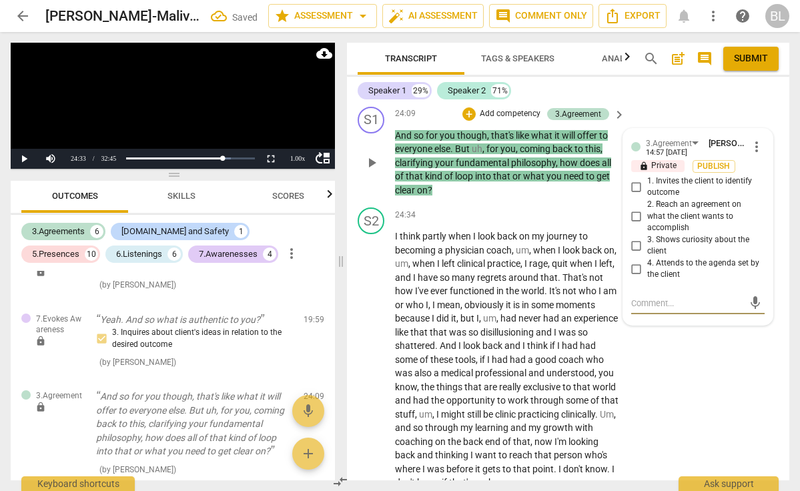
click at [633, 261] on input "4. Attends to the agenda set by the client" at bounding box center [636, 269] width 21 height 16
checkbox input "true"
click at [634, 239] on input "3. Shows curiosity about the client" at bounding box center [636, 246] width 21 height 16
checkbox input "true"
click at [635, 297] on textarea at bounding box center [688, 303] width 112 height 13
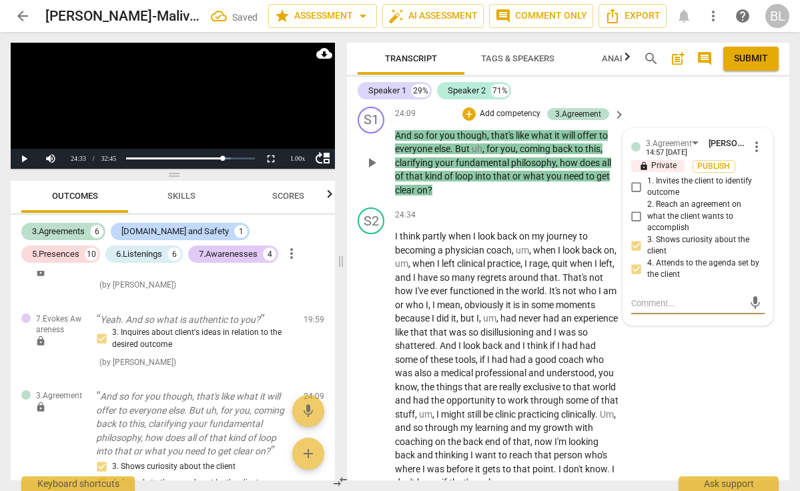
type textarea "c"
type textarea "co"
type textarea "com"
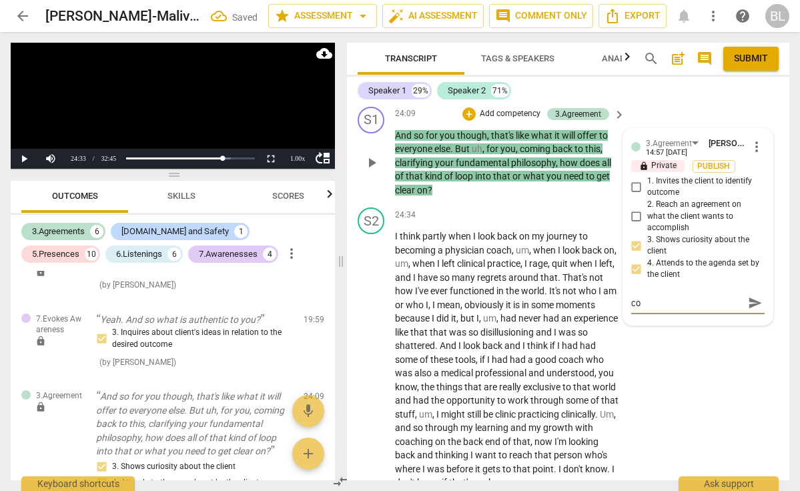
type textarea "com"
type textarea "come"
type textarea "comes"
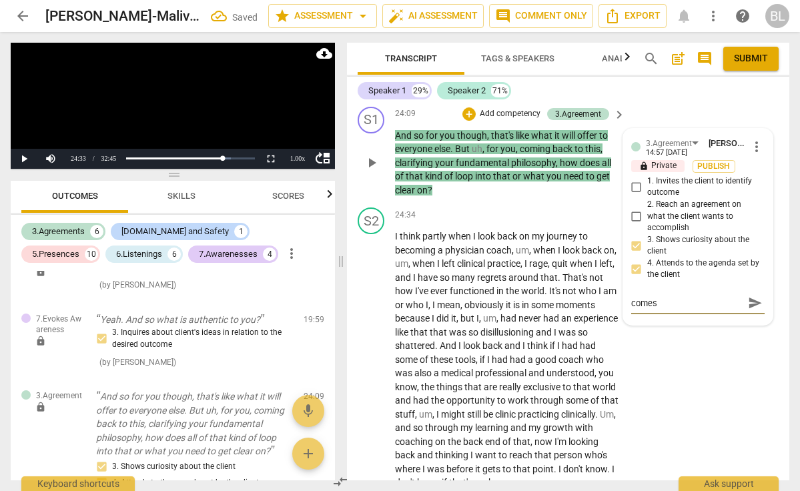
type textarea "comes"
type textarea "comes b"
type textarea "comes ba"
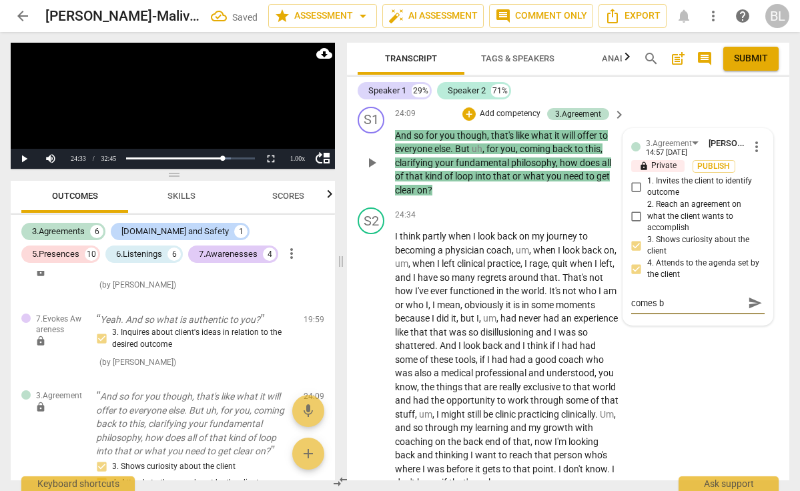
type textarea "comes ba"
type textarea "comes bac"
type textarea "comes back"
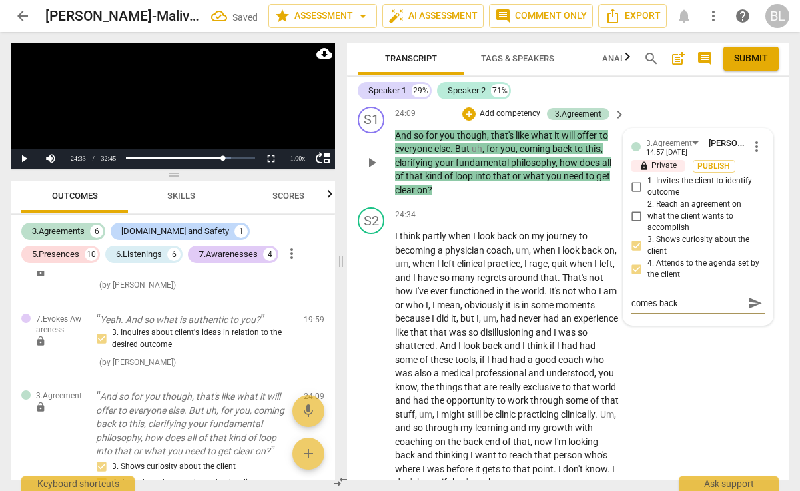
type textarea "comes back"
type textarea "comes back t"
type textarea "comes back to"
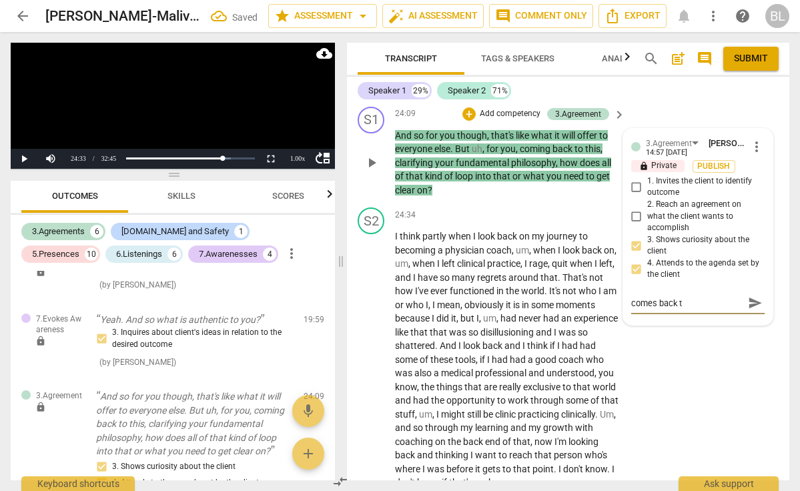
type textarea "comes back to"
type textarea "comes back to a"
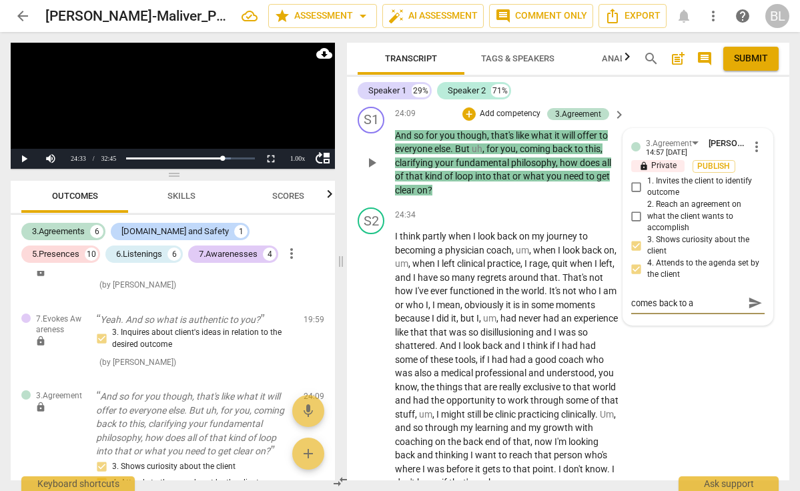
type textarea "comes back to ag"
type textarea "comes back to agr"
type textarea "comes back to agre"
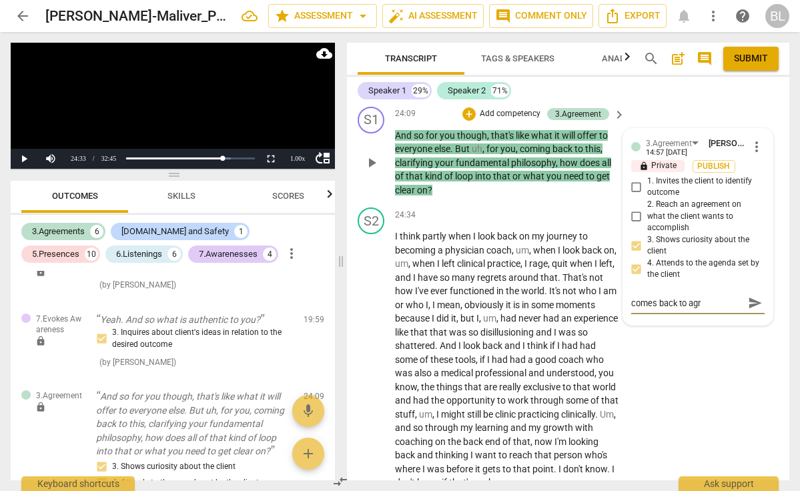
type textarea "comes back to agre"
type textarea "comes back to agree"
type textarea "comes back to agreem"
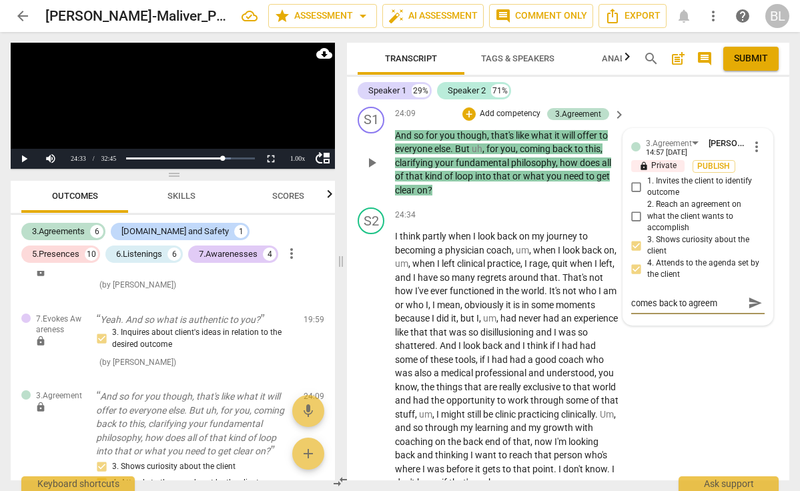
type textarea "comes back to agreeme"
type textarea "comes back to agreemen"
type textarea "comes back to agreement"
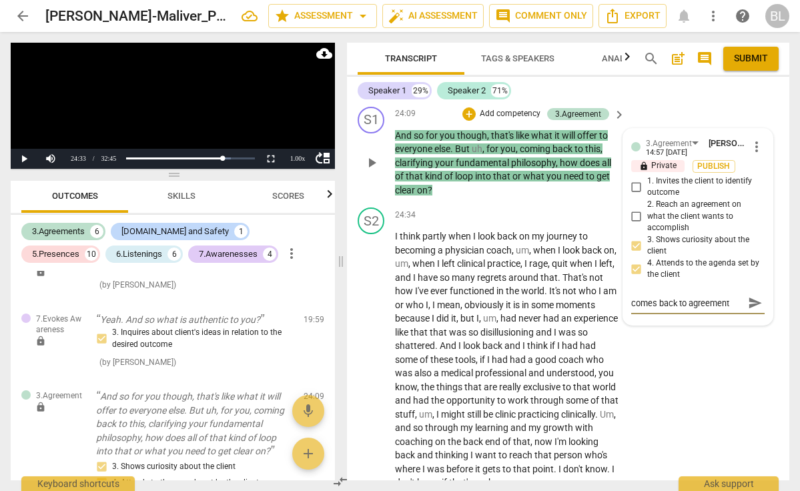
type textarea "comes back to agreement"
click at [751, 296] on span "send" at bounding box center [755, 303] width 15 height 15
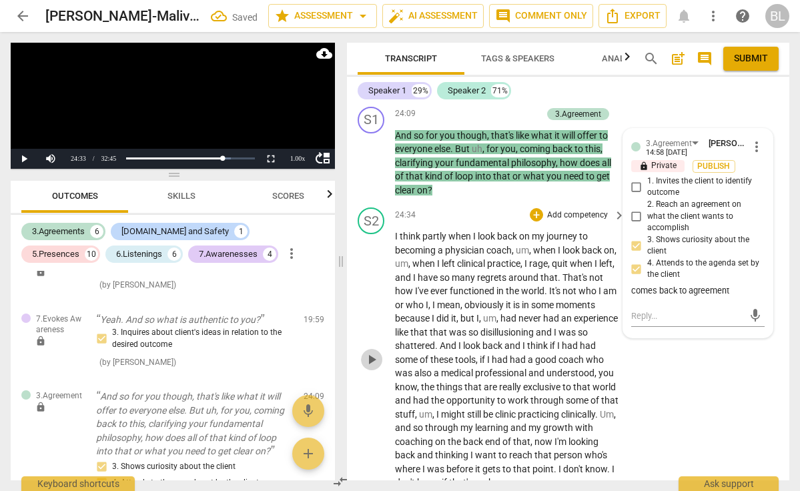
click at [371, 352] on span "play_arrow" at bounding box center [372, 360] width 16 height 16
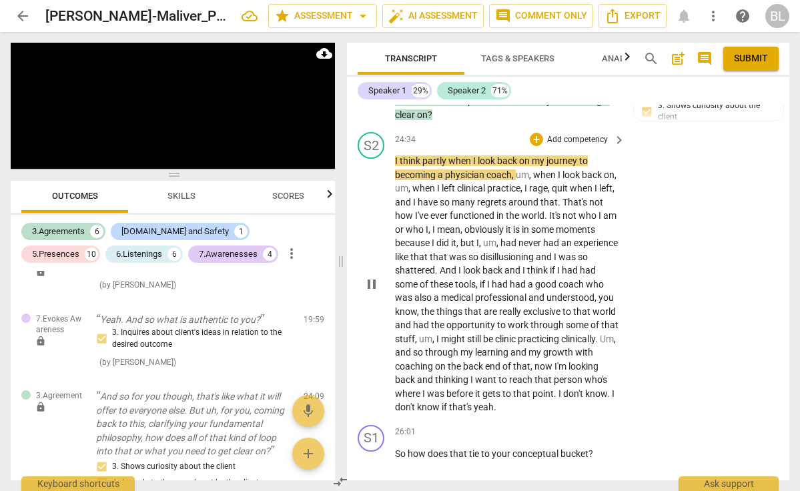
scroll to position [6714, 0]
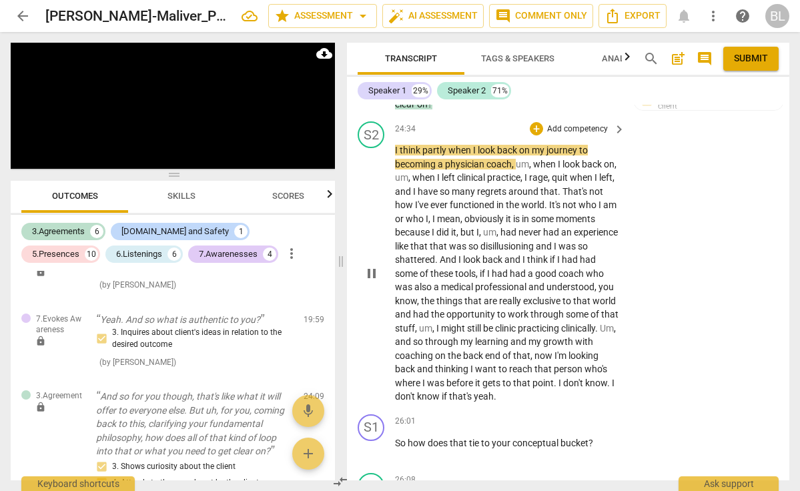
click at [373, 266] on span "pause" at bounding box center [372, 274] width 16 height 16
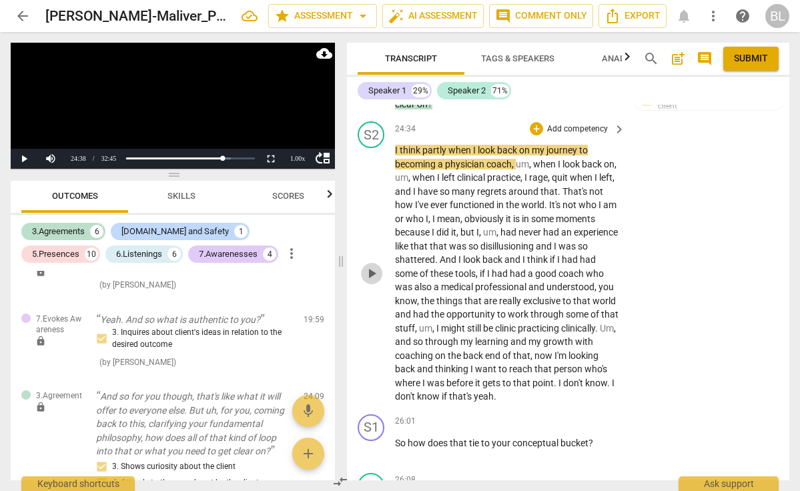
click at [371, 266] on span "play_arrow" at bounding box center [372, 274] width 16 height 16
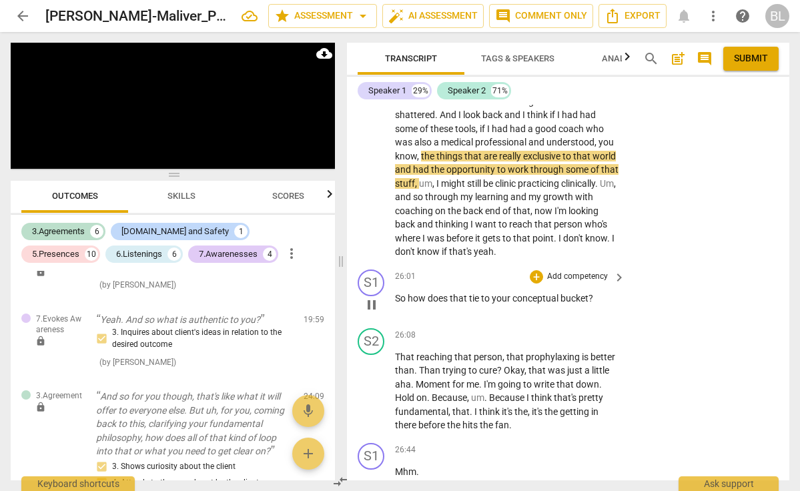
scroll to position [6864, 0]
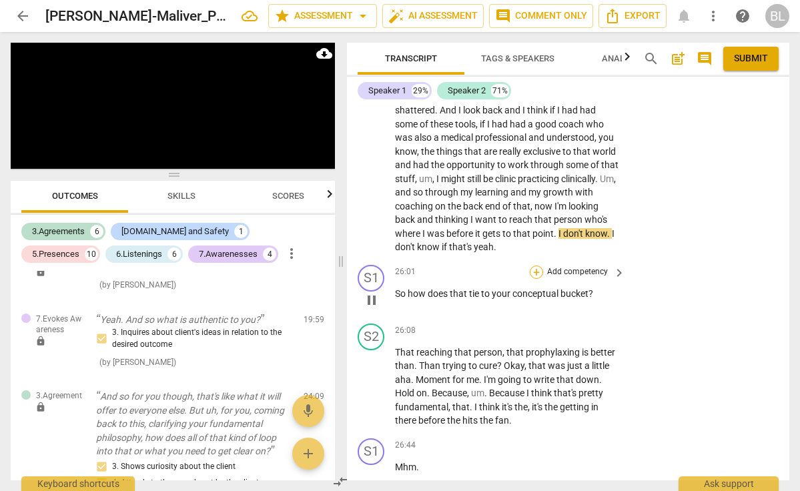
click at [537, 266] on div "+" at bounding box center [536, 272] width 13 height 13
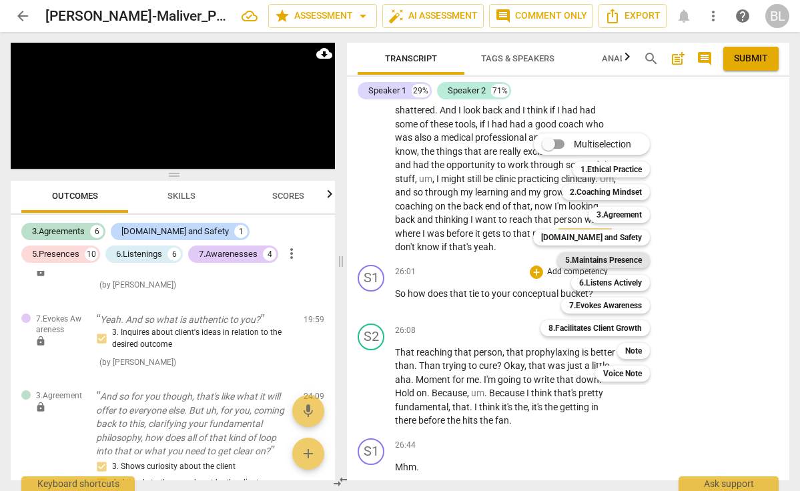
click at [600, 255] on b "5.Maintains Presence" at bounding box center [603, 260] width 77 height 16
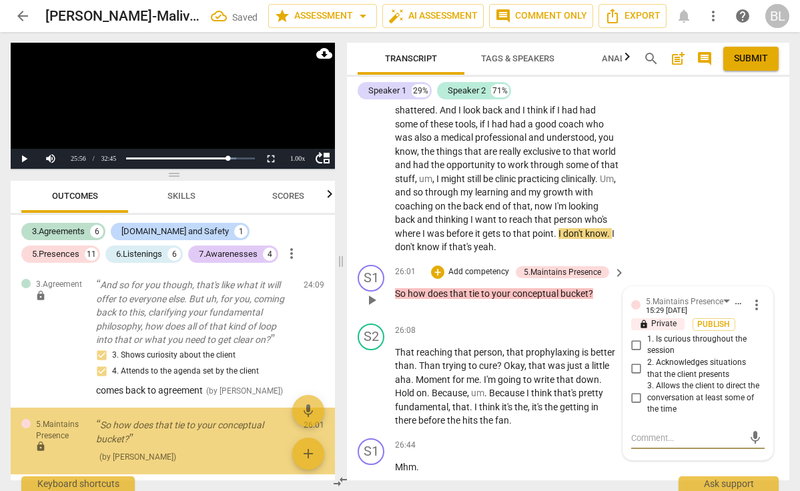
scroll to position [2620, 0]
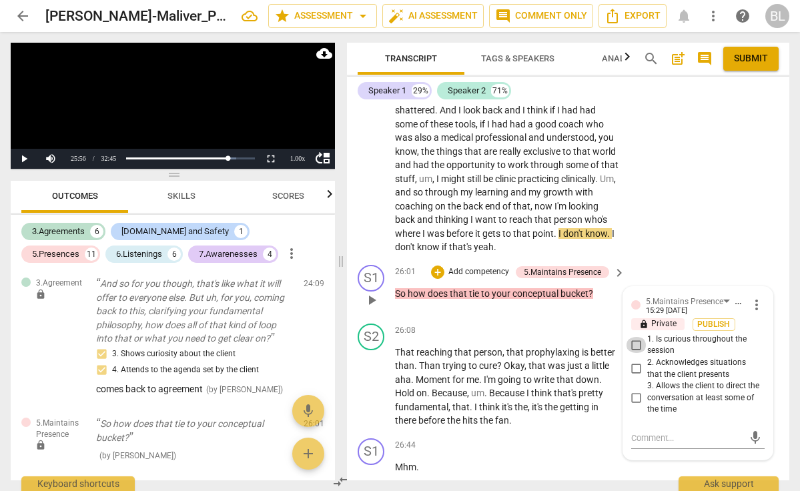
click at [634, 337] on input "1. Is curious throughout the session" at bounding box center [636, 345] width 21 height 16
checkbox input "true"
click at [439, 266] on div "+" at bounding box center [437, 272] width 13 height 13
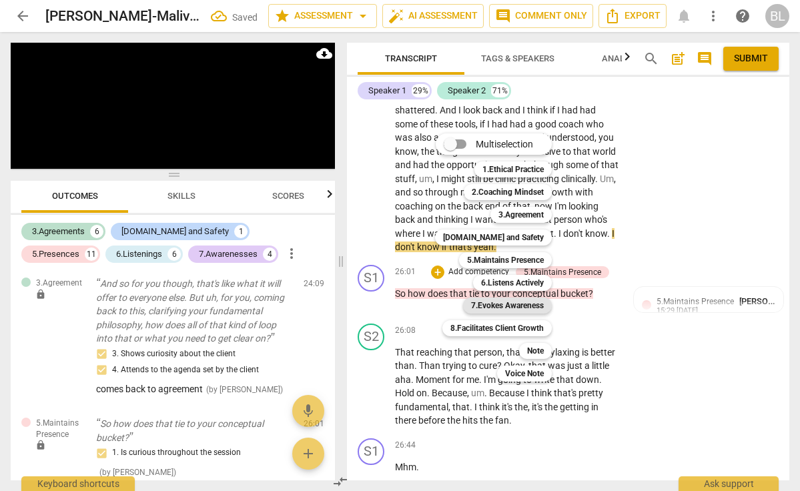
click at [527, 308] on b "7.Evokes Awareness" at bounding box center [507, 306] width 73 height 16
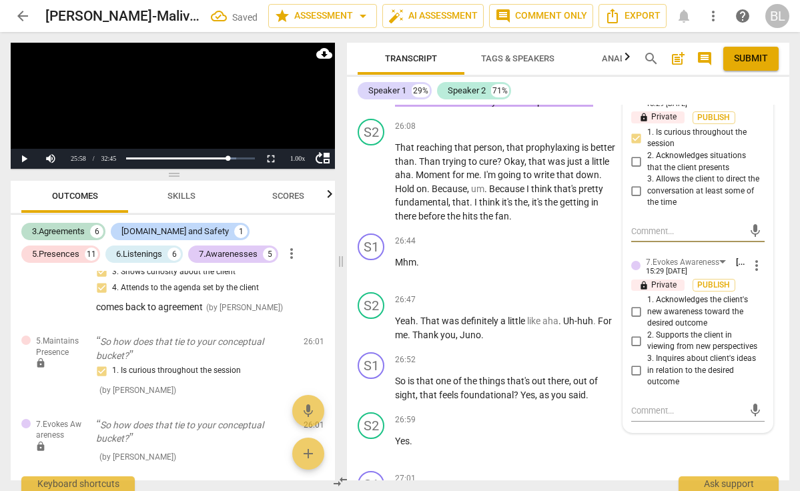
scroll to position [7072, 0]
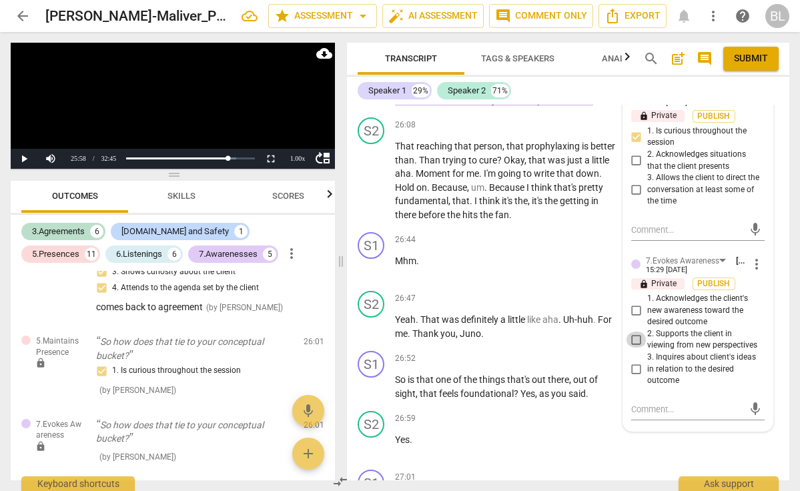
click at [635, 332] on input "2. Supports the client in viewing from new perspectives" at bounding box center [636, 340] width 21 height 16
checkbox input "true"
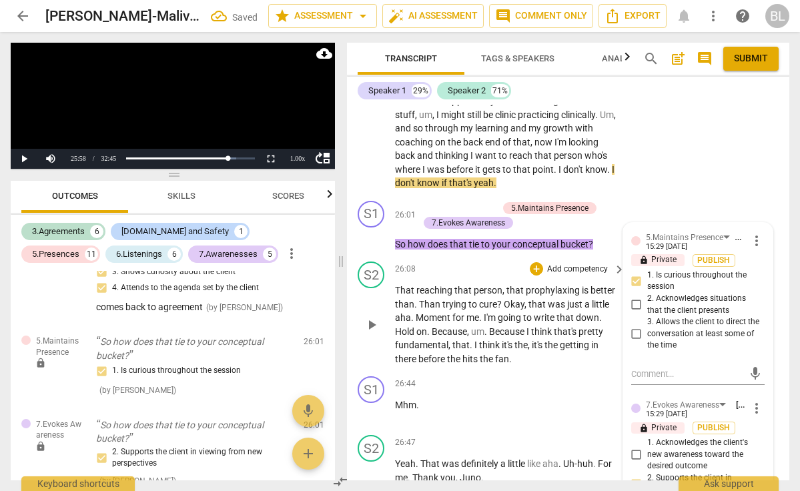
scroll to position [6916, 0]
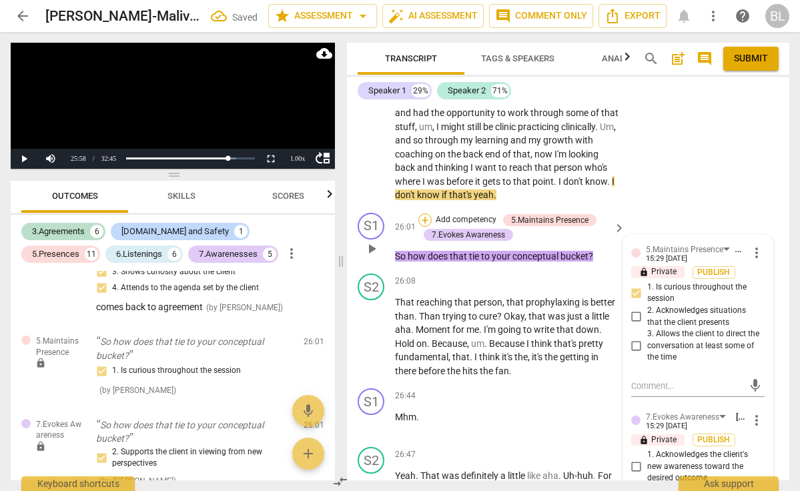
click at [426, 214] on div "+" at bounding box center [425, 220] width 13 height 13
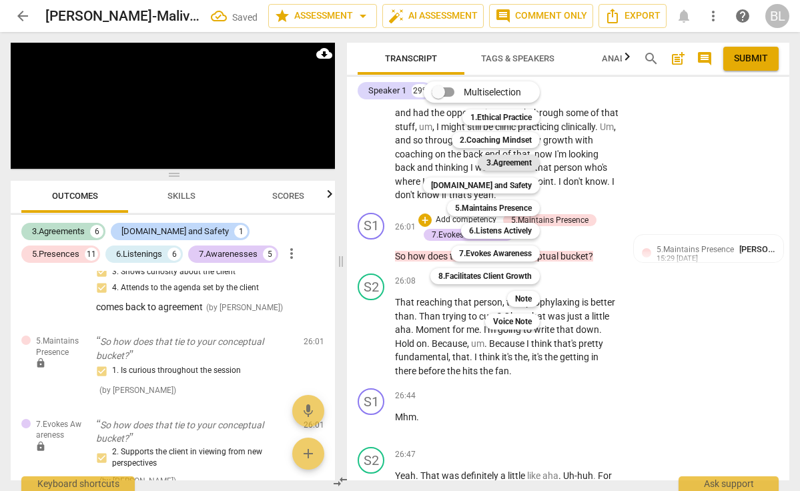
click at [509, 163] on b "3.Agreement" at bounding box center [509, 163] width 45 height 16
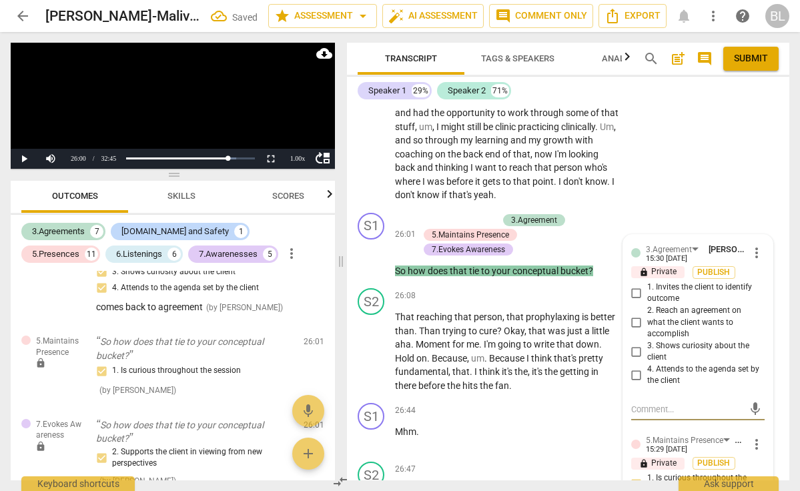
scroll to position [2791, 0]
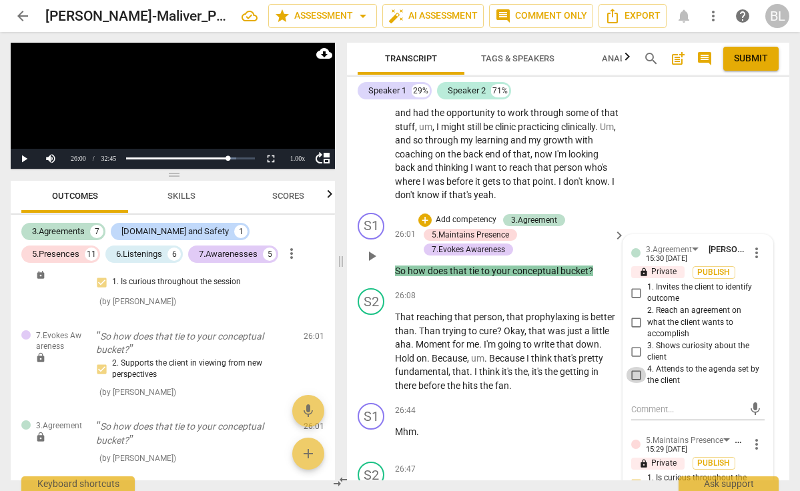
click at [634, 367] on input "4. Attends to the agenda set by the client" at bounding box center [636, 375] width 21 height 16
checkbox input "true"
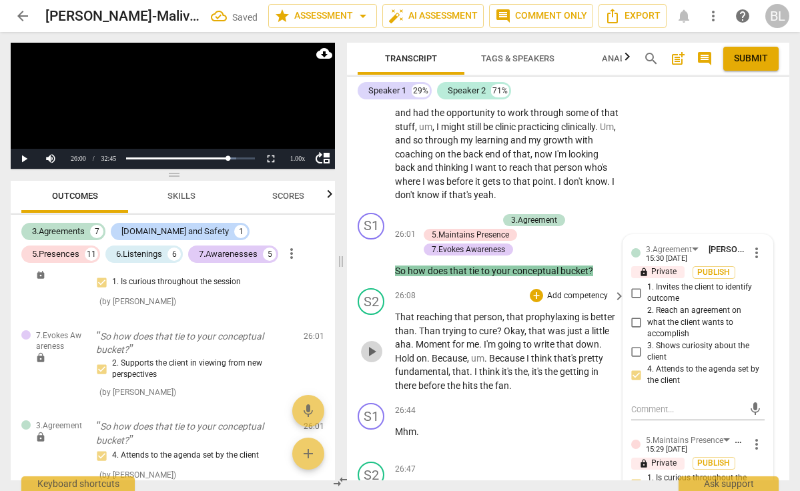
click at [374, 344] on span "play_arrow" at bounding box center [372, 352] width 16 height 16
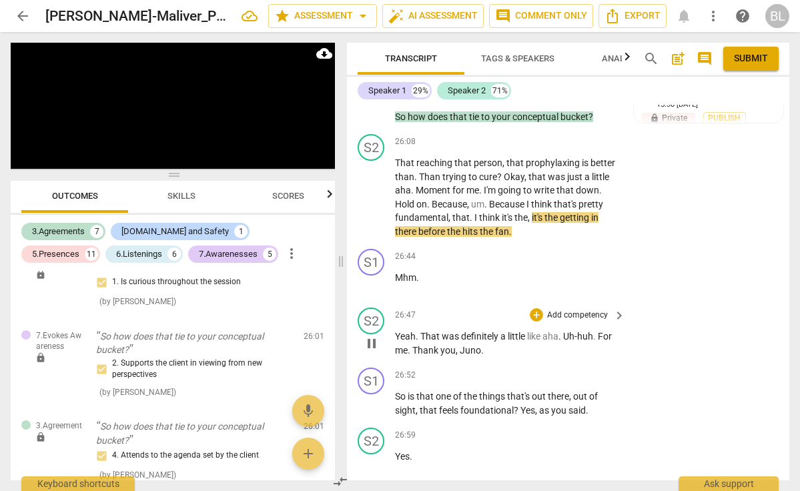
scroll to position [7072, 0]
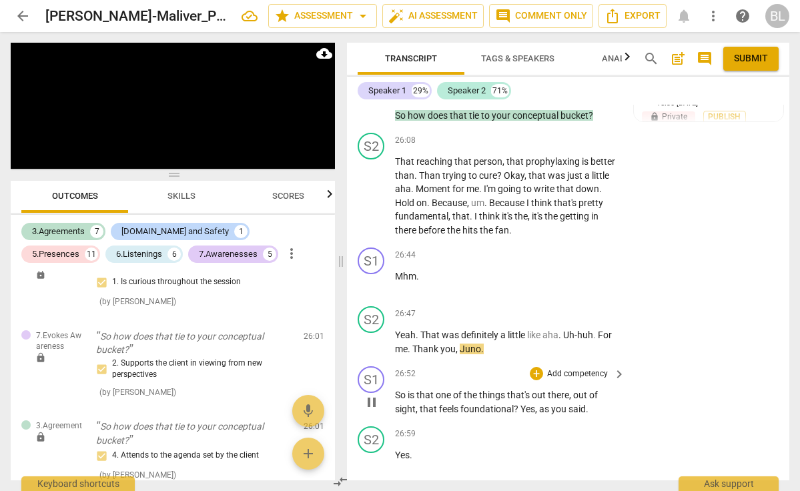
click at [691, 387] on div "S1 play_arrow pause 26:52 + Add competency keyboard_arrow_right So is that one …" at bounding box center [568, 391] width 443 height 60
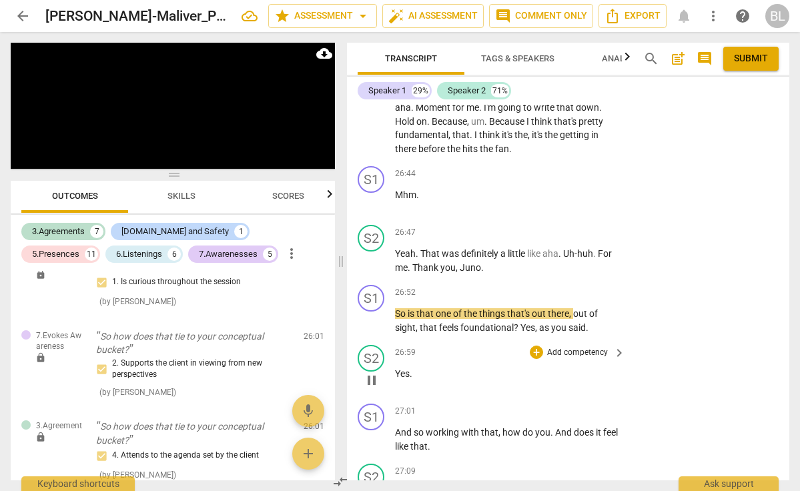
scroll to position [7156, 0]
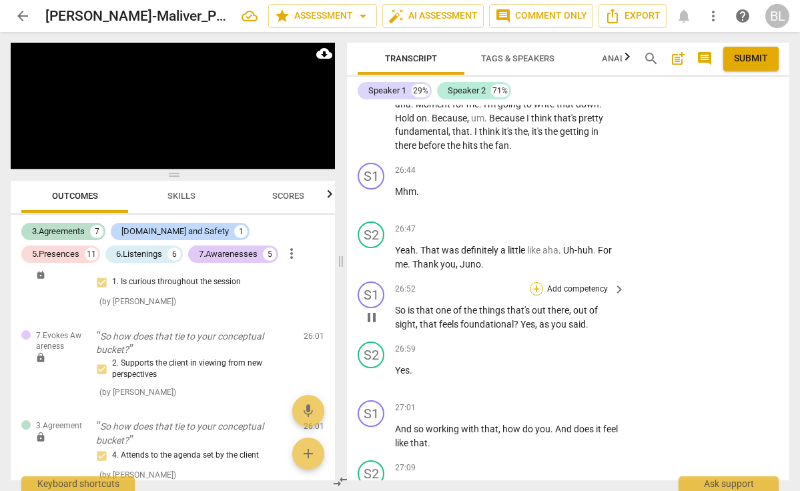
click at [538, 282] on div "+" at bounding box center [536, 288] width 13 height 13
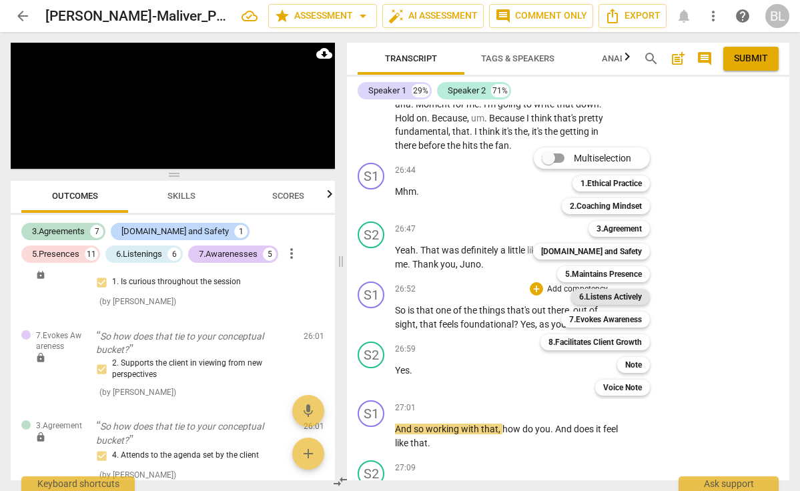
click at [612, 293] on b "6.Listens Actively" at bounding box center [610, 297] width 63 height 16
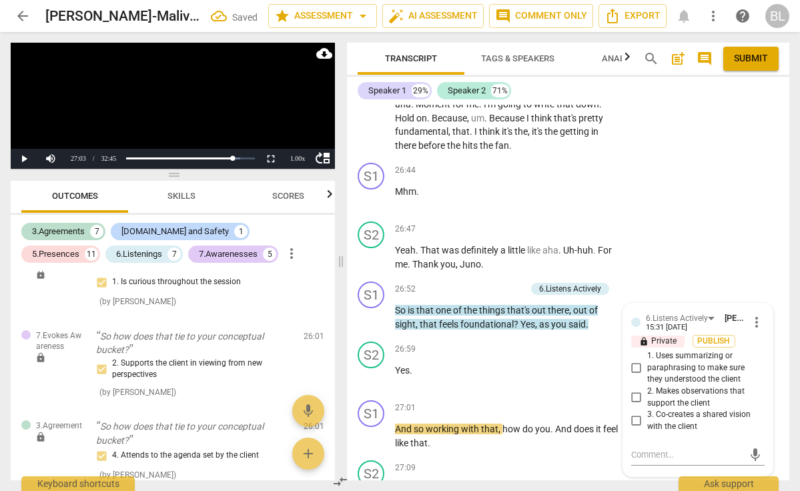
scroll to position [2885, 0]
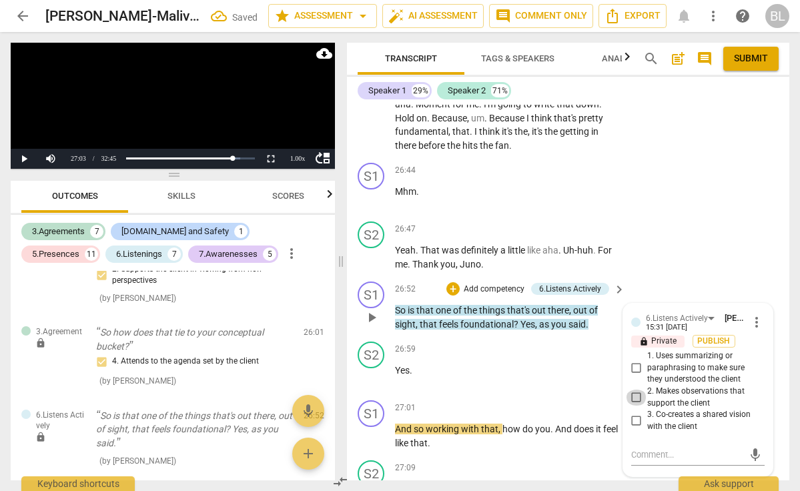
click at [634, 390] on input "2. Makes observations that support the client" at bounding box center [636, 398] width 21 height 16
checkbox input "true"
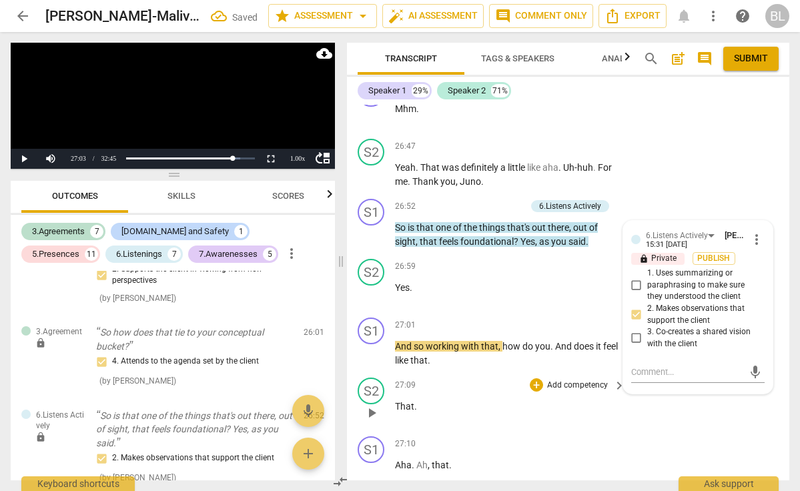
scroll to position [7240, 0]
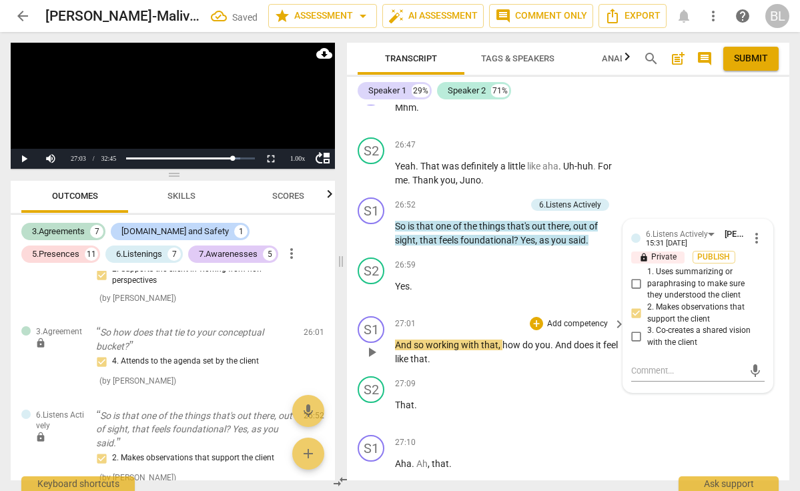
click at [371, 344] on span "play_arrow" at bounding box center [372, 352] width 16 height 16
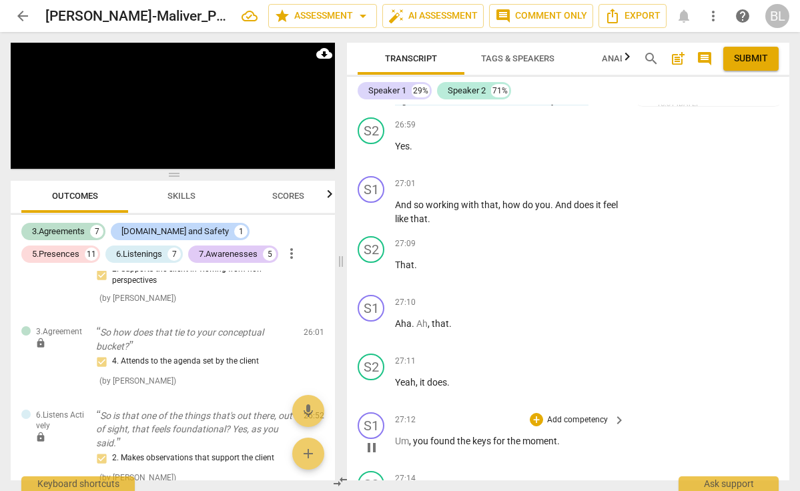
scroll to position [7385, 0]
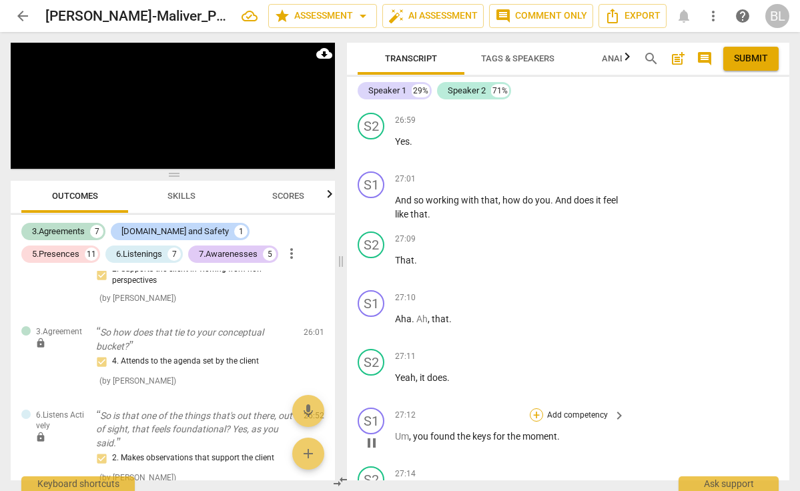
click at [535, 409] on div "+" at bounding box center [536, 415] width 13 height 13
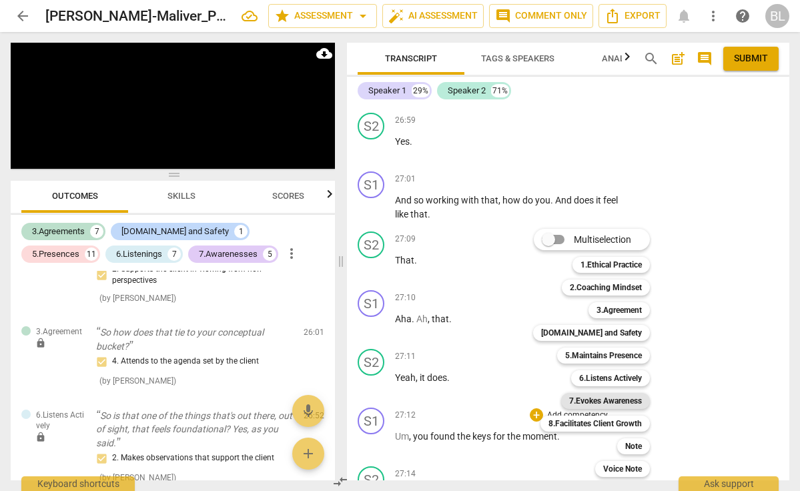
click at [577, 398] on b "7.Evokes Awareness" at bounding box center [605, 401] width 73 height 16
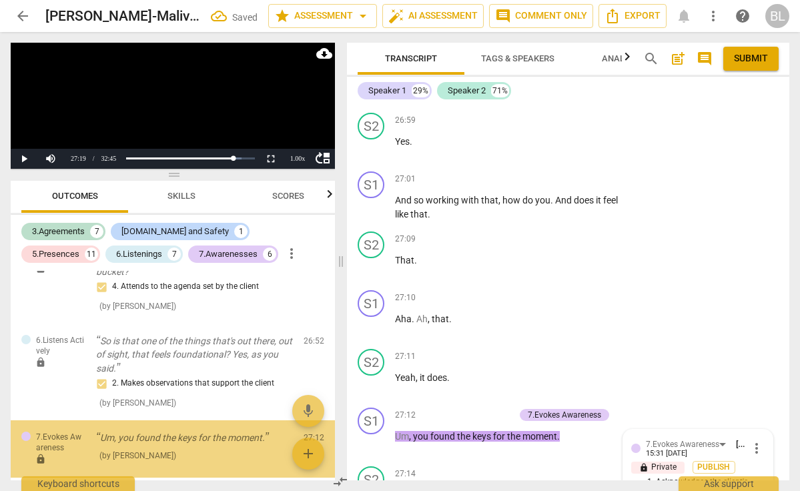
scroll to position [7663, 0]
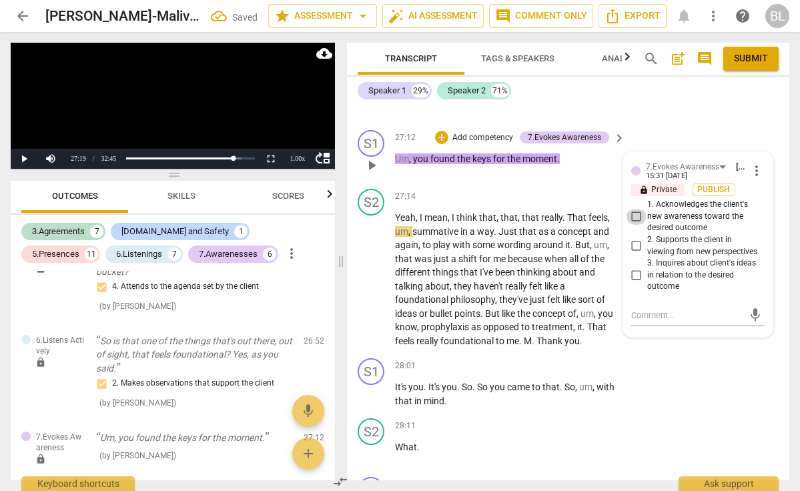
click at [636, 209] on input "1. Acknowledges the client's new awareness toward the desired outcome" at bounding box center [636, 217] width 21 height 16
checkbox input "true"
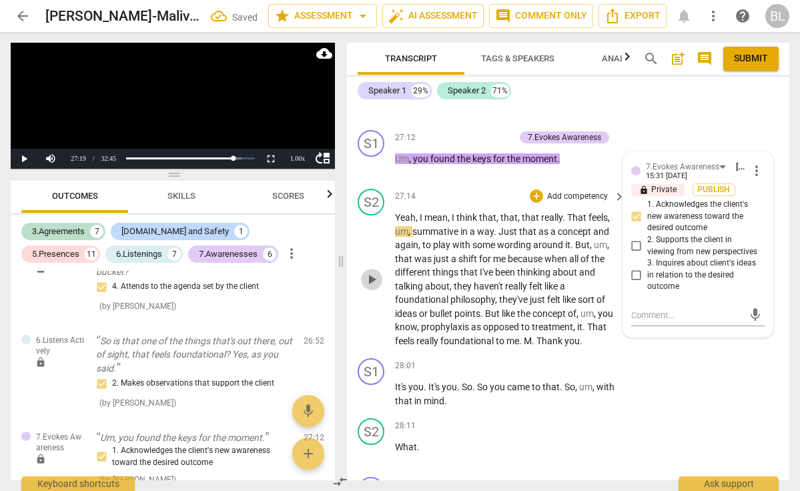
click at [369, 272] on span "play_arrow" at bounding box center [372, 280] width 16 height 16
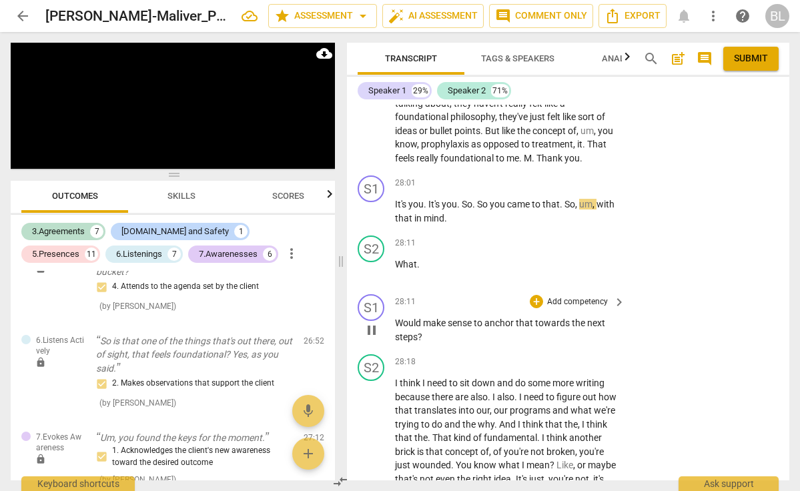
scroll to position [7848, 0]
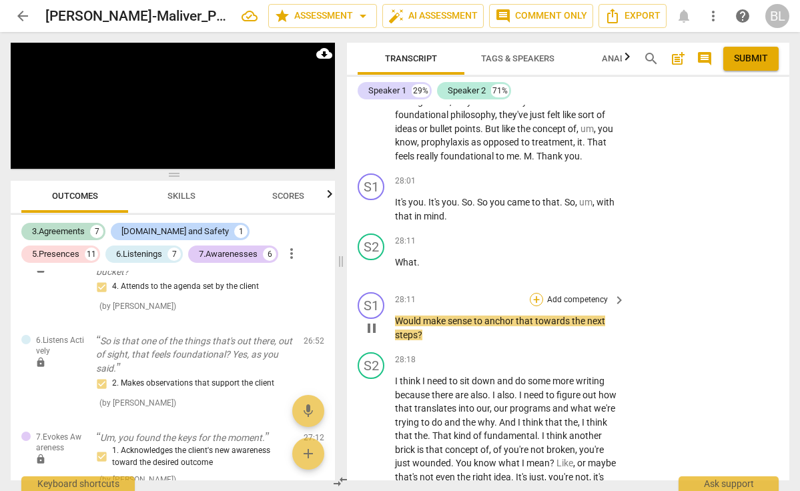
click at [533, 293] on div "+" at bounding box center [536, 299] width 13 height 13
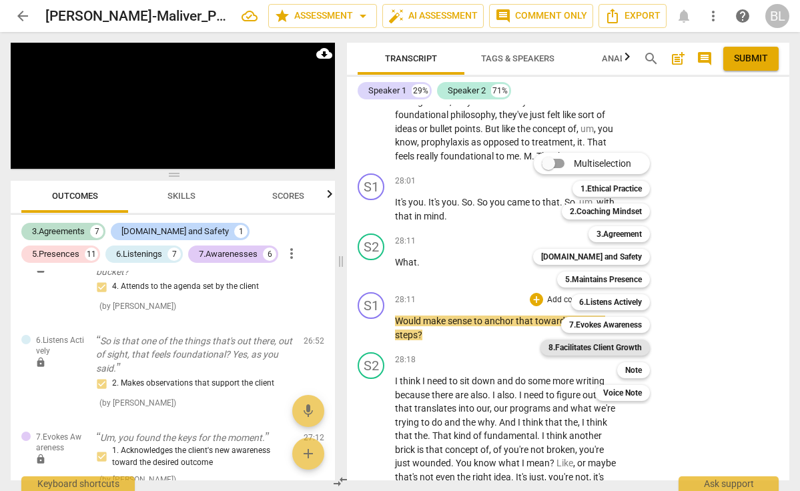
click at [602, 343] on b "8.Facilitates Client Growth" at bounding box center [595, 348] width 93 height 16
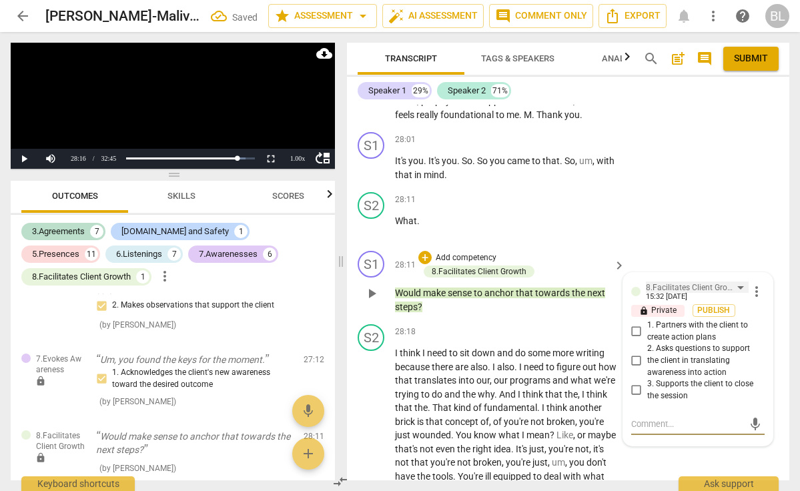
scroll to position [7891, 0]
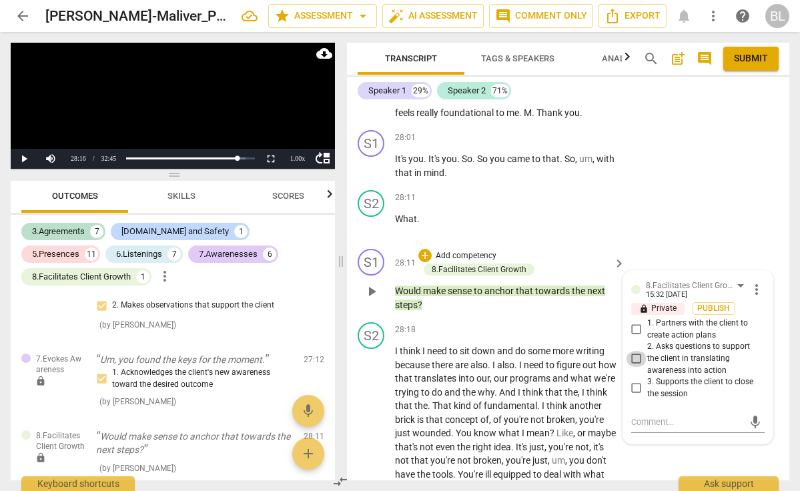
click at [632, 351] on input "2. Asks questions to support the client in translating awareness into action" at bounding box center [636, 359] width 21 height 16
checkbox input "true"
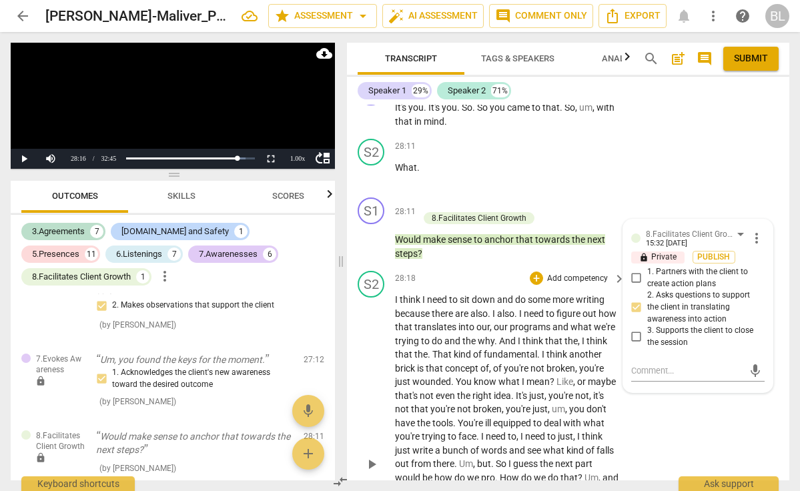
scroll to position [7961, 0]
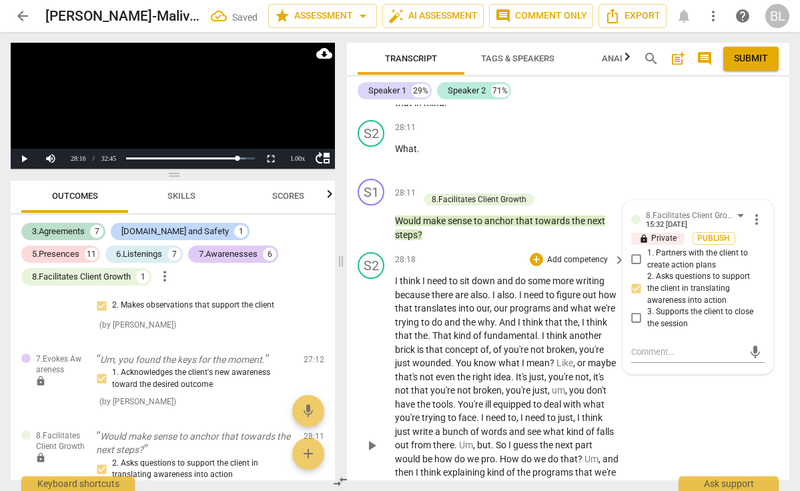
click at [371, 438] on span "play_arrow" at bounding box center [372, 446] width 16 height 16
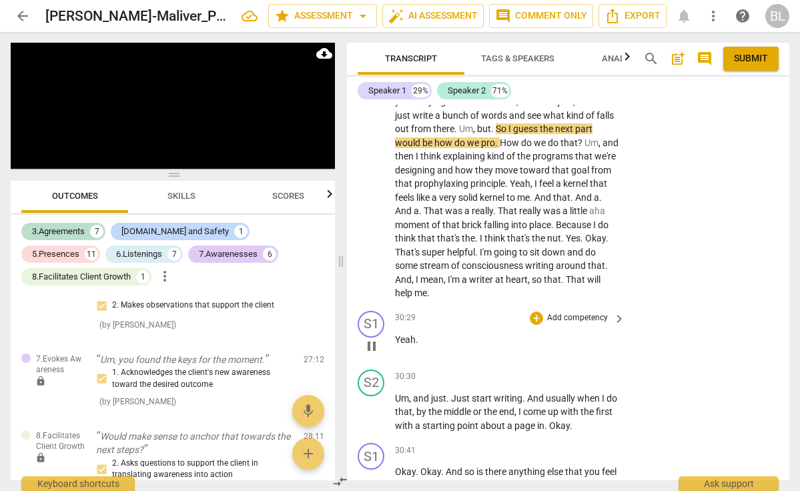
scroll to position [8309, 0]
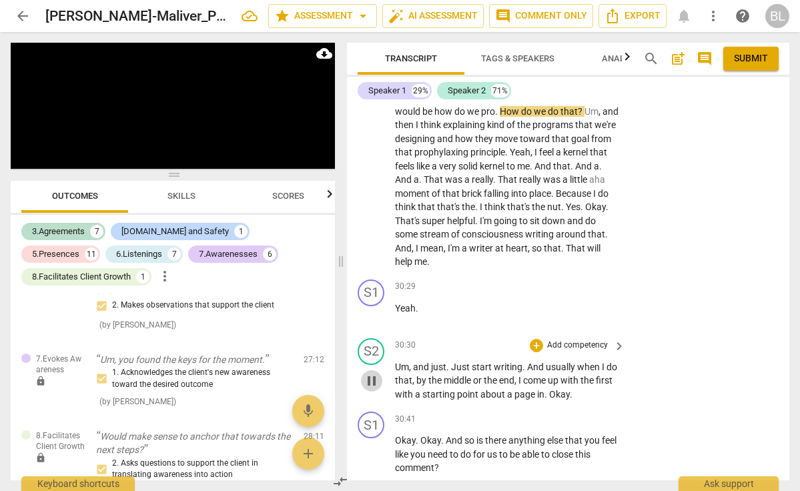
click at [367, 373] on span "pause" at bounding box center [372, 381] width 16 height 16
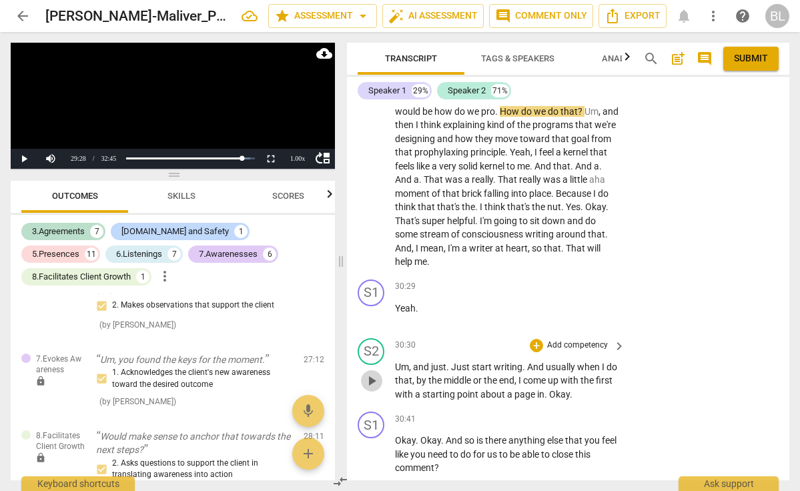
click at [367, 373] on span "play_arrow" at bounding box center [372, 381] width 16 height 16
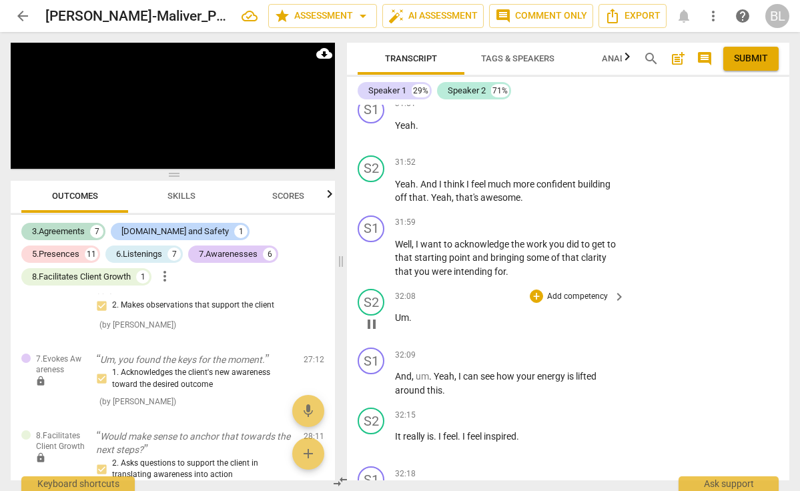
scroll to position [8992, 0]
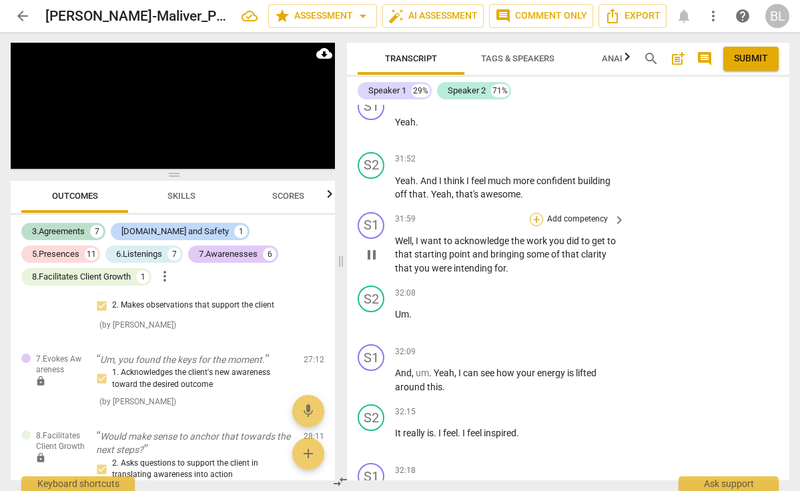
click at [537, 213] on div "+" at bounding box center [536, 219] width 13 height 13
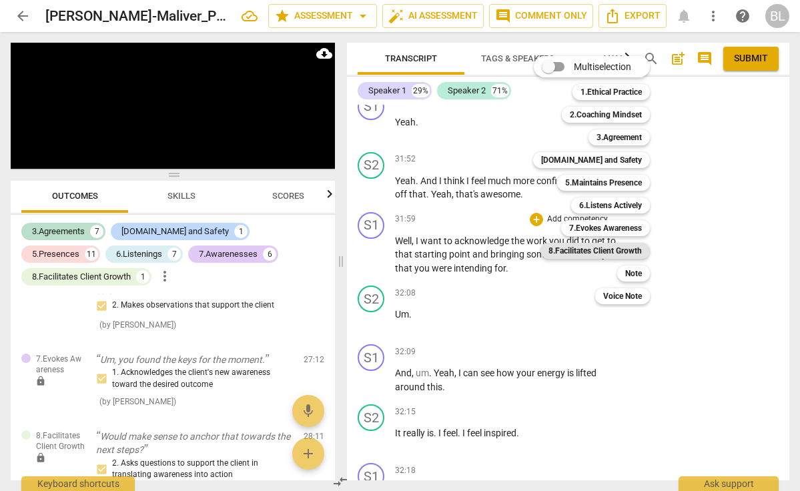
click at [593, 246] on b "8.Facilitates Client Growth" at bounding box center [595, 251] width 93 height 16
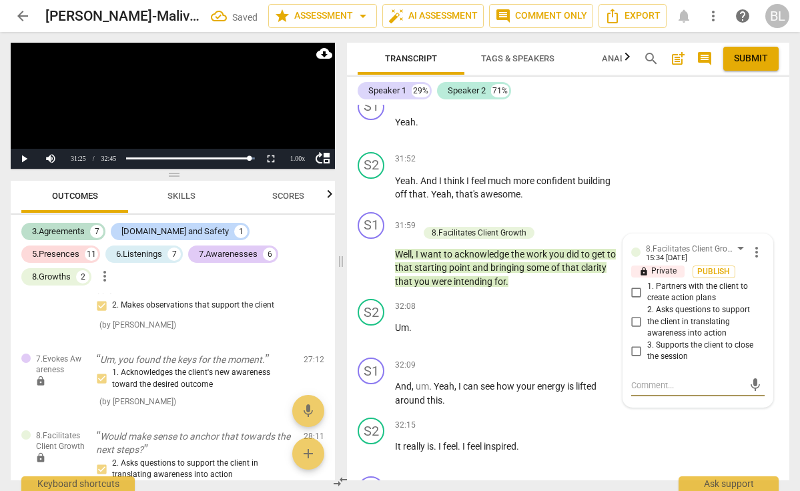
scroll to position [3145, 0]
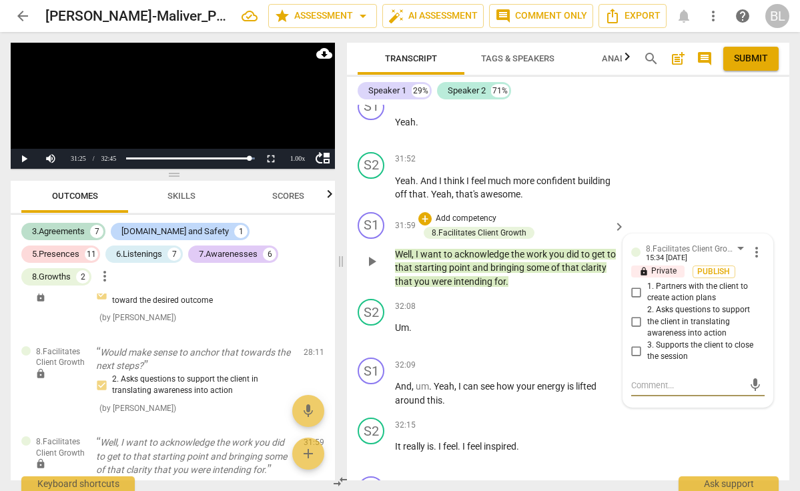
click at [750, 244] on span "more_vert" at bounding box center [757, 252] width 16 height 16
click at [758, 233] on li "Delete" at bounding box center [766, 238] width 46 height 25
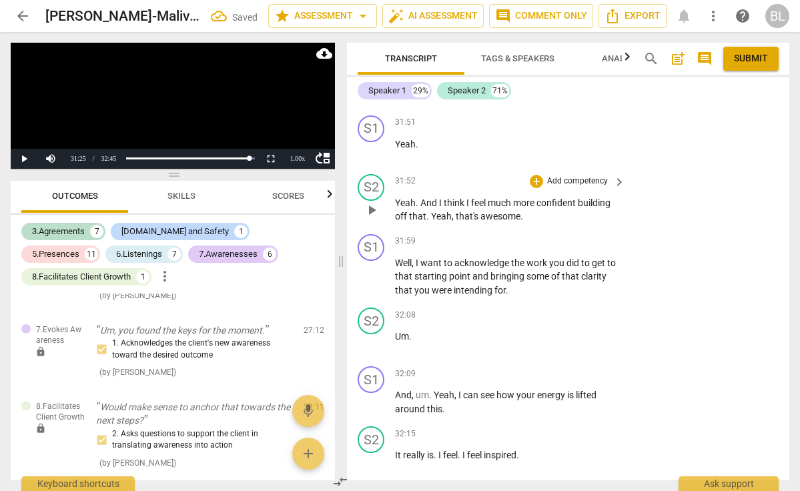
scroll to position [8968, 0]
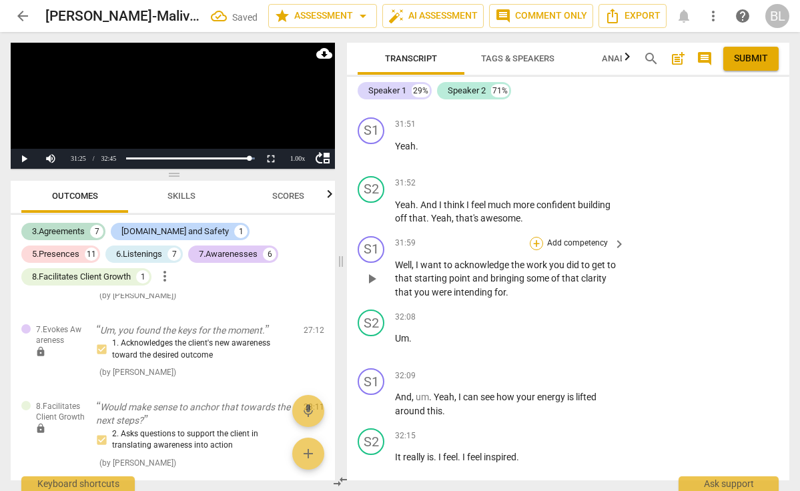
click at [534, 237] on div "+" at bounding box center [536, 243] width 13 height 13
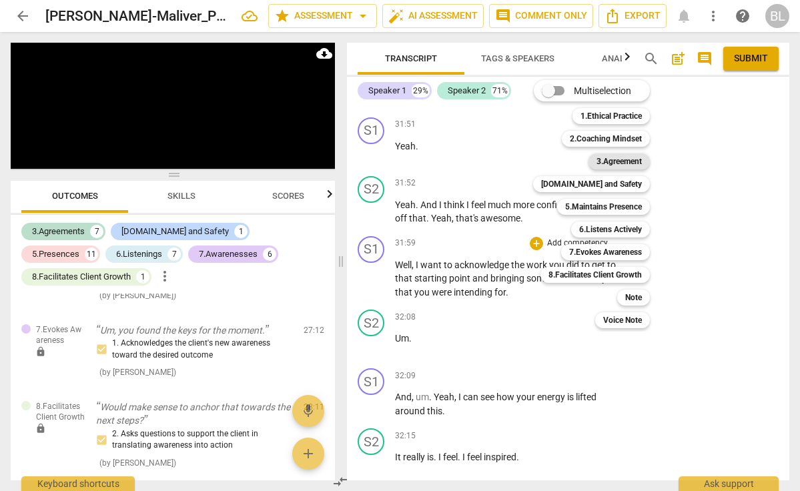
click at [601, 160] on b "3.Agreement" at bounding box center [619, 162] width 45 height 16
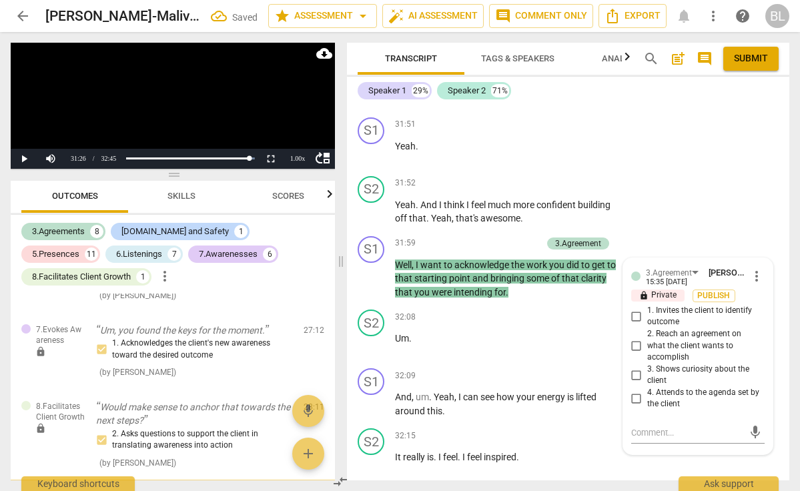
scroll to position [3156, 0]
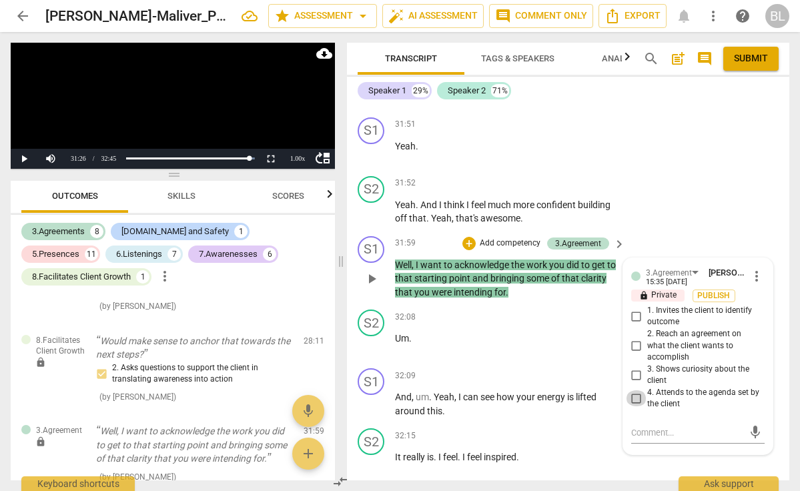
click at [634, 391] on input "4. Attends to the agenda set by the client" at bounding box center [636, 399] width 21 height 16
checkbox input "true"
click at [469, 237] on div "+" at bounding box center [469, 243] width 13 height 13
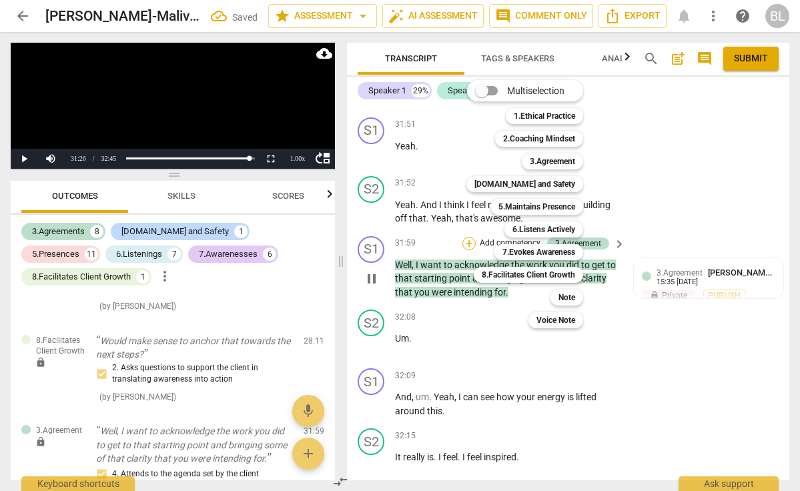
scroll to position [8839, 0]
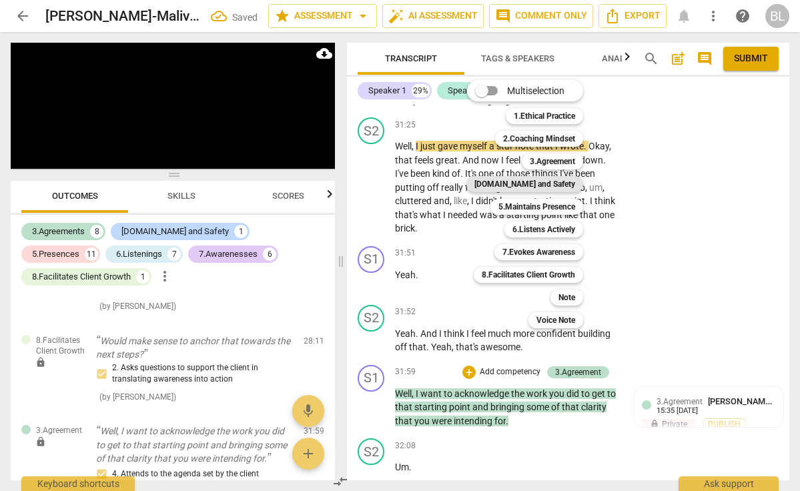
click at [537, 186] on b "[DOMAIN_NAME] and Safety" at bounding box center [525, 184] width 101 height 16
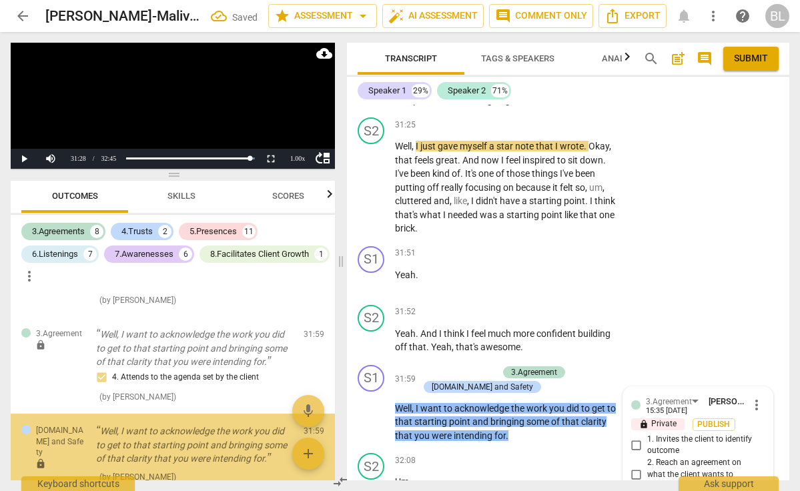
scroll to position [9064, 0]
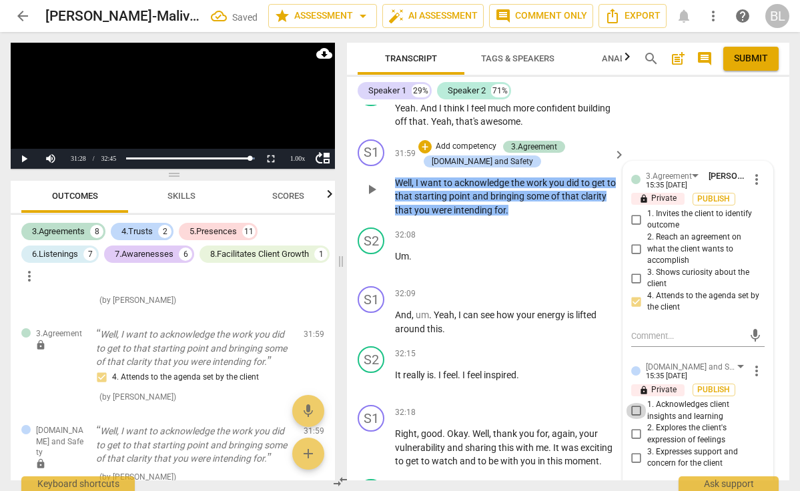
click at [634, 403] on input "1. Acknowledges client insights and learning" at bounding box center [636, 411] width 21 height 16
checkbox input "true"
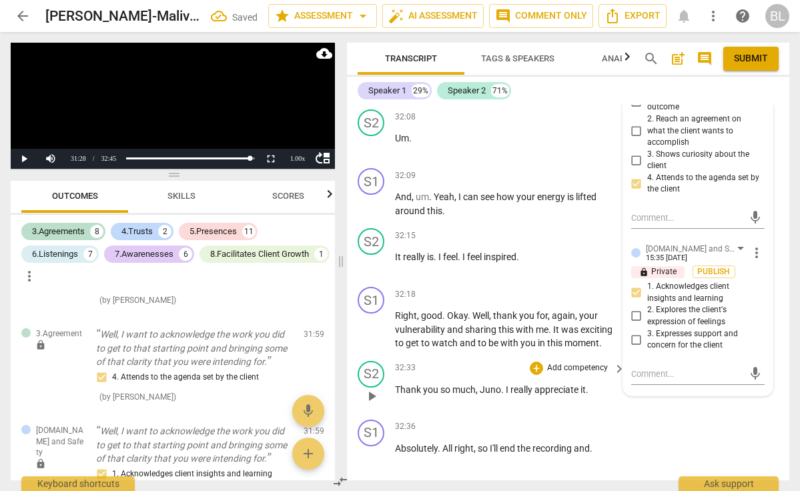
scroll to position [0, 0]
click at [373, 447] on span "play_arrow" at bounding box center [372, 455] width 16 height 16
